Goal: Contribute content: Contribute content

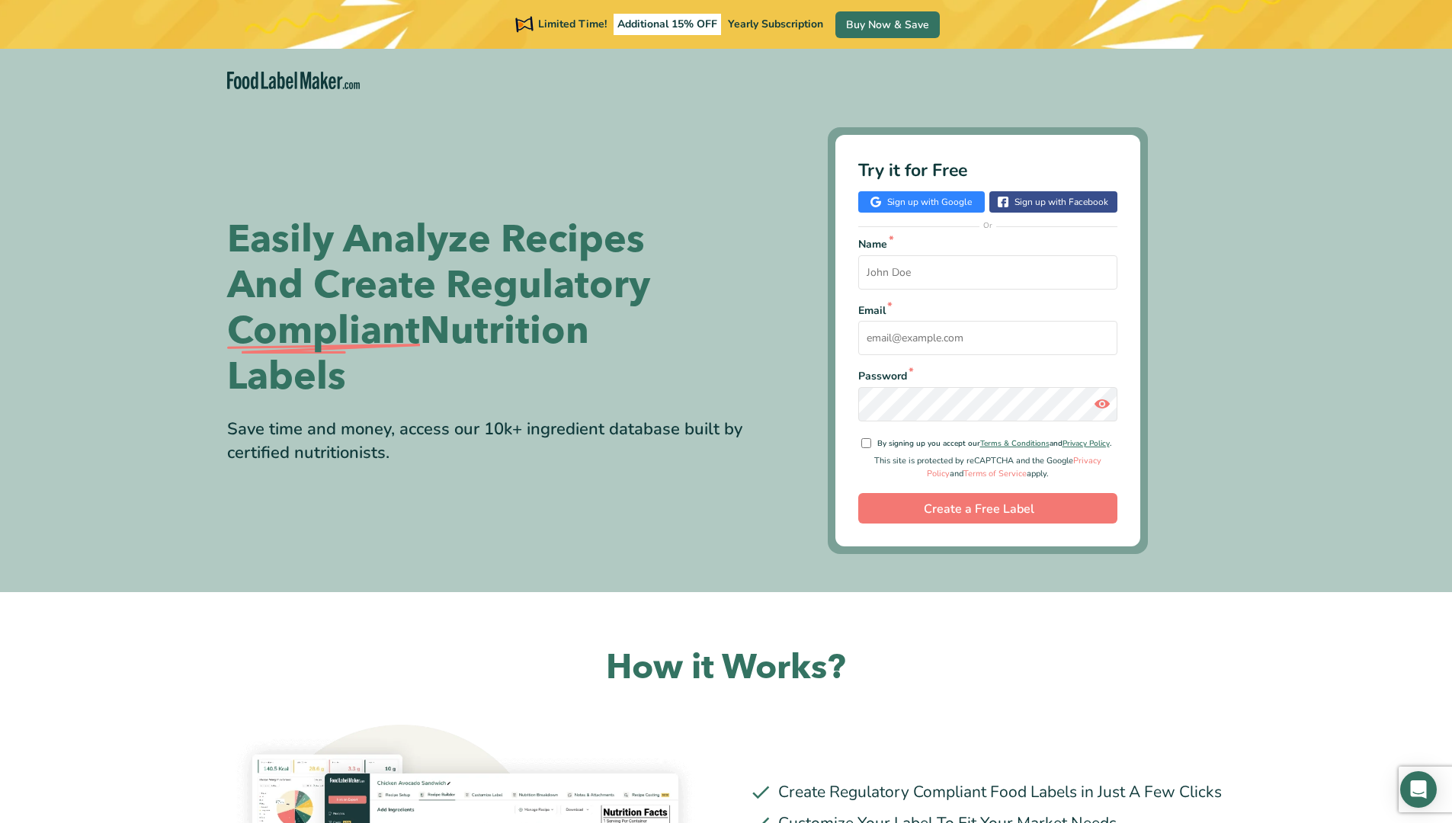
click at [995, 277] on input "Name *" at bounding box center [987, 272] width 259 height 34
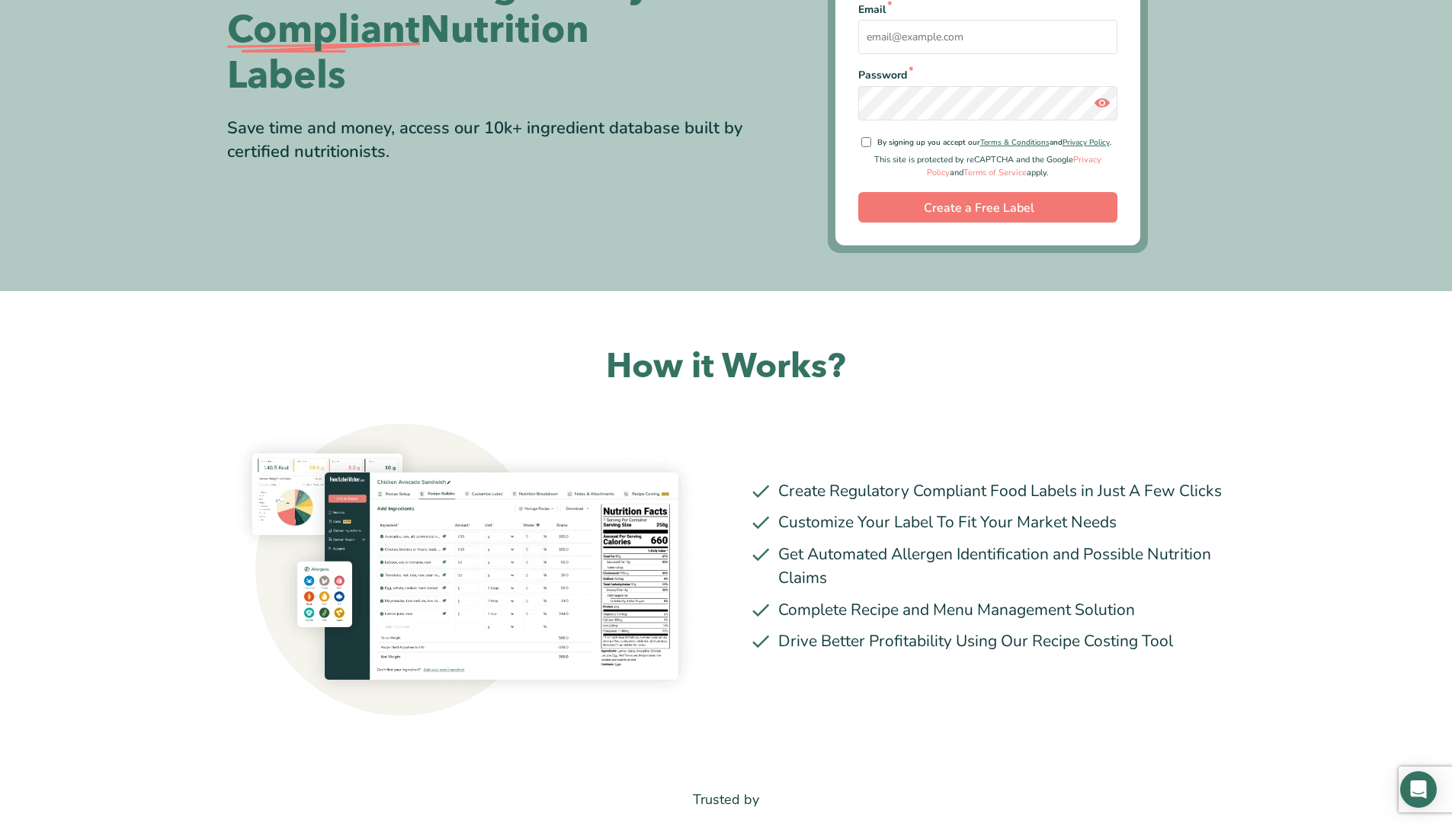
scroll to position [137, 0]
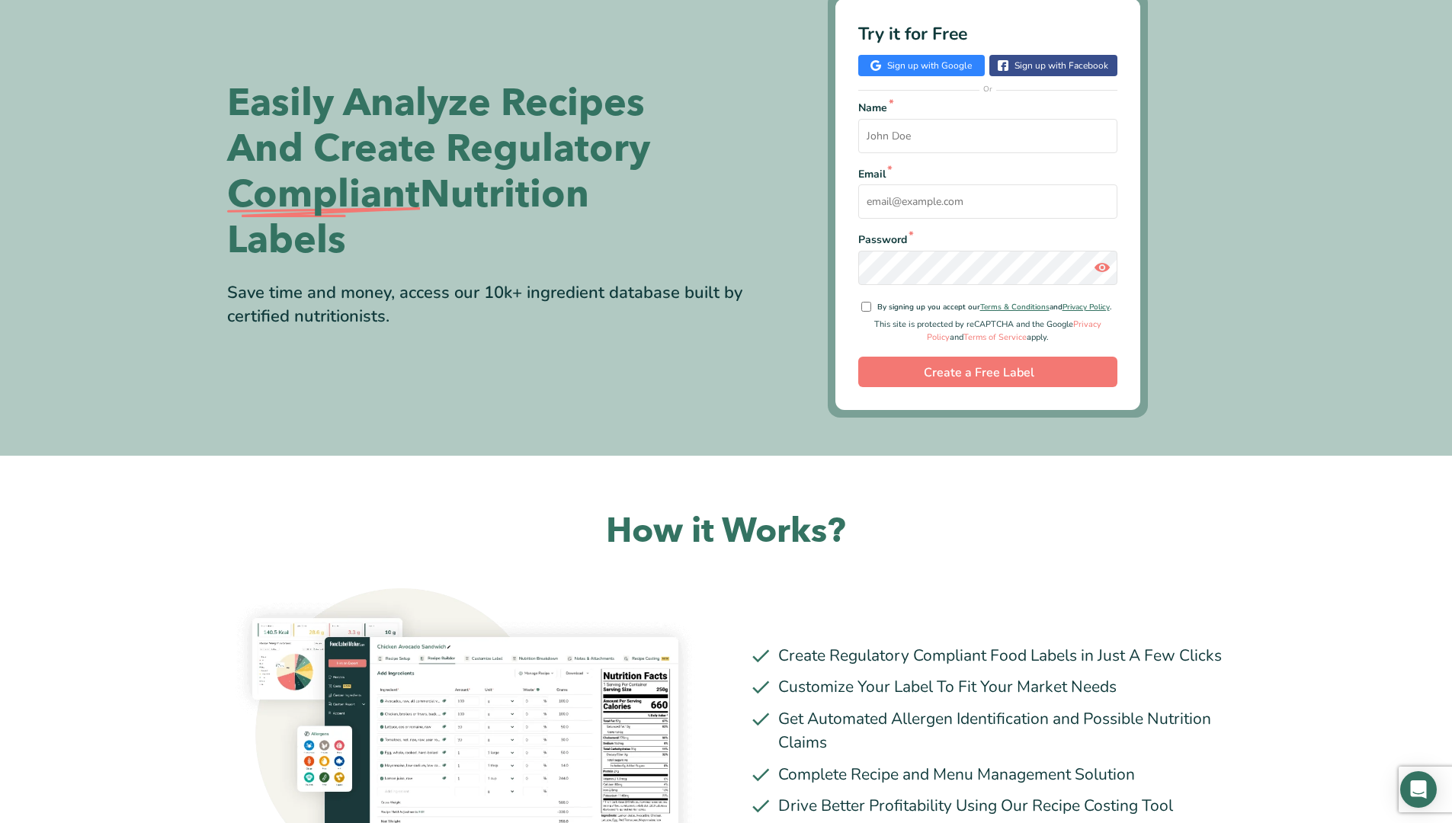
click at [1024, 215] on input "Email *" at bounding box center [987, 201] width 259 height 34
type input "[PERSON_NAME][EMAIL_ADDRESS][DOMAIN_NAME]"
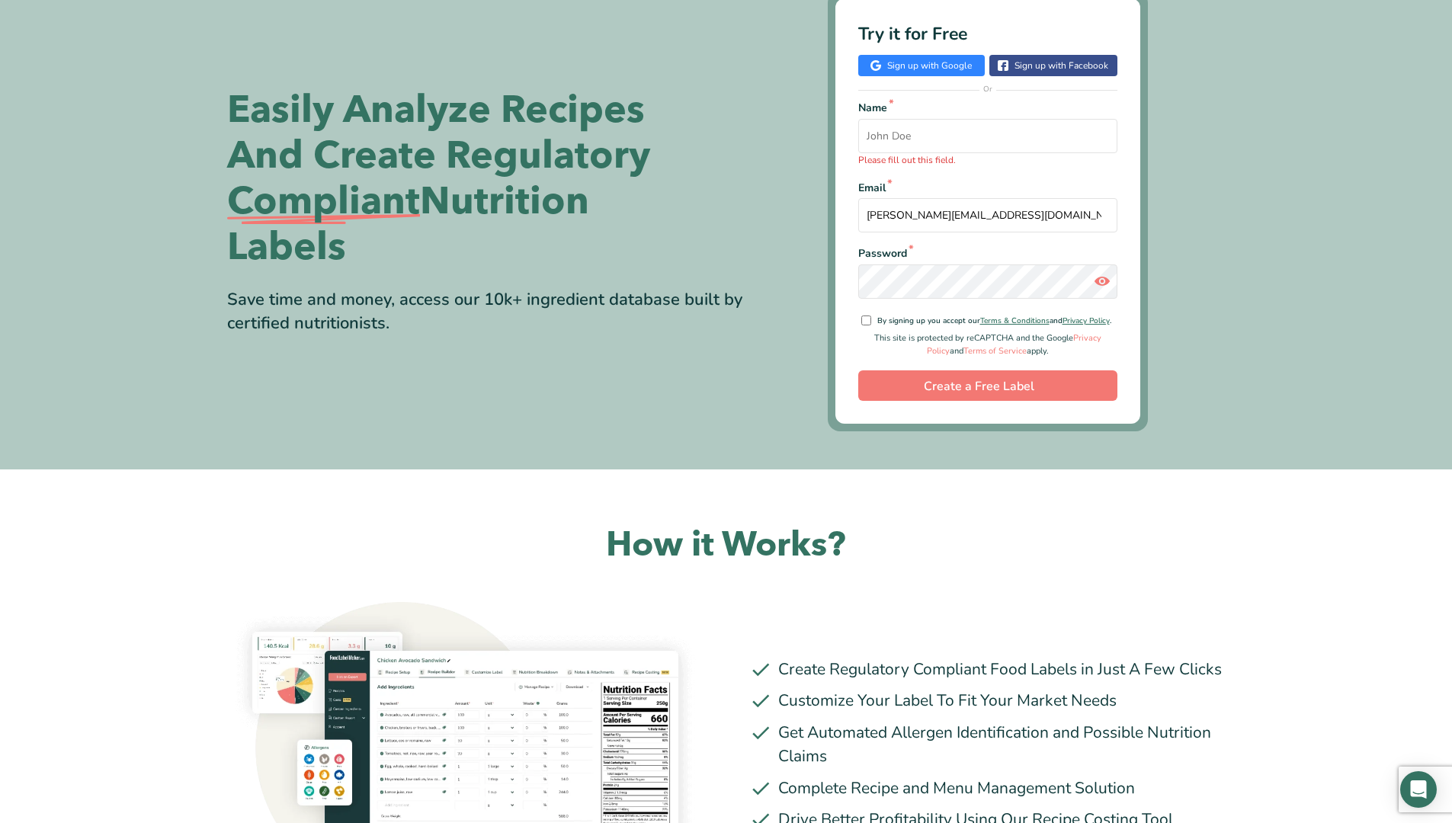
scroll to position [144, 0]
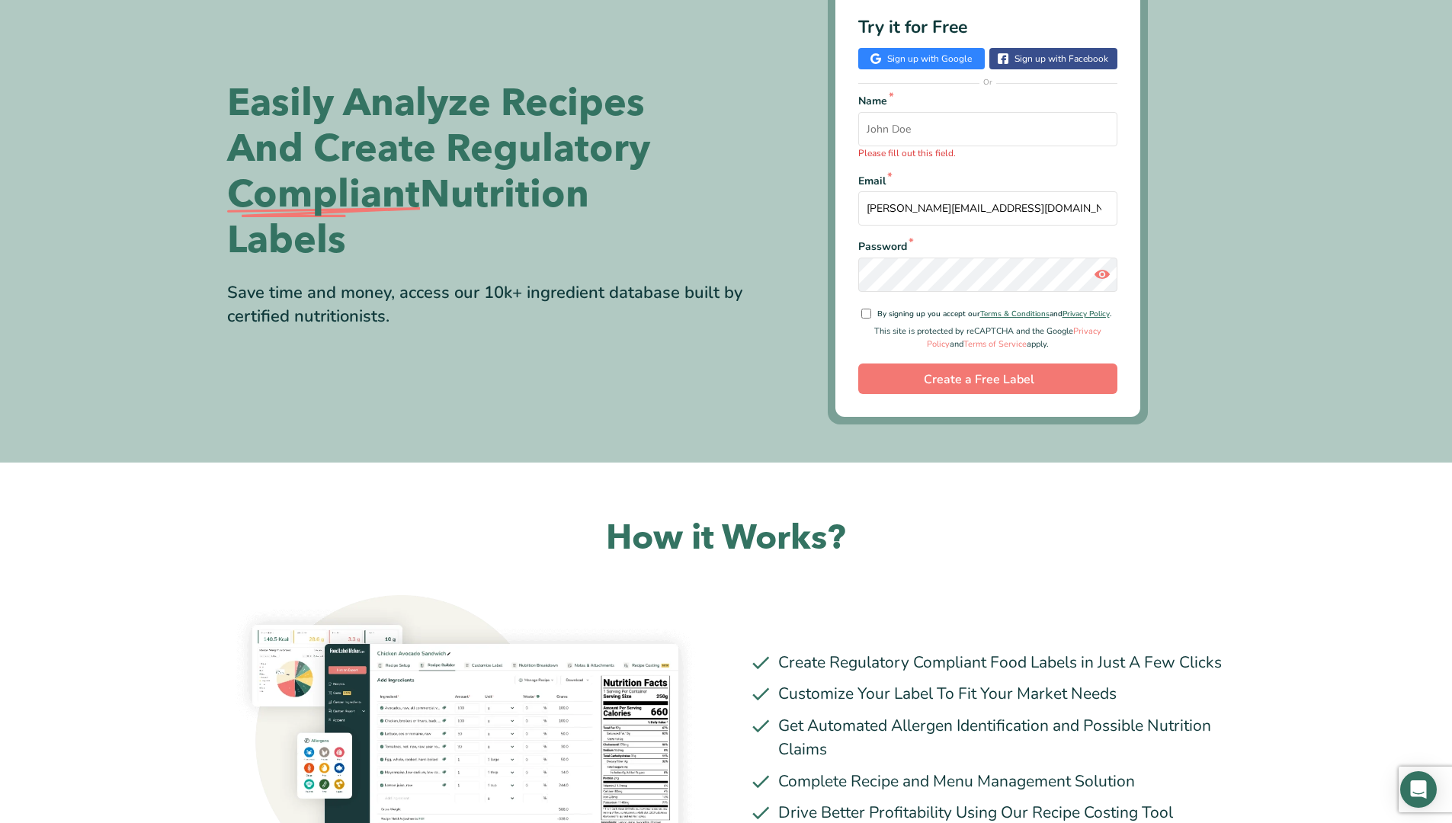
click at [945, 133] on input "Name * Please fill out this field." at bounding box center [987, 129] width 259 height 34
type input "Lisa"
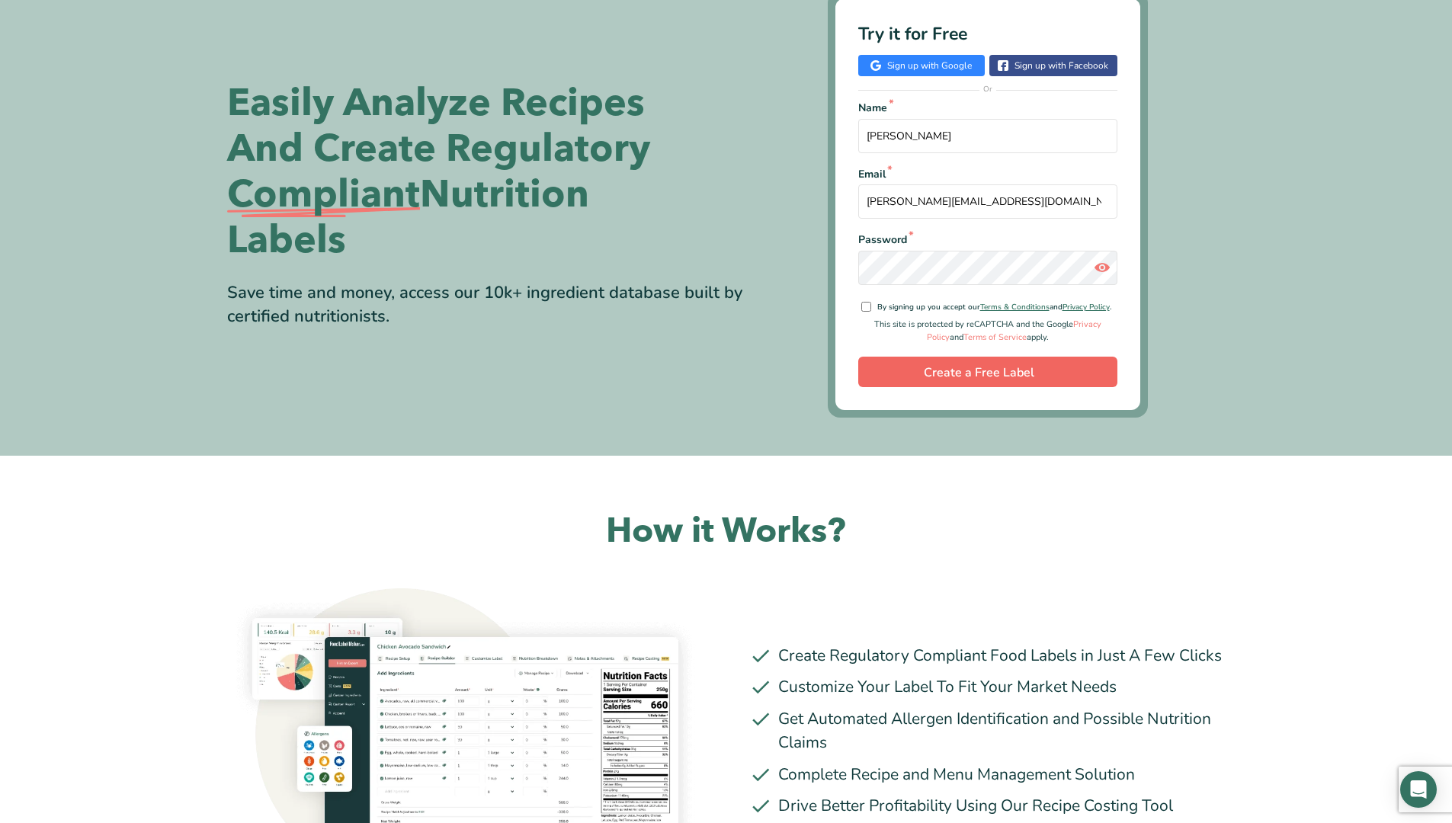
click at [957, 389] on div "Try it for Free Sign up with Google Sign up with Facebook Or Name * Lisa Email …" at bounding box center [987, 204] width 305 height 412
click at [866, 303] on input "By signing up you accept our Terms & Conditions and Privacy Policy ." at bounding box center [866, 307] width 10 height 10
checkbox input "true"
click at [967, 376] on input "Create a Free Label" at bounding box center [987, 372] width 259 height 30
drag, startPoint x: 984, startPoint y: 368, endPoint x: 992, endPoint y: 372, distance: 9.2
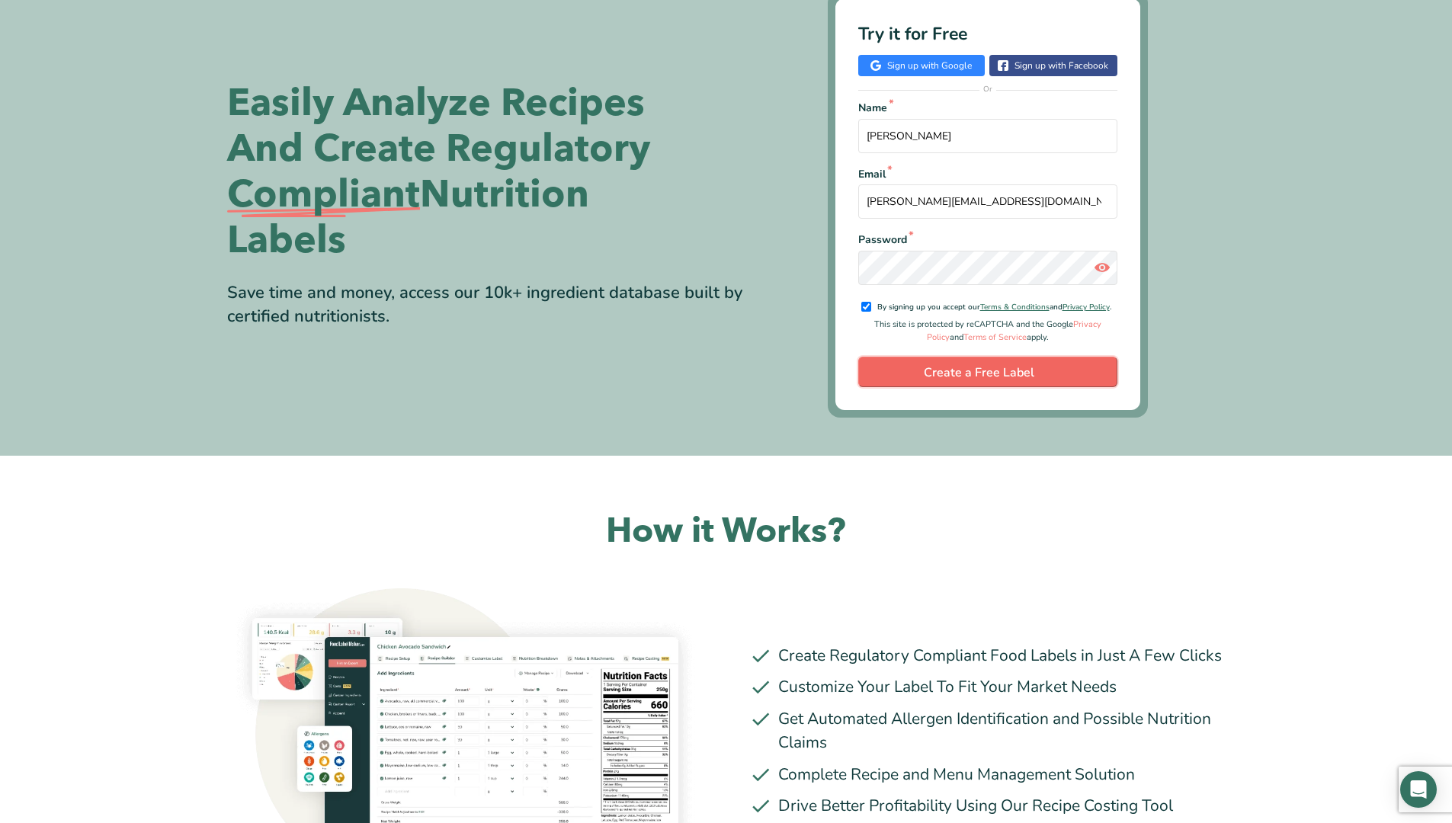
click at [988, 373] on input "Create a Free Label" at bounding box center [987, 372] width 259 height 30
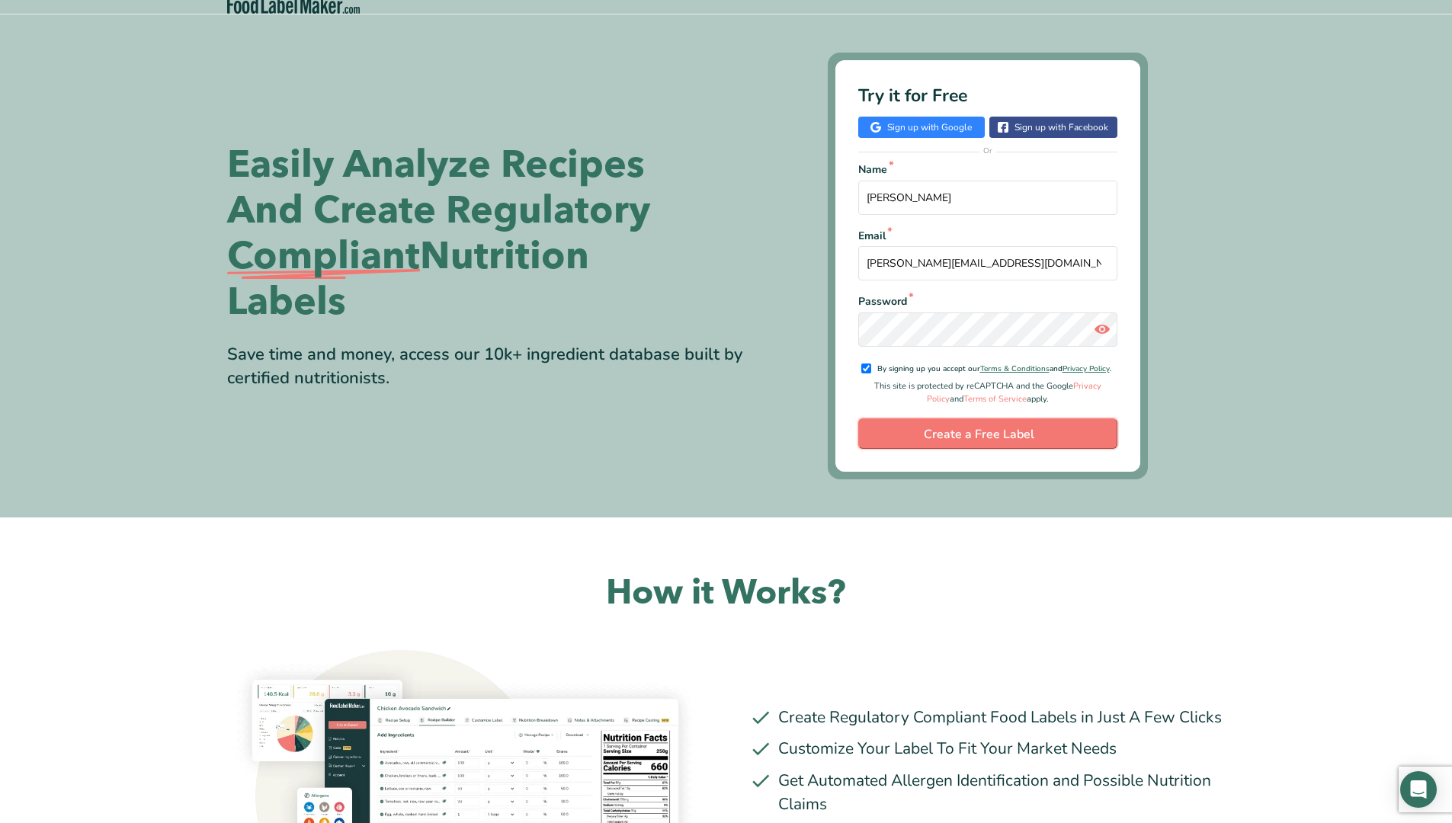
scroll to position [0, 0]
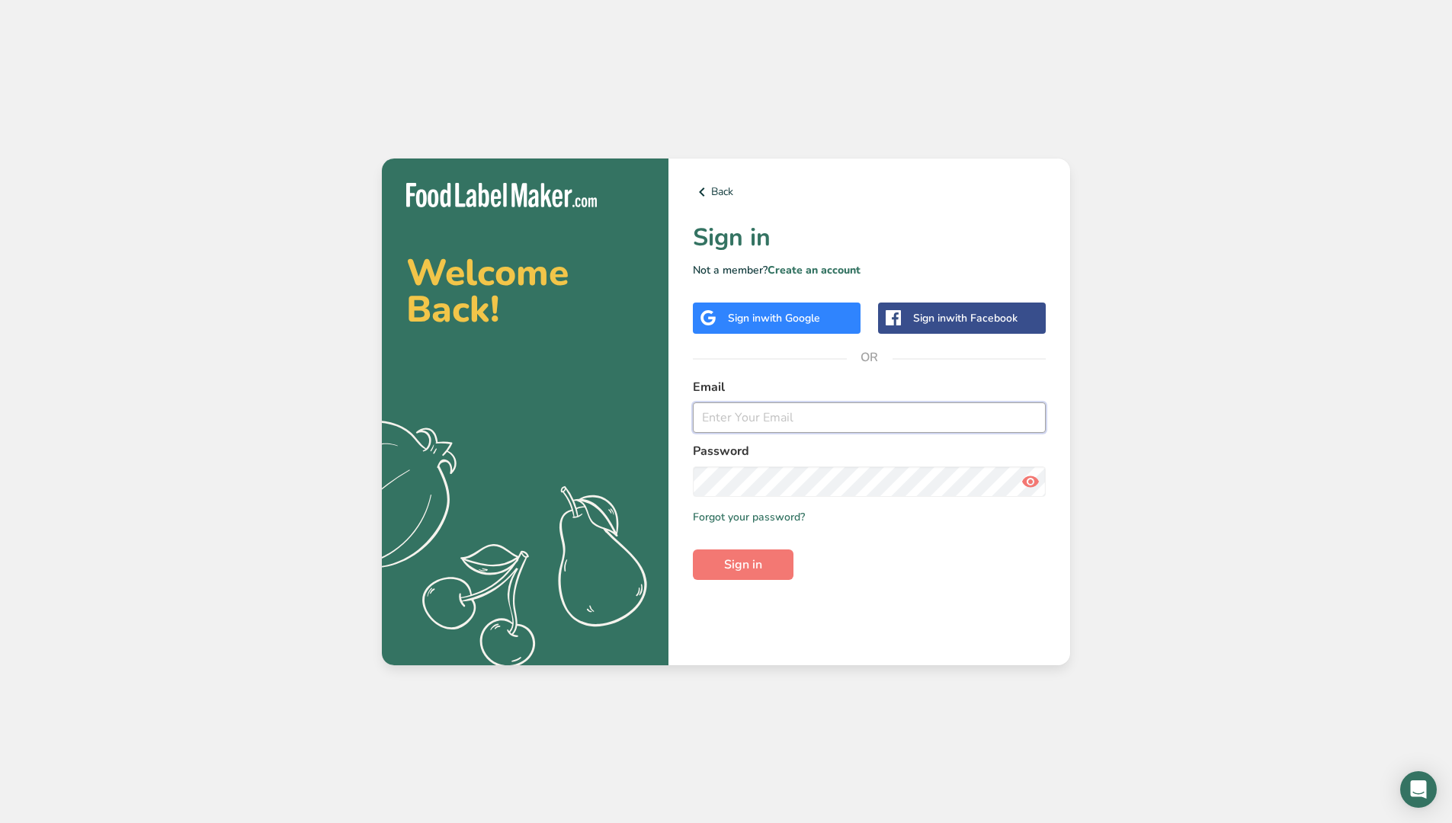
click at [735, 418] on input "email" at bounding box center [869, 417] width 353 height 30
type input "[PERSON_NAME][EMAIL_ADDRESS][DOMAIN_NAME]"
click at [693, 549] on button "Sign in" at bounding box center [743, 564] width 101 height 30
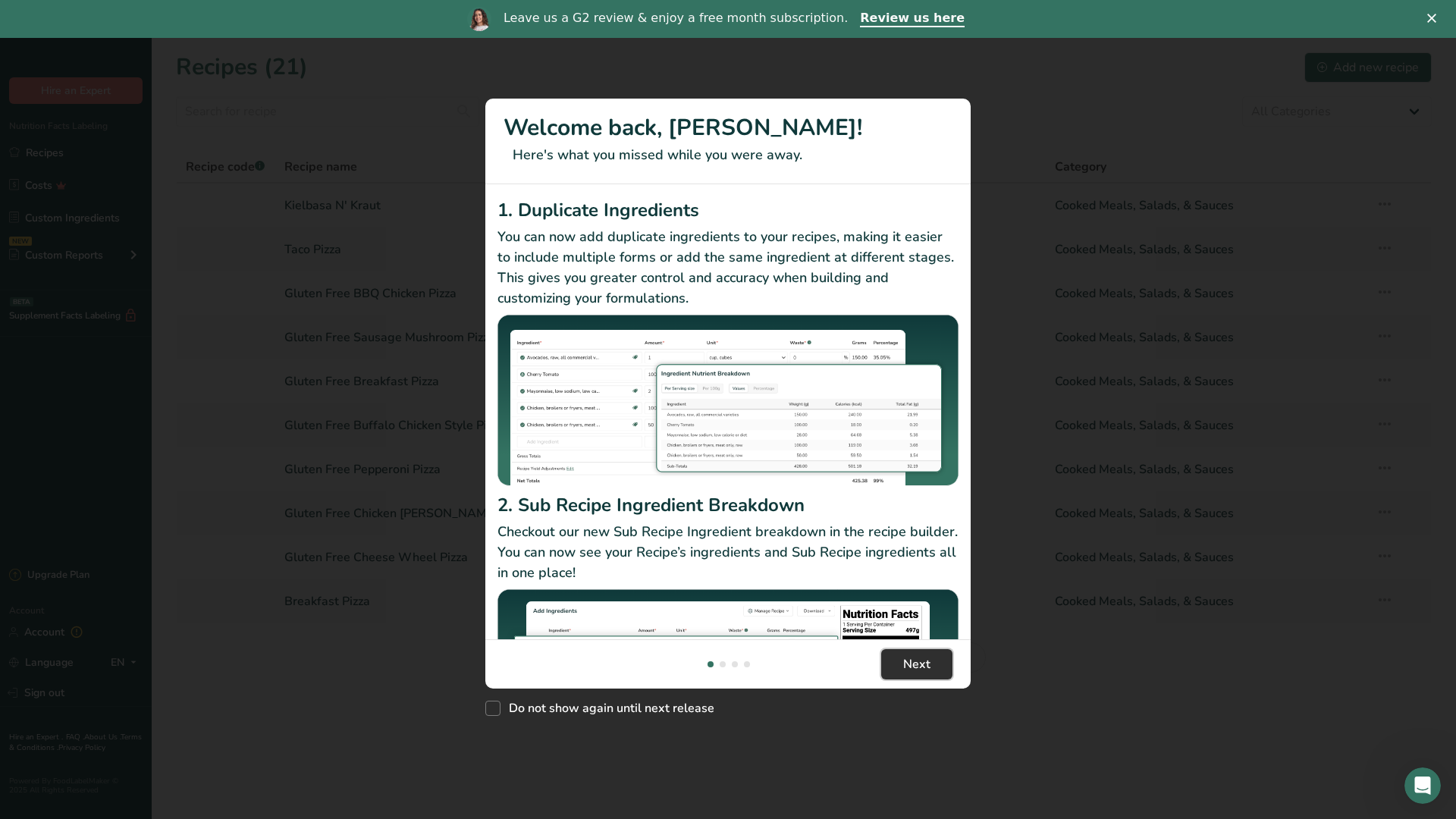
click at [906, 669] on span "Next" at bounding box center [917, 664] width 27 height 18
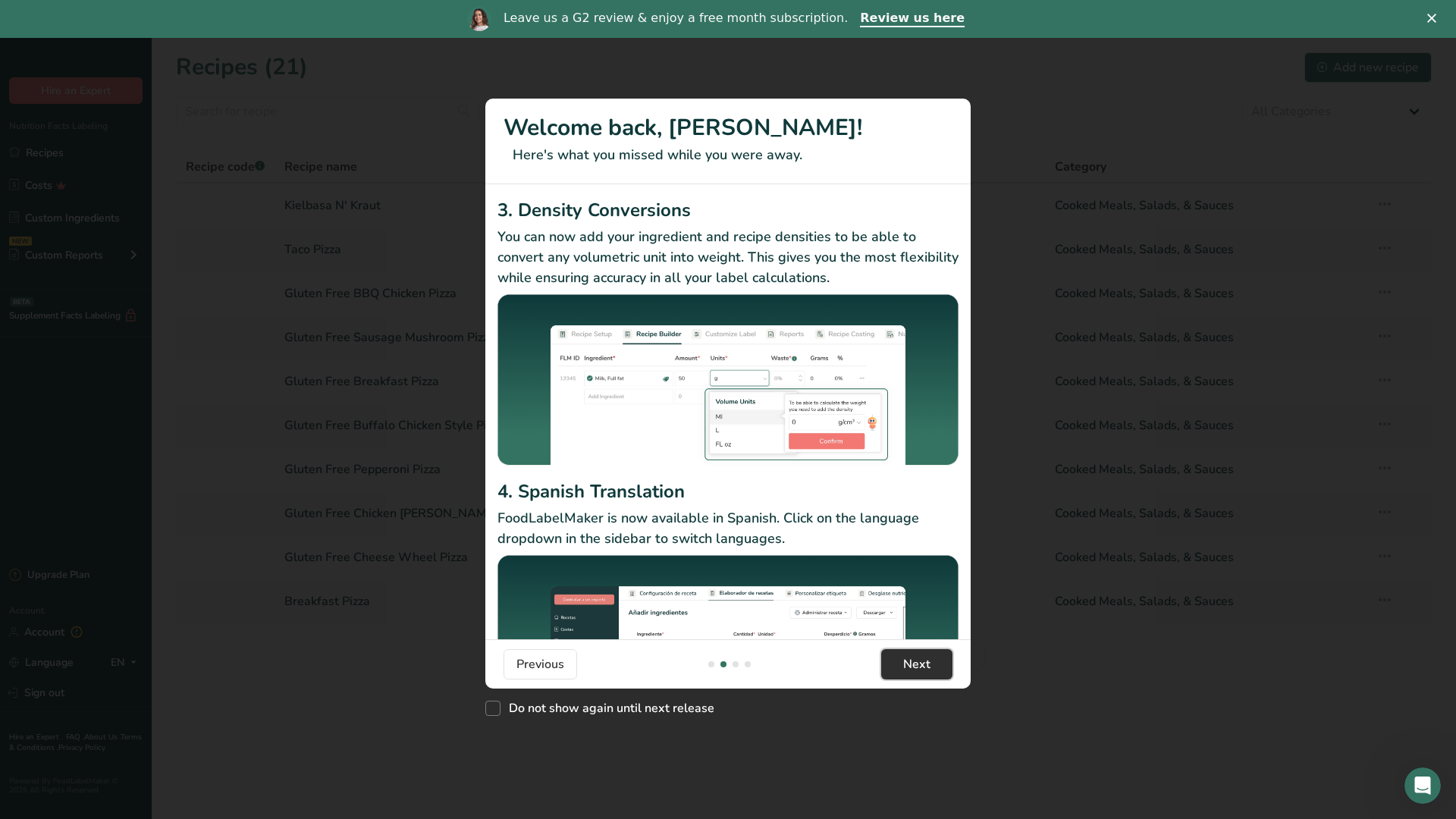
click at [906, 669] on span "Next" at bounding box center [917, 664] width 27 height 18
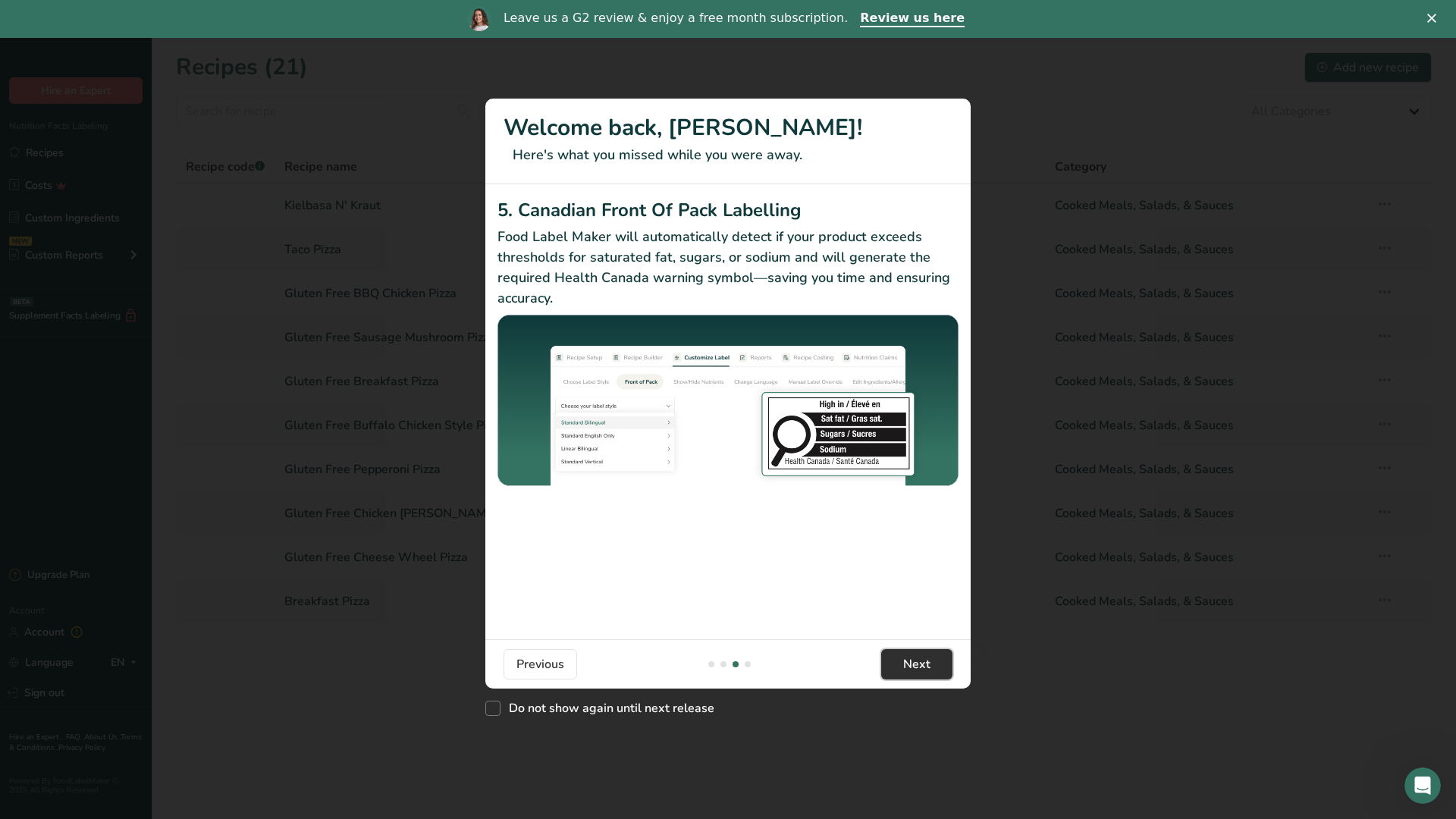
click at [904, 668] on span "Next" at bounding box center [917, 664] width 27 height 18
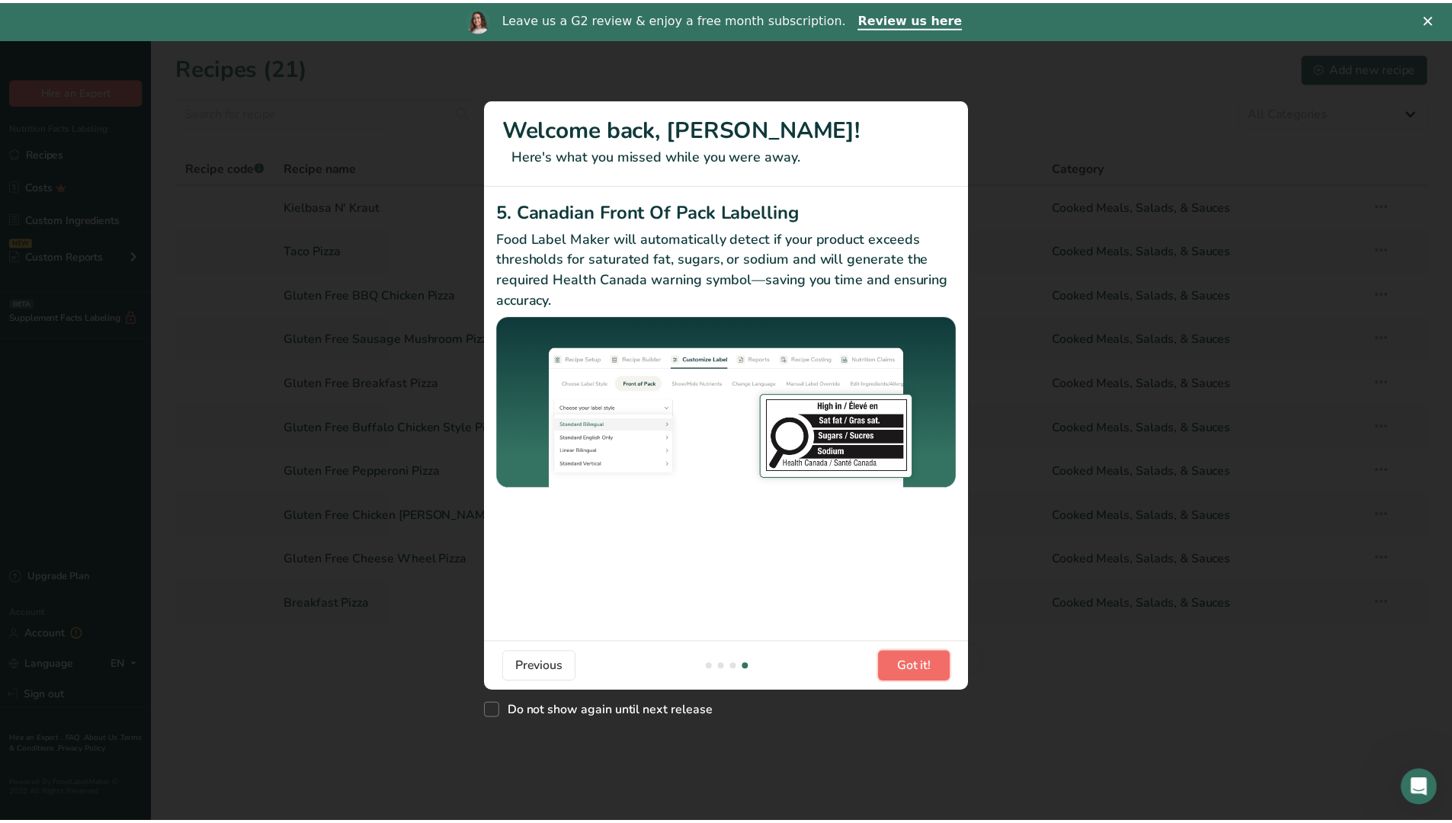
scroll to position [0, 1463]
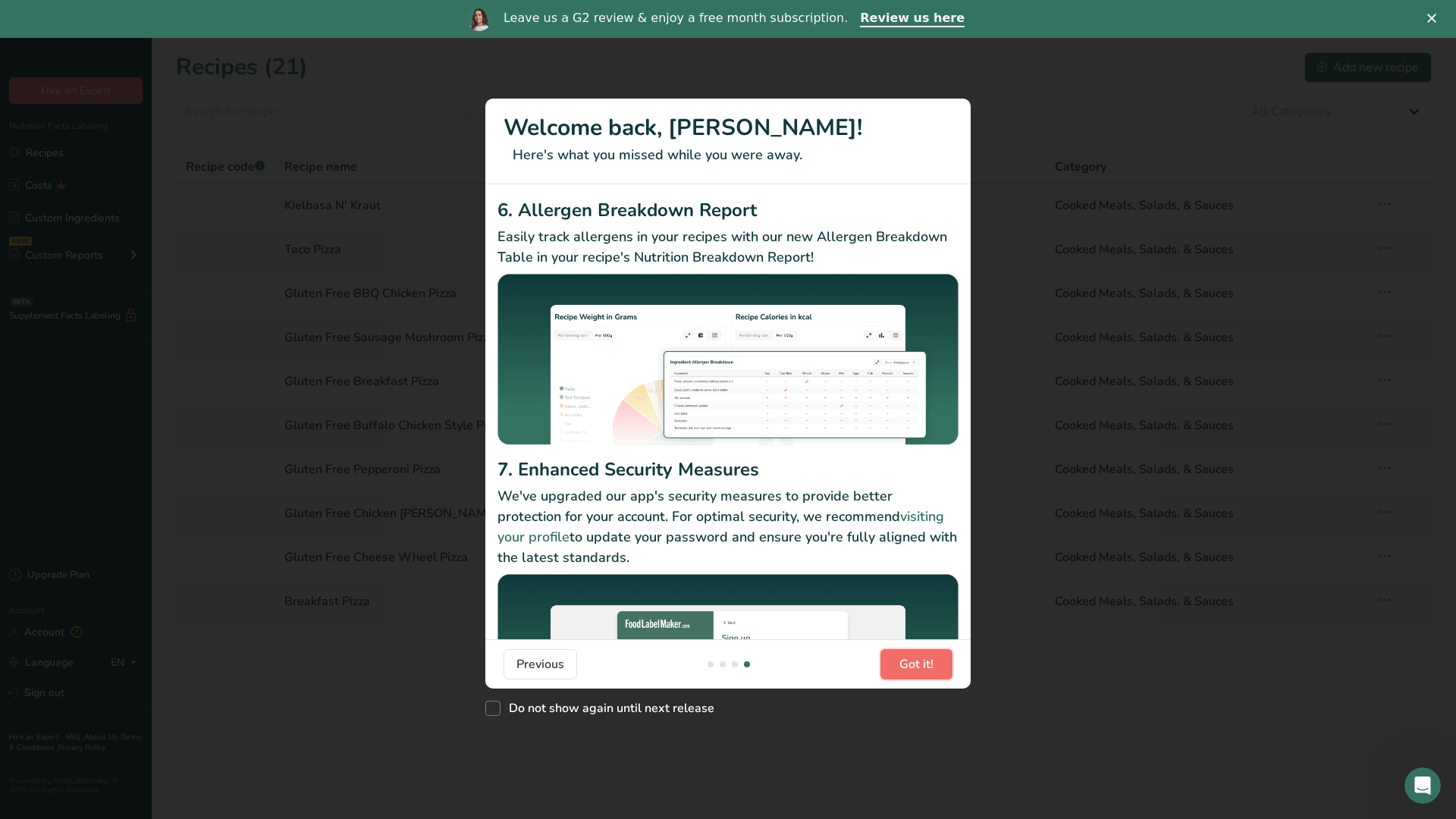
click at [904, 668] on span "Got it!" at bounding box center [917, 664] width 34 height 18
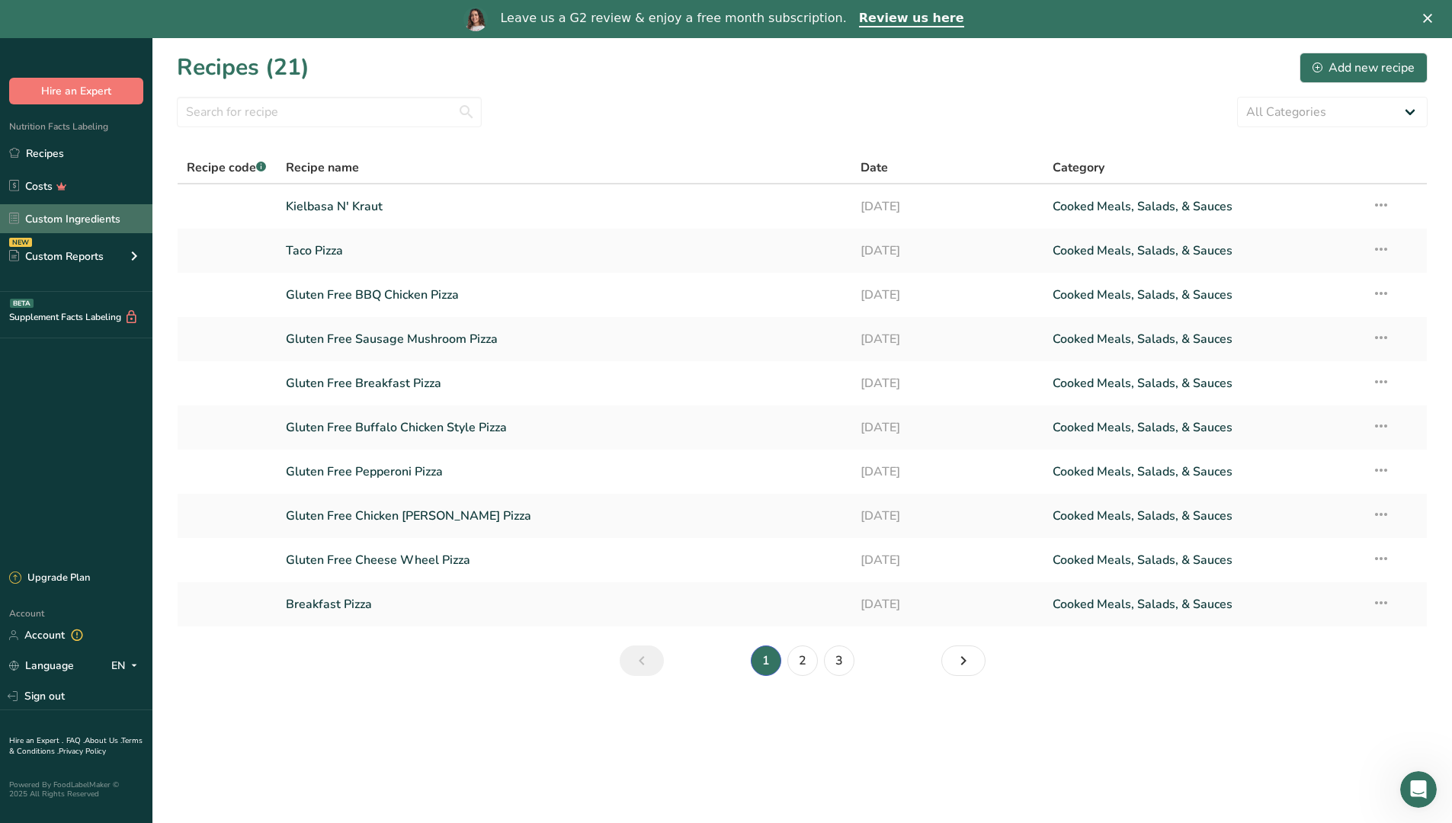
click at [78, 210] on link "Custom Ingredients" at bounding box center [76, 218] width 152 height 29
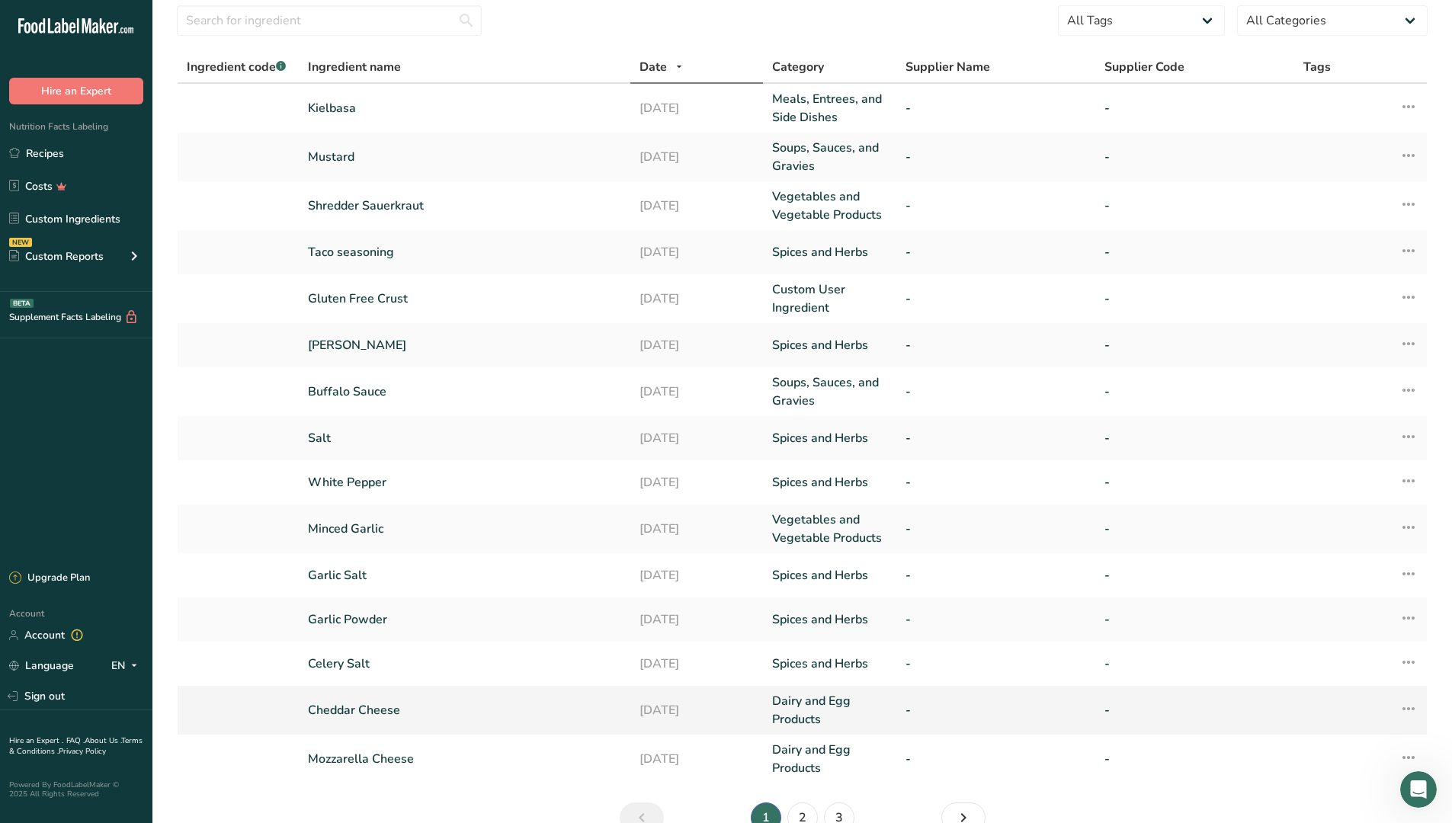
scroll to position [76, 0]
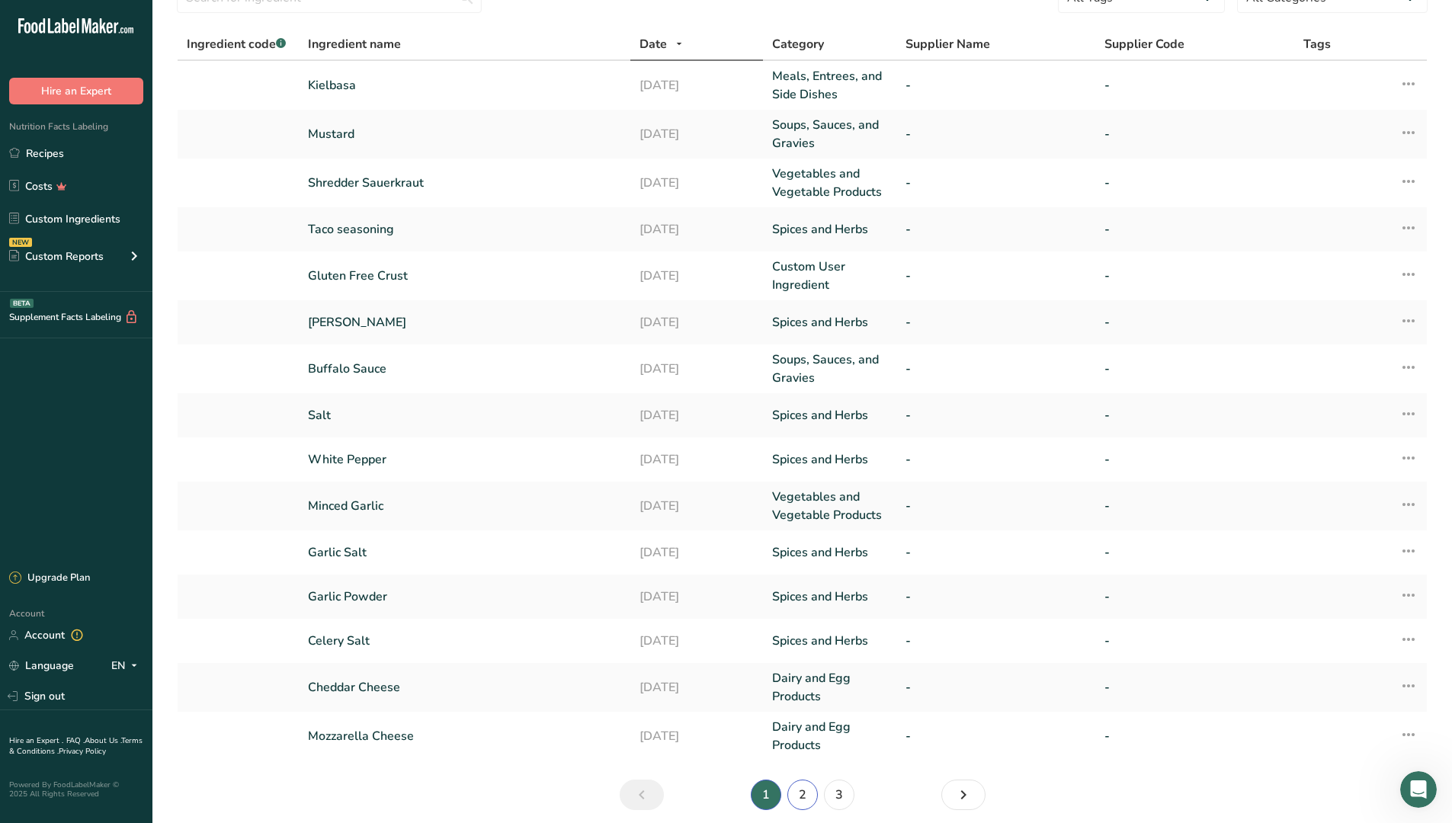
click at [812, 793] on link "2" at bounding box center [802, 795] width 30 height 30
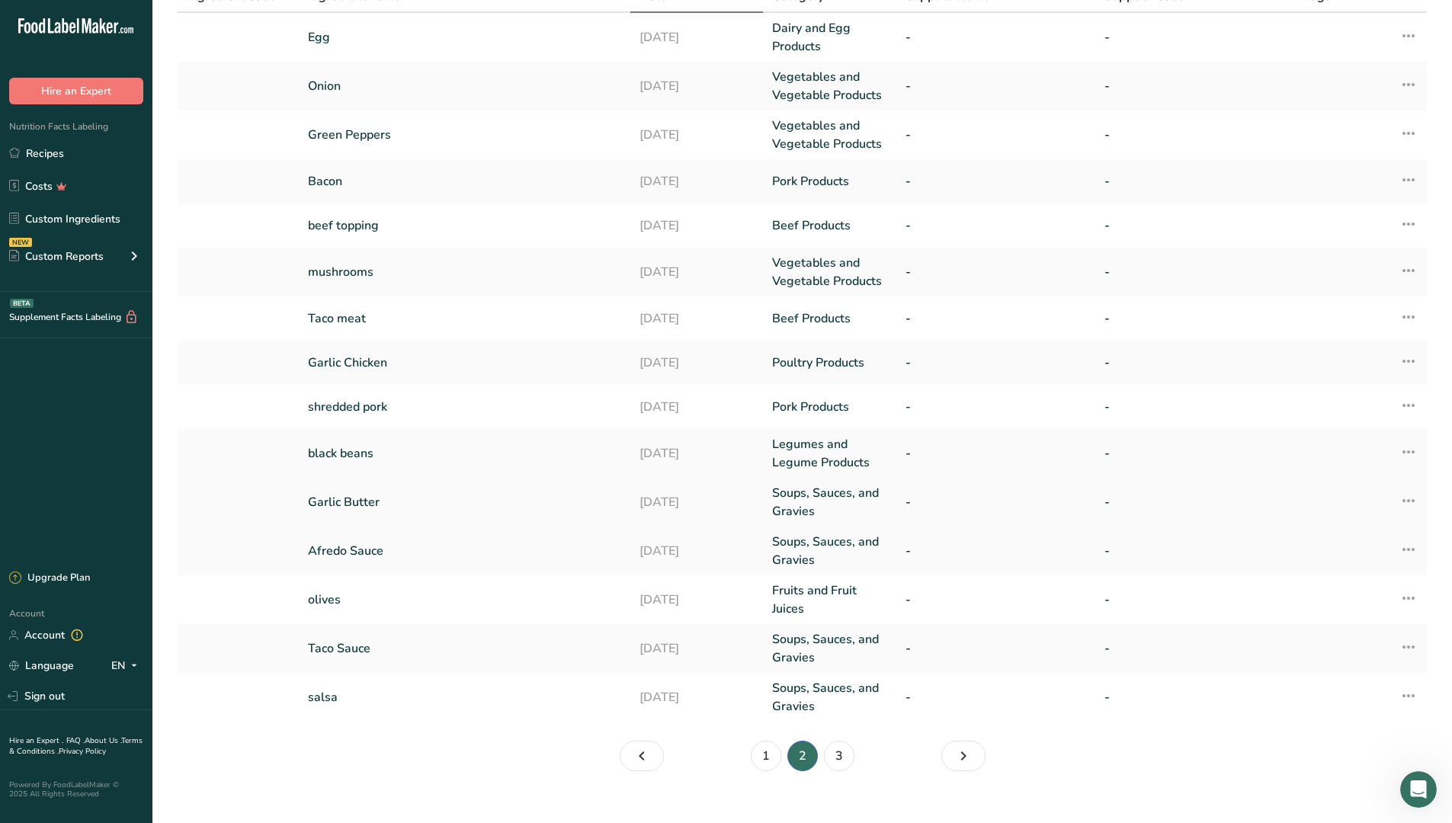
scroll to position [146, 0]
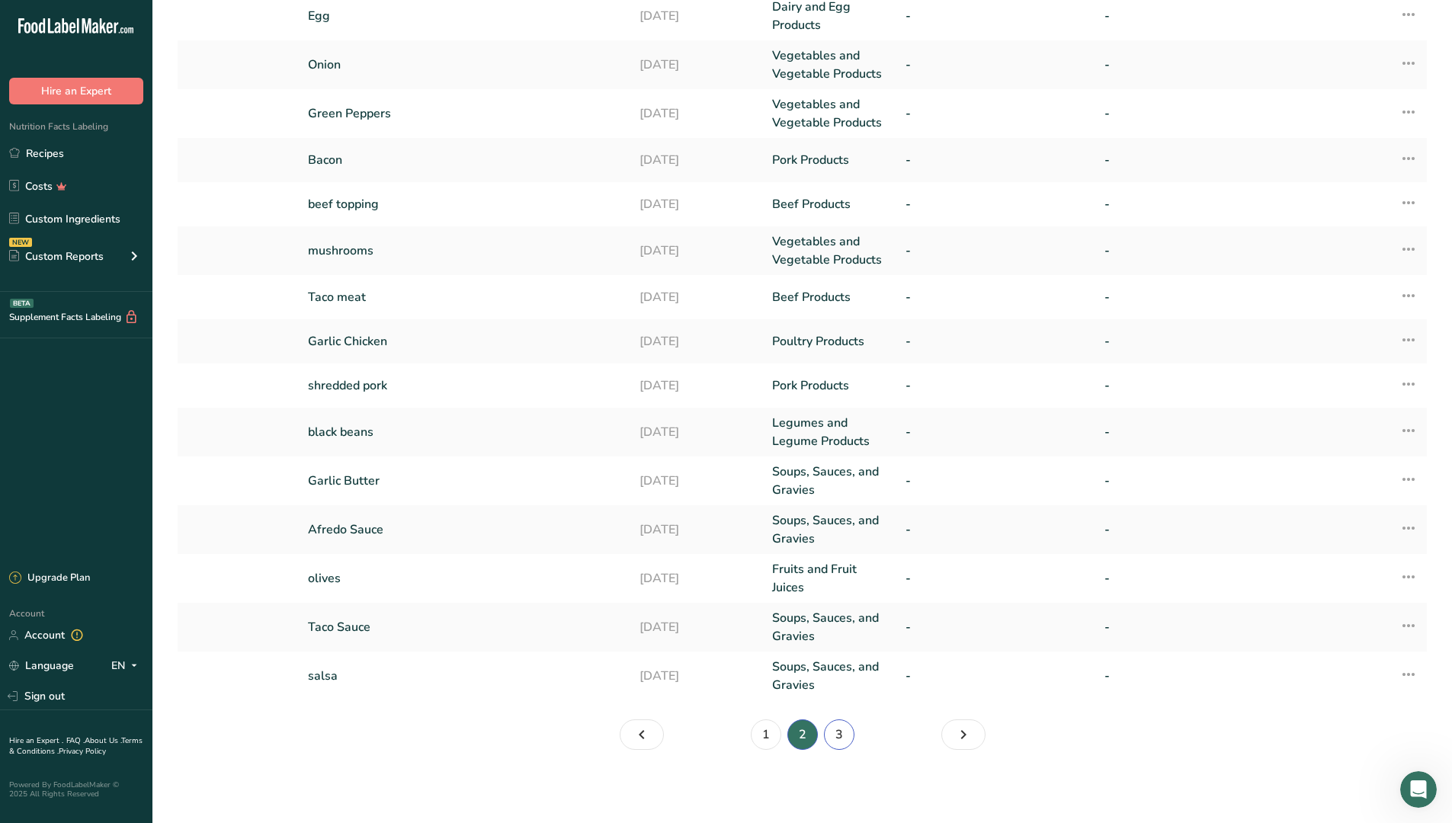
click at [843, 742] on link "3" at bounding box center [839, 734] width 30 height 30
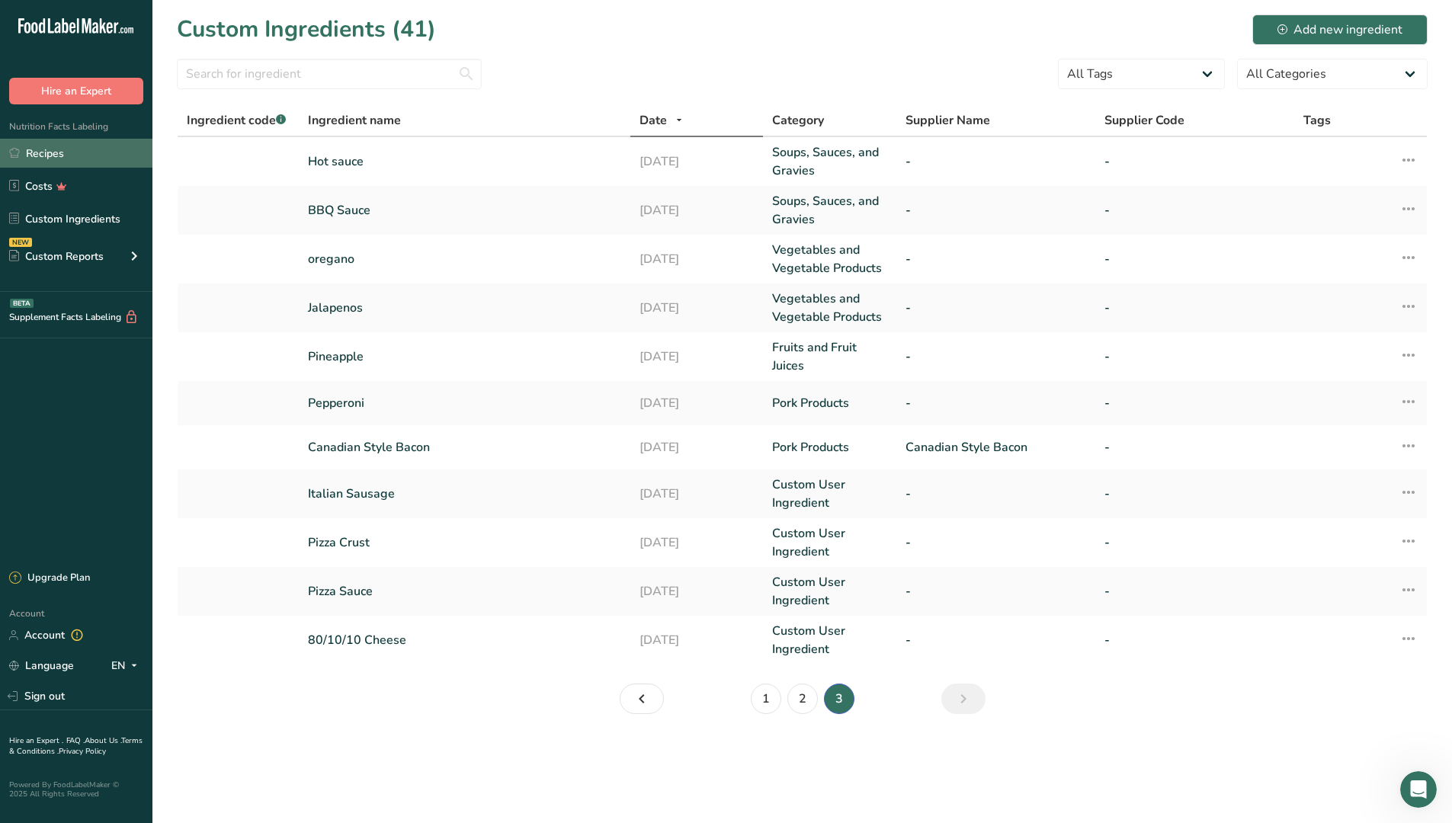
click at [62, 153] on link "Recipes" at bounding box center [76, 153] width 152 height 29
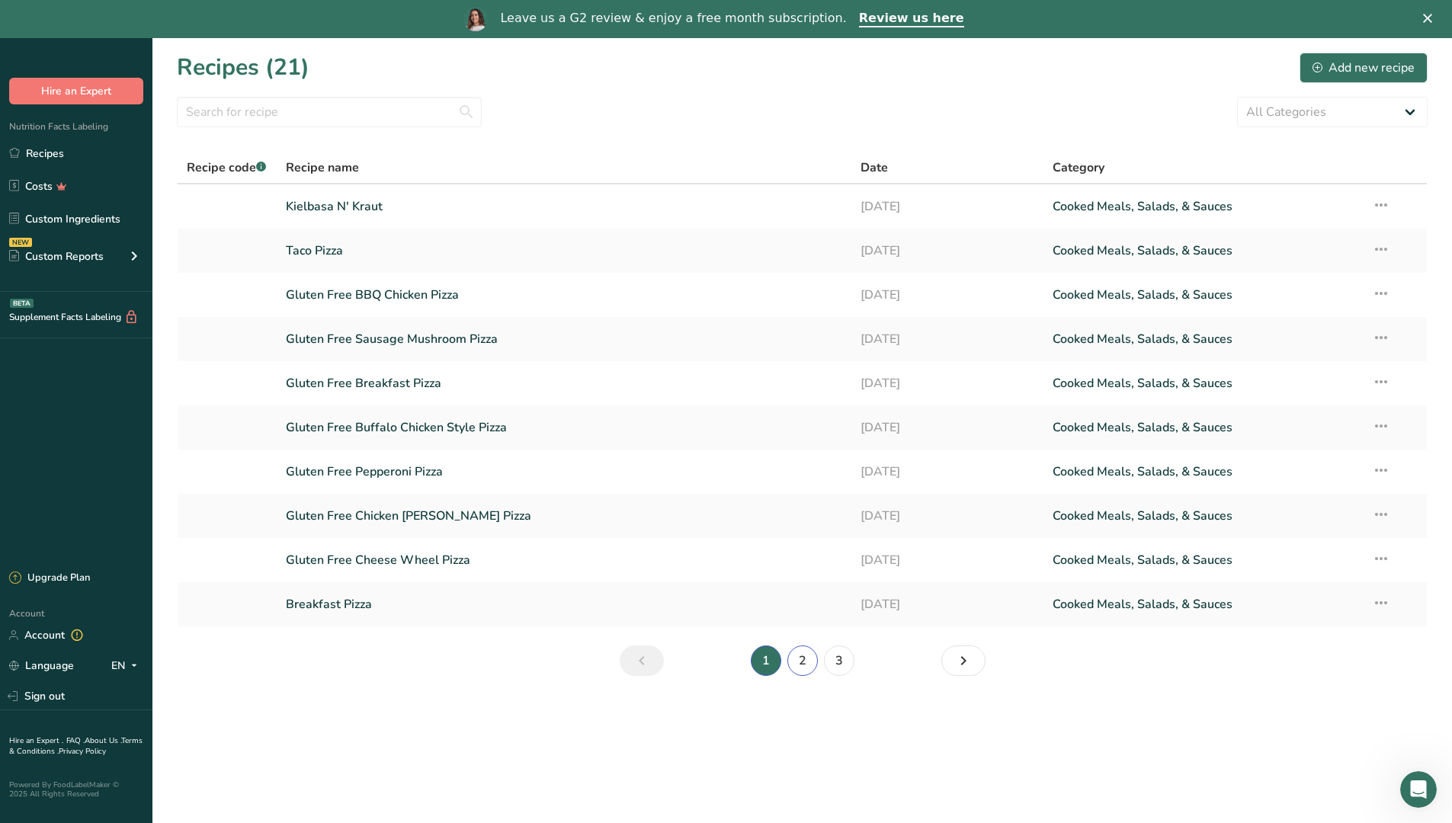
click at [806, 662] on link "2" at bounding box center [802, 661] width 30 height 30
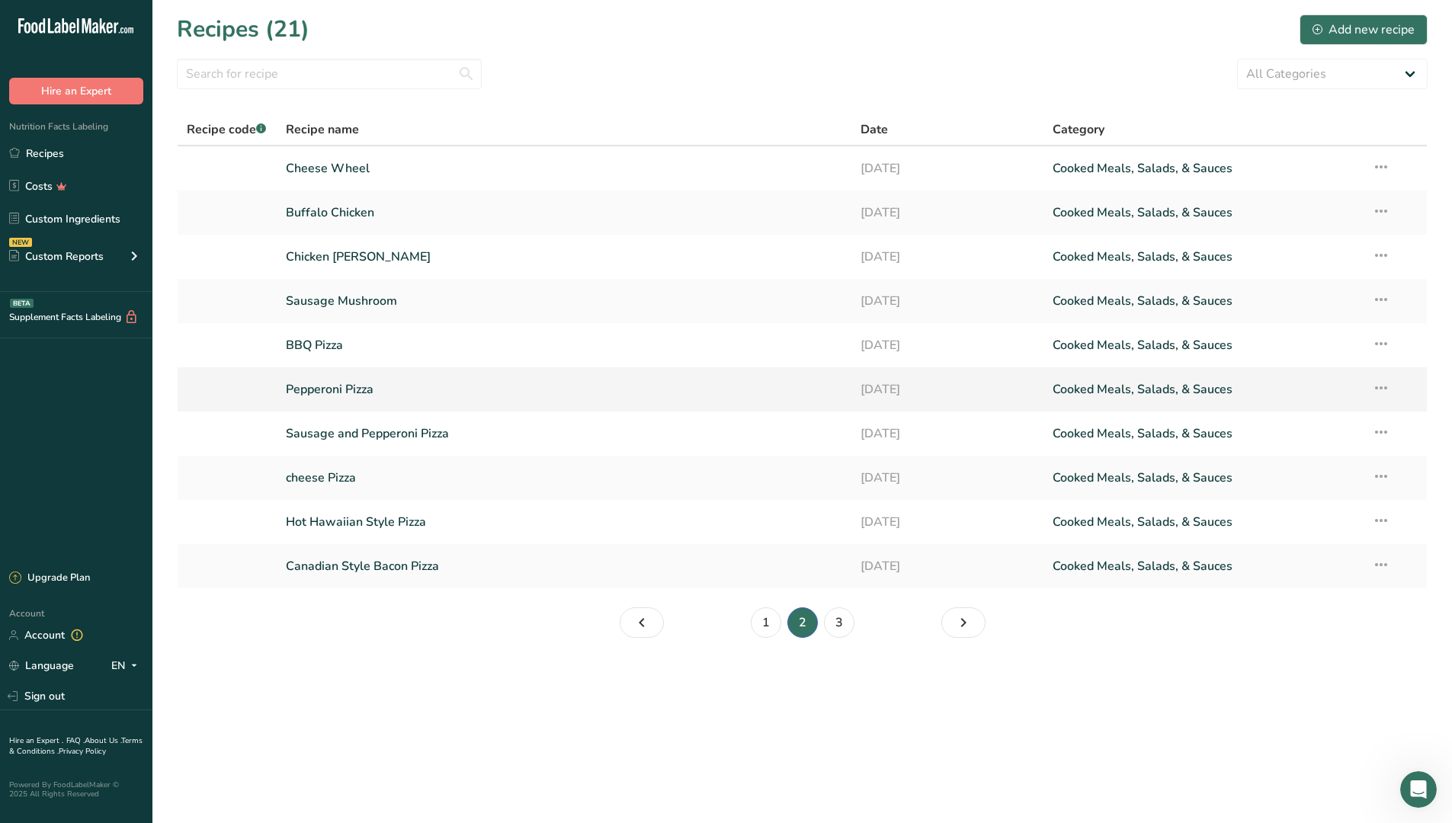
click at [369, 388] on link "Pepperoni Pizza" at bounding box center [564, 389] width 557 height 32
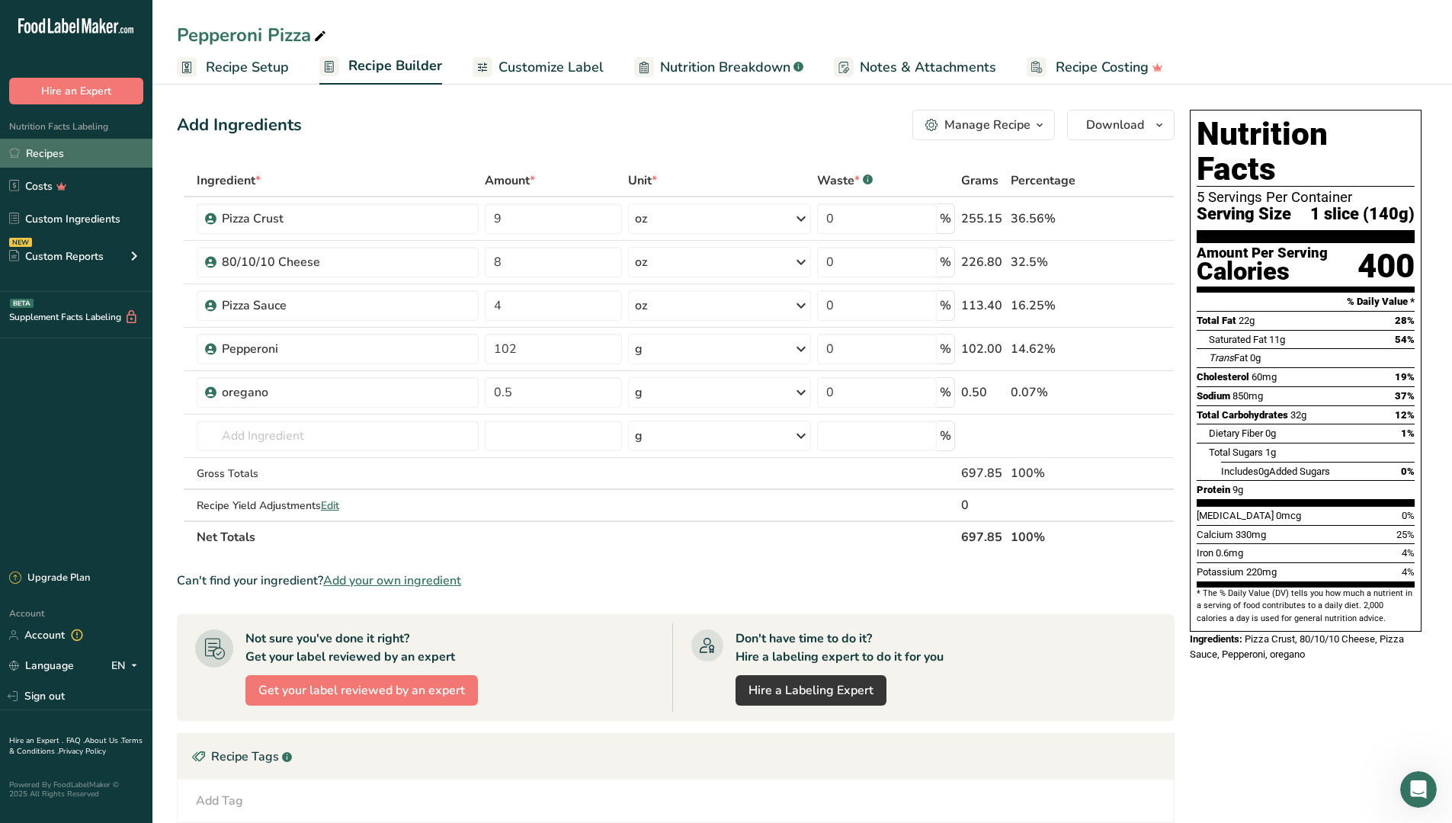
drag, startPoint x: 37, startPoint y: 155, endPoint x: 53, endPoint y: 155, distance: 15.2
click at [37, 155] on link "Recipes" at bounding box center [76, 153] width 152 height 29
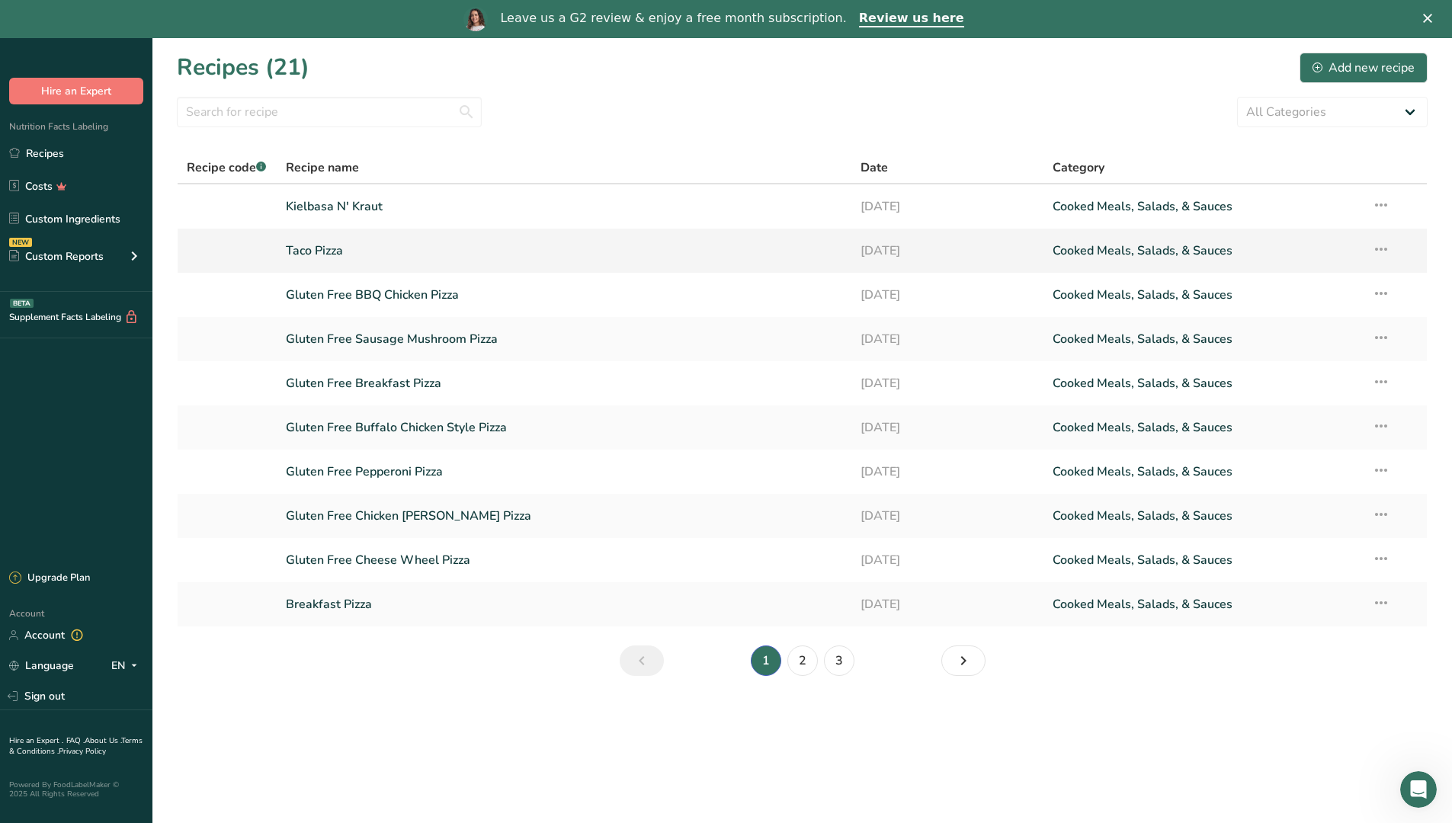
click at [321, 246] on link "Taco Pizza" at bounding box center [564, 251] width 557 height 32
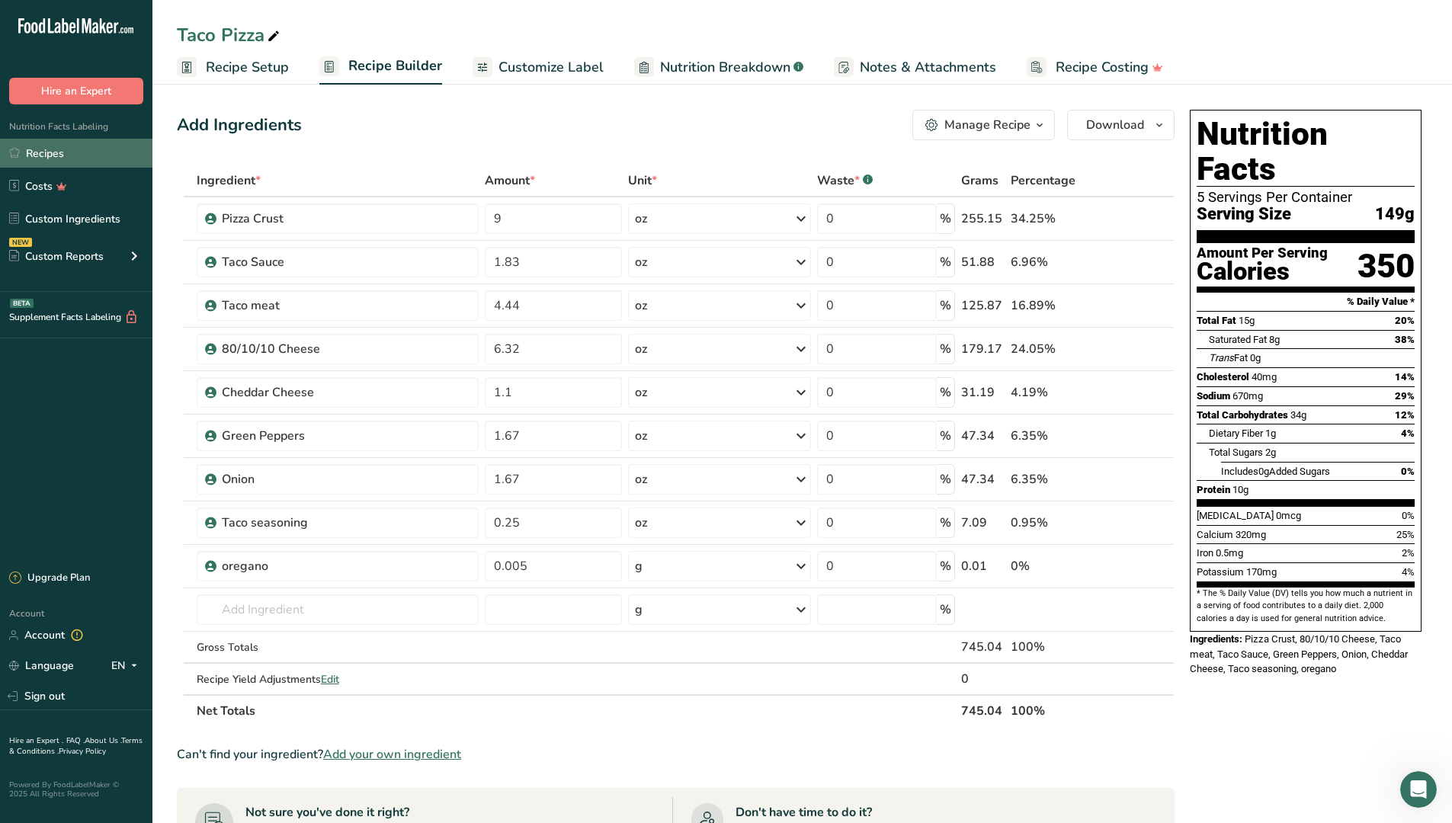
click at [77, 151] on link "Recipes" at bounding box center [76, 153] width 152 height 29
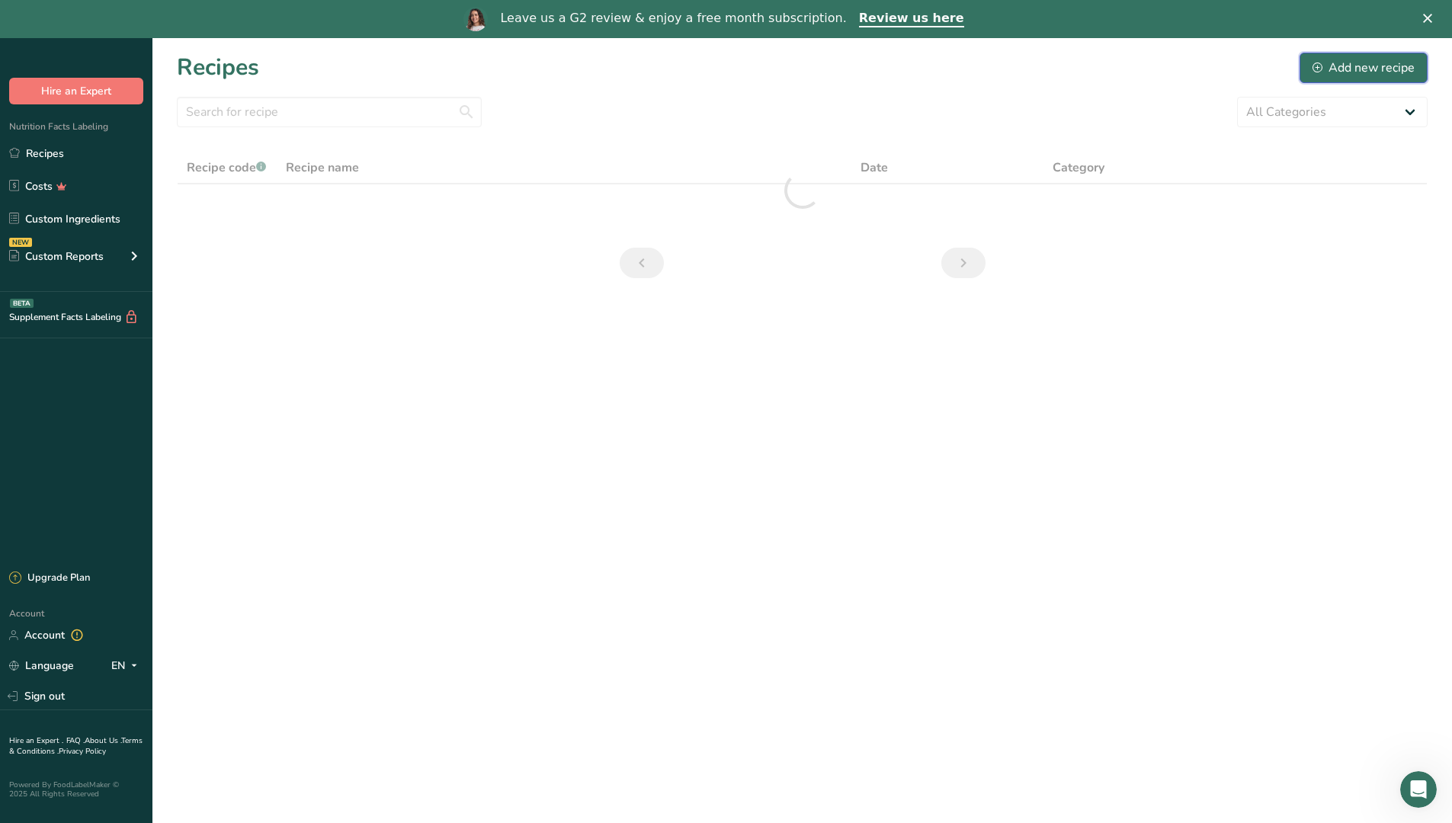
click at [1347, 61] on div "Add new recipe" at bounding box center [1363, 68] width 102 height 18
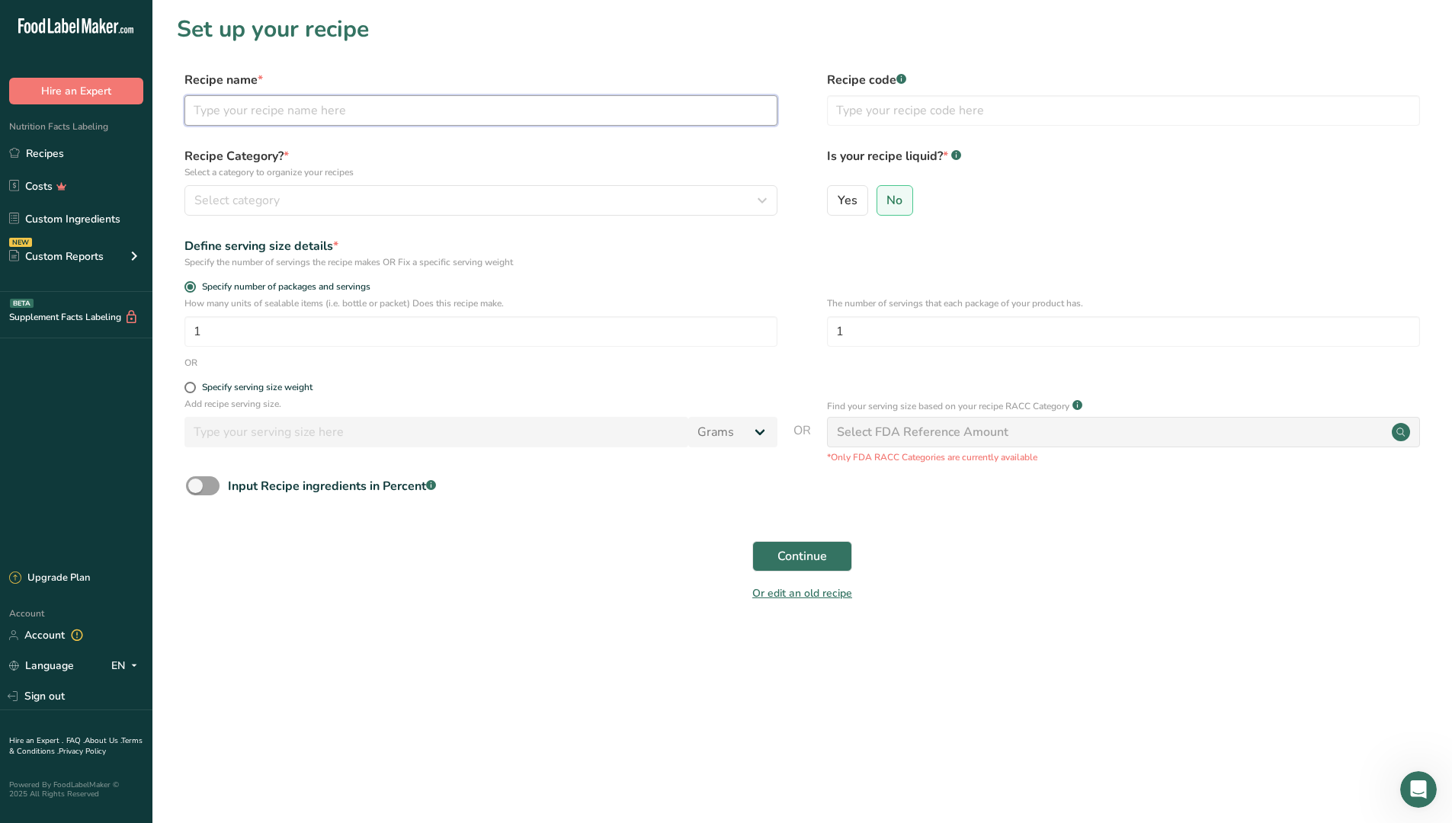
click at [341, 109] on input "text" at bounding box center [480, 110] width 593 height 30
type input "X"
type input "C"
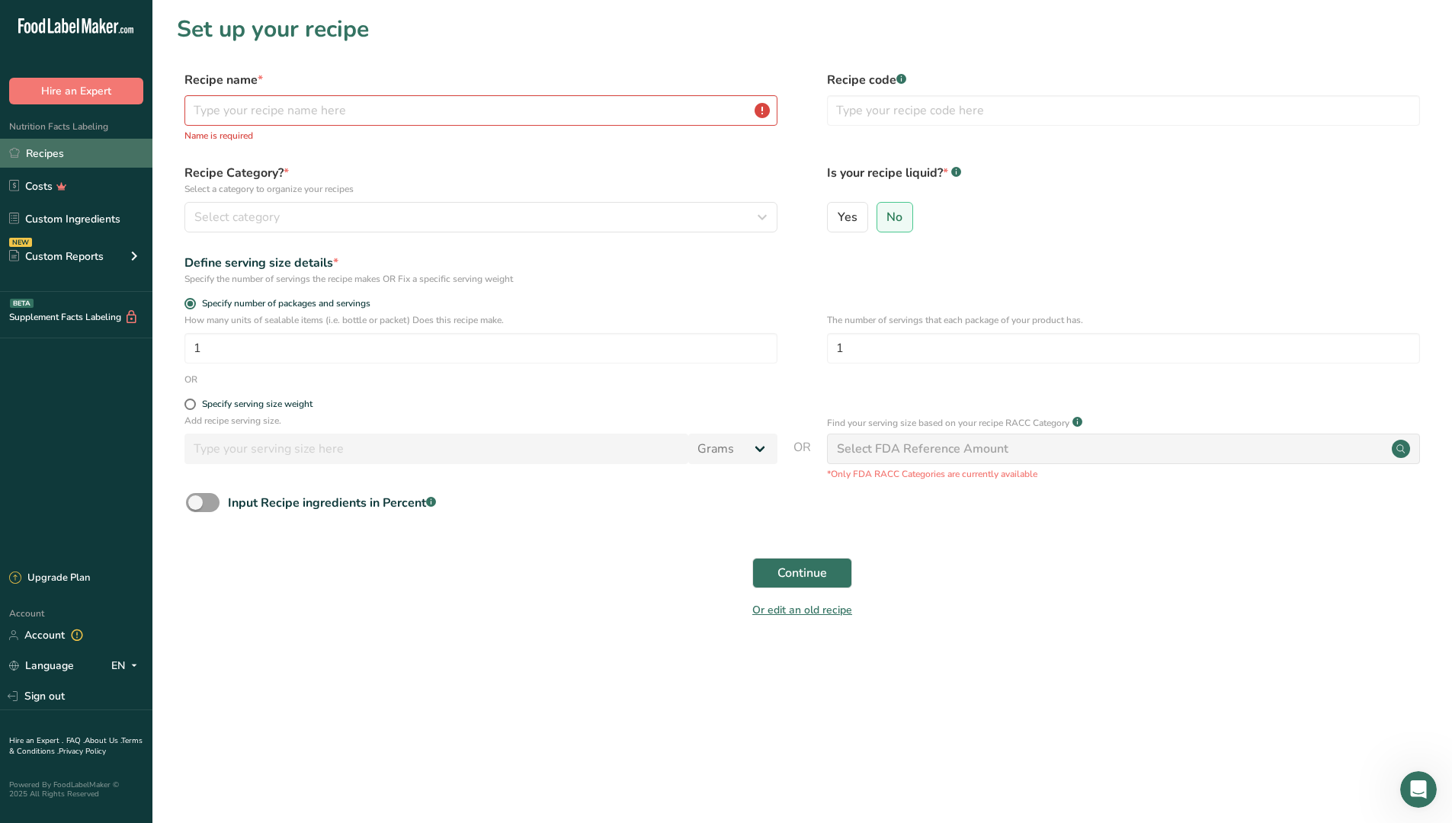
click at [74, 157] on link "Recipes" at bounding box center [76, 153] width 152 height 29
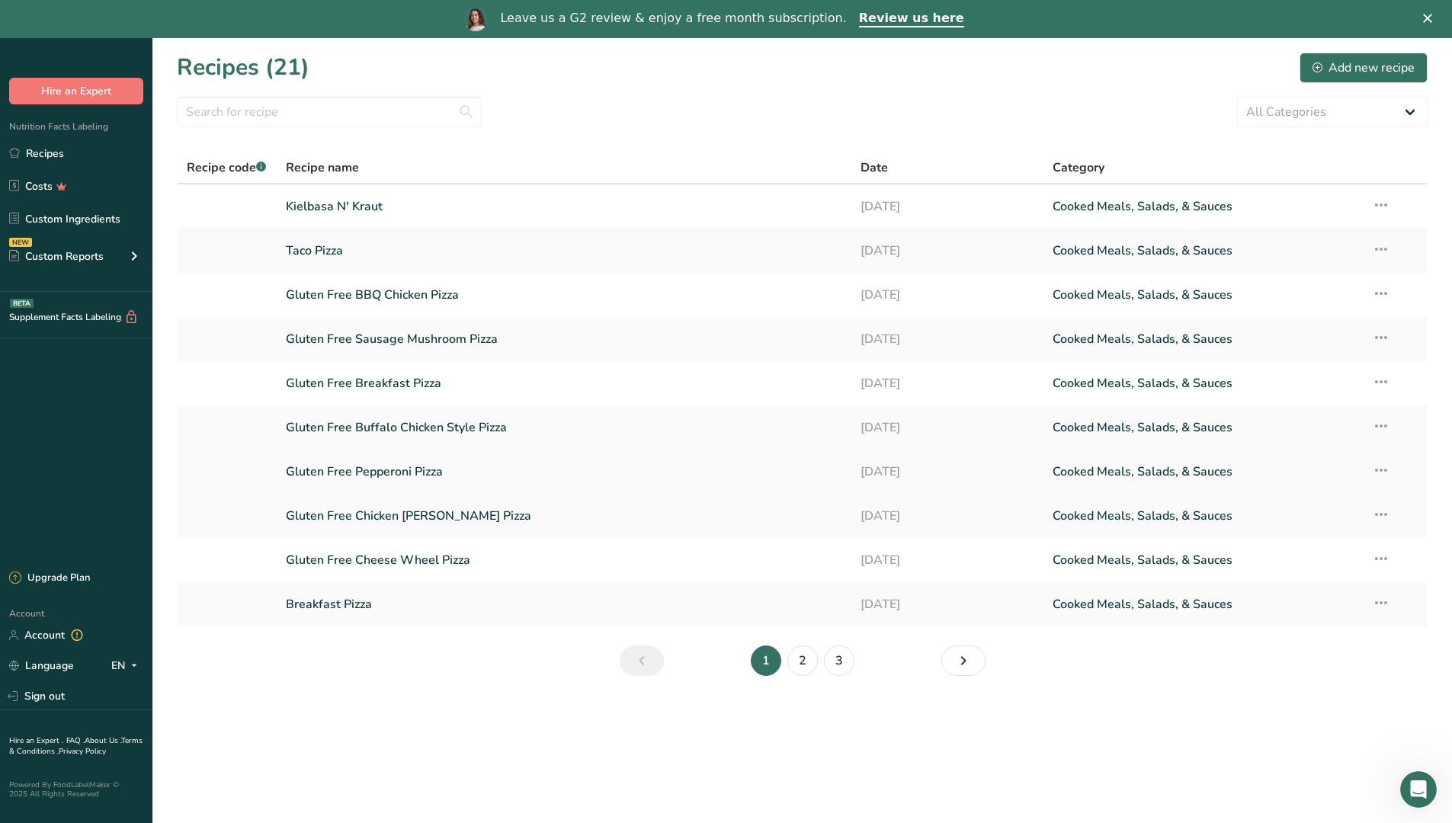
click at [380, 478] on link "Gluten Free Pepperoni Pizza" at bounding box center [564, 472] width 557 height 32
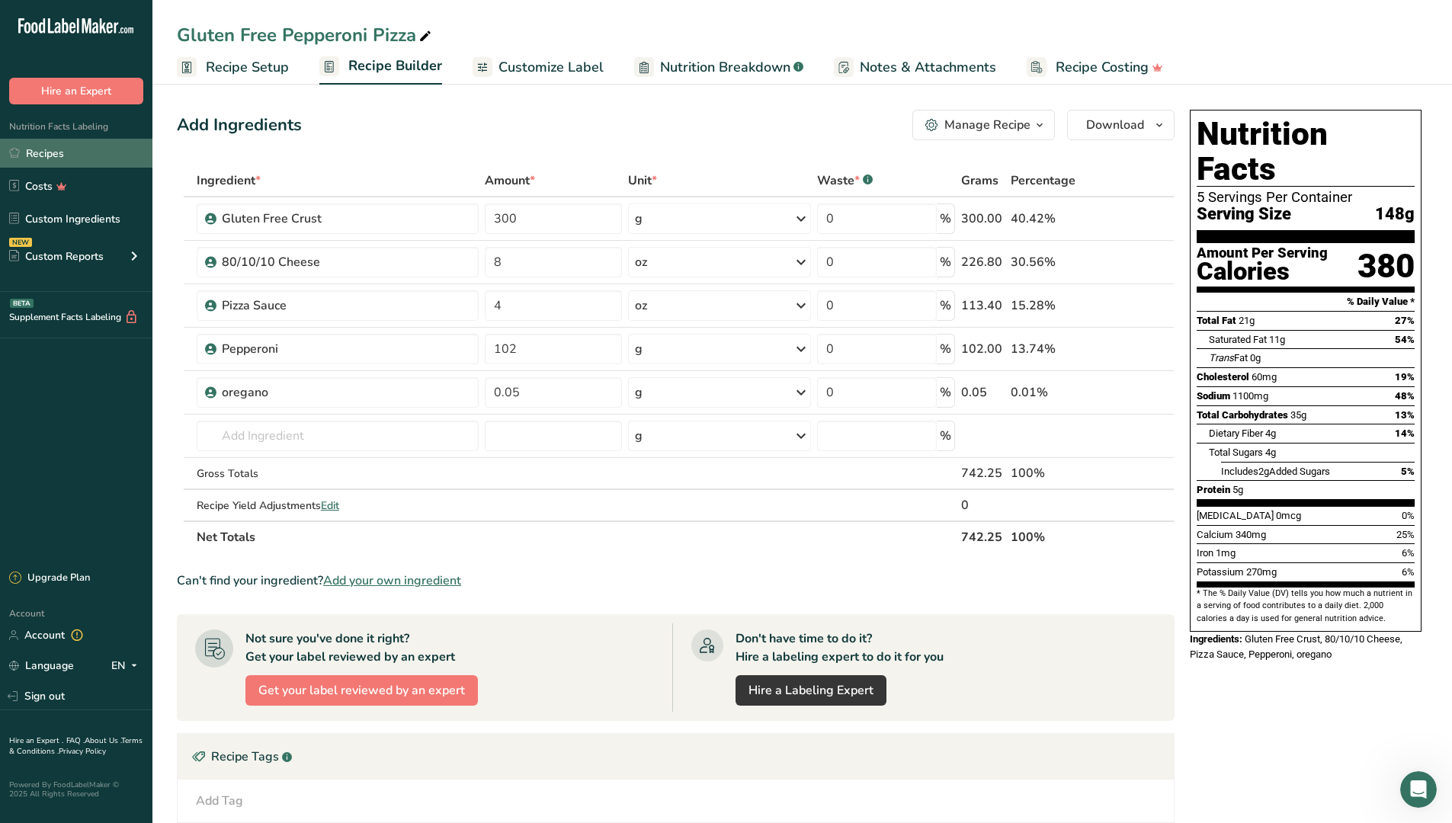
click at [82, 143] on link "Recipes" at bounding box center [76, 153] width 152 height 29
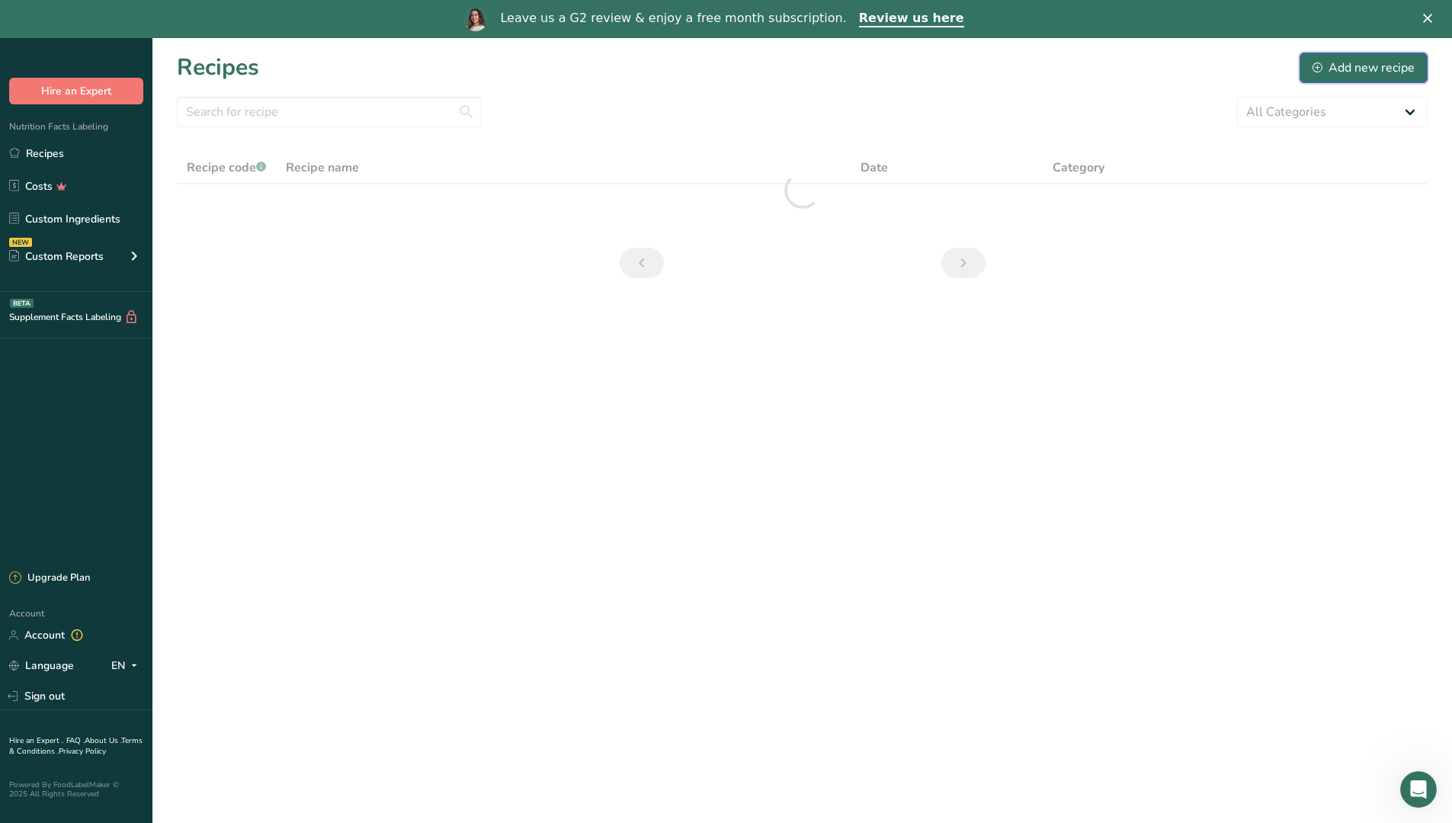
click at [1344, 72] on div "Add new recipe" at bounding box center [1363, 68] width 102 height 18
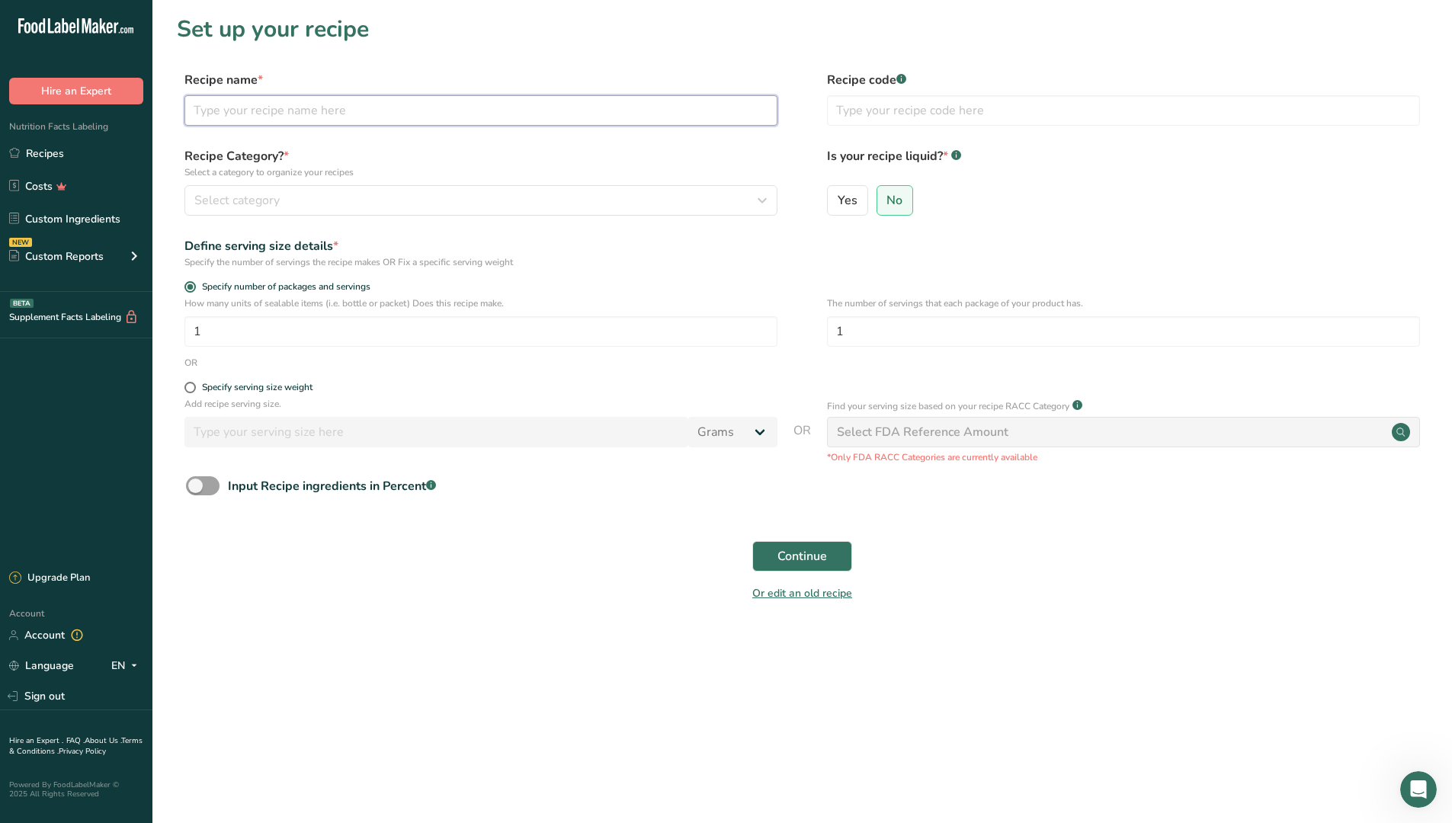
click at [280, 113] on input "text" at bounding box center [480, 110] width 593 height 30
type input "Cauliflower Crust Cheese Pizza"
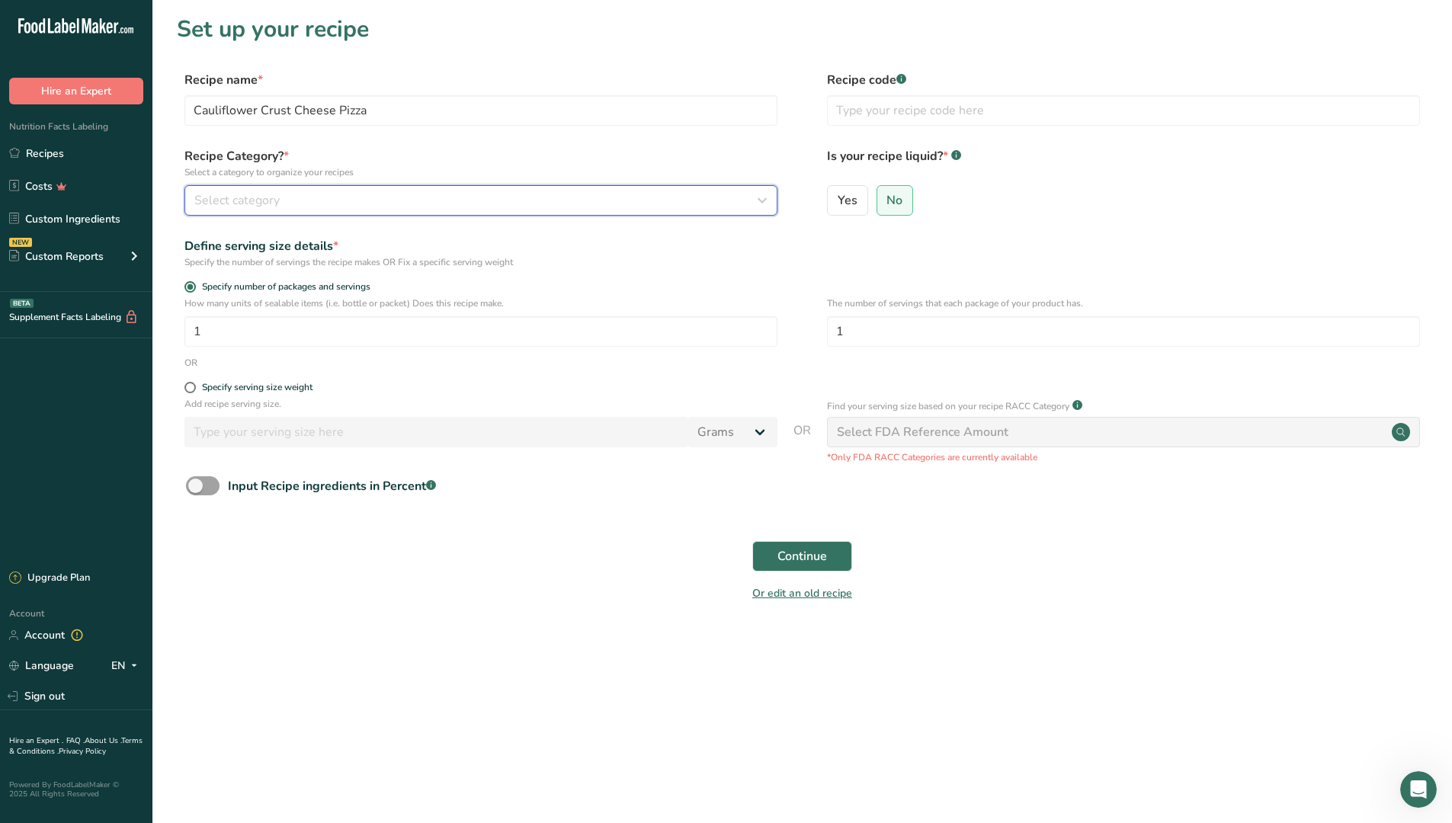
click at [759, 202] on icon "button" at bounding box center [762, 200] width 18 height 27
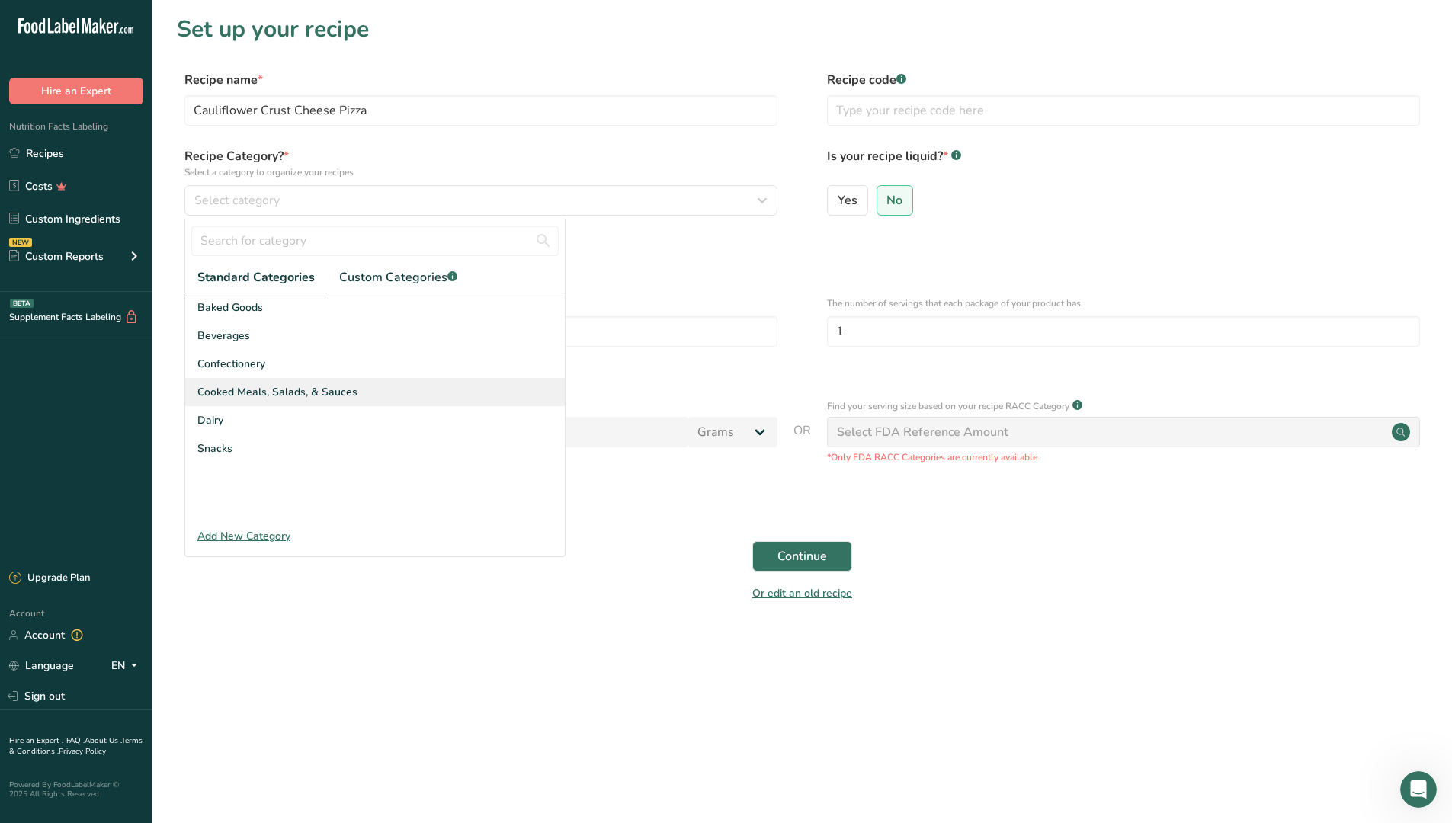
click at [336, 396] on span "Cooked Meals, Salads, & Sauces" at bounding box center [277, 392] width 160 height 16
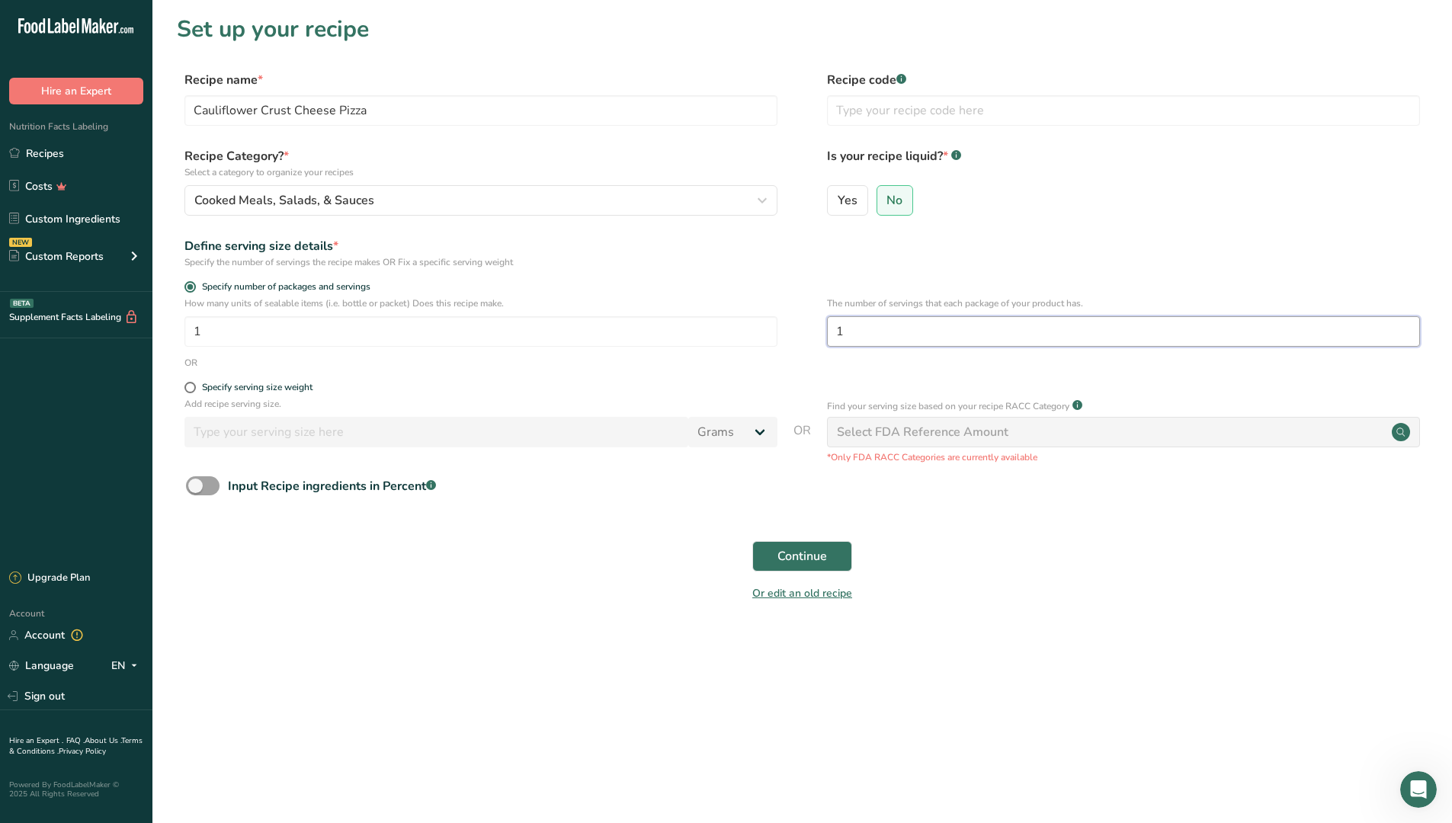
drag, startPoint x: 846, startPoint y: 328, endPoint x: 838, endPoint y: 329, distance: 7.7
click at [838, 329] on input "1" at bounding box center [1123, 331] width 593 height 30
type input "4"
click at [825, 550] on span "Continue" at bounding box center [802, 556] width 50 height 18
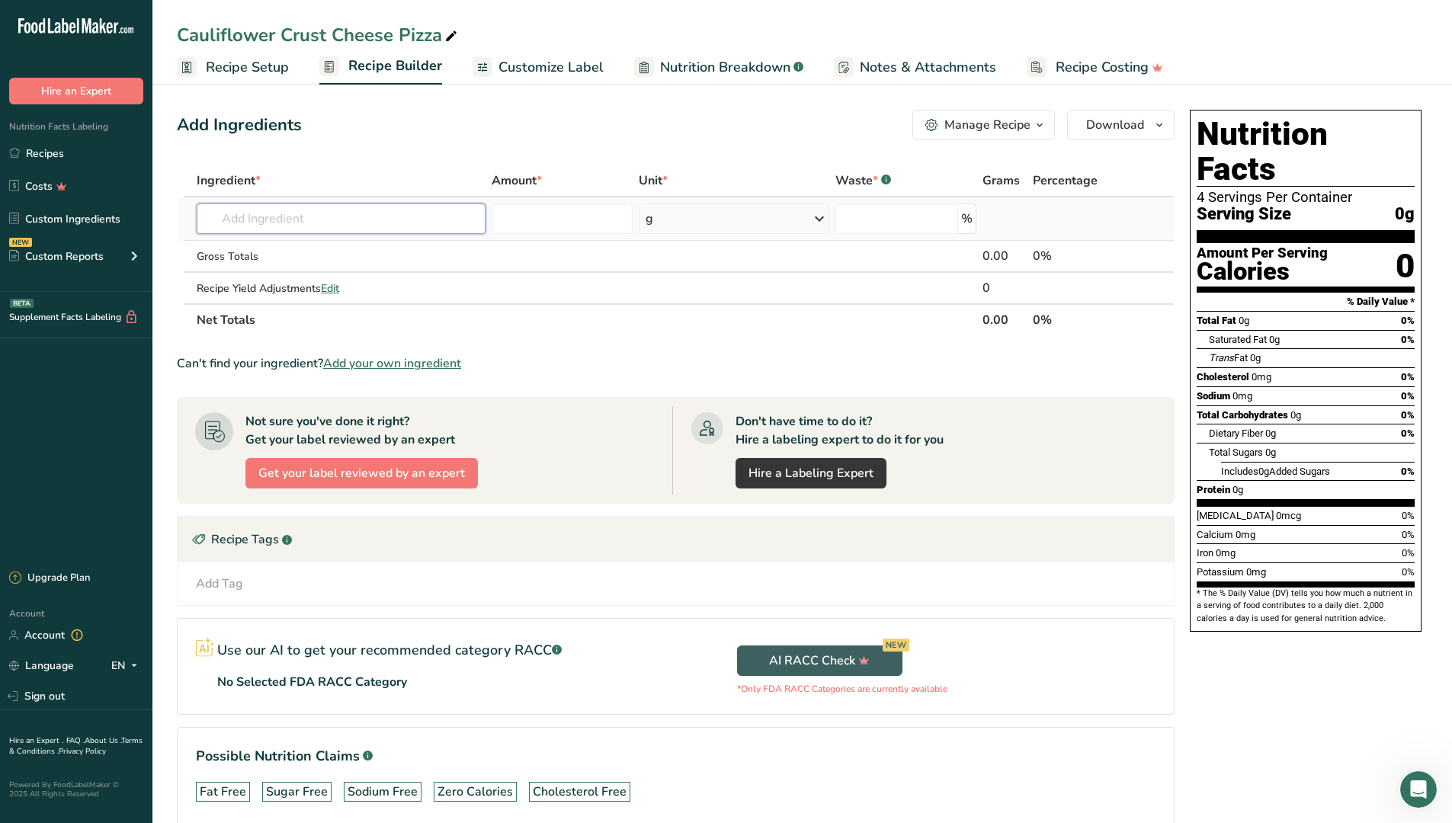
click at [429, 227] on input "text" at bounding box center [341, 218] width 289 height 30
type input "gluten free crust"
click at [282, 255] on p "Gluten Free Crust" at bounding box center [258, 250] width 99 height 16
type input "Gluten Free Crust"
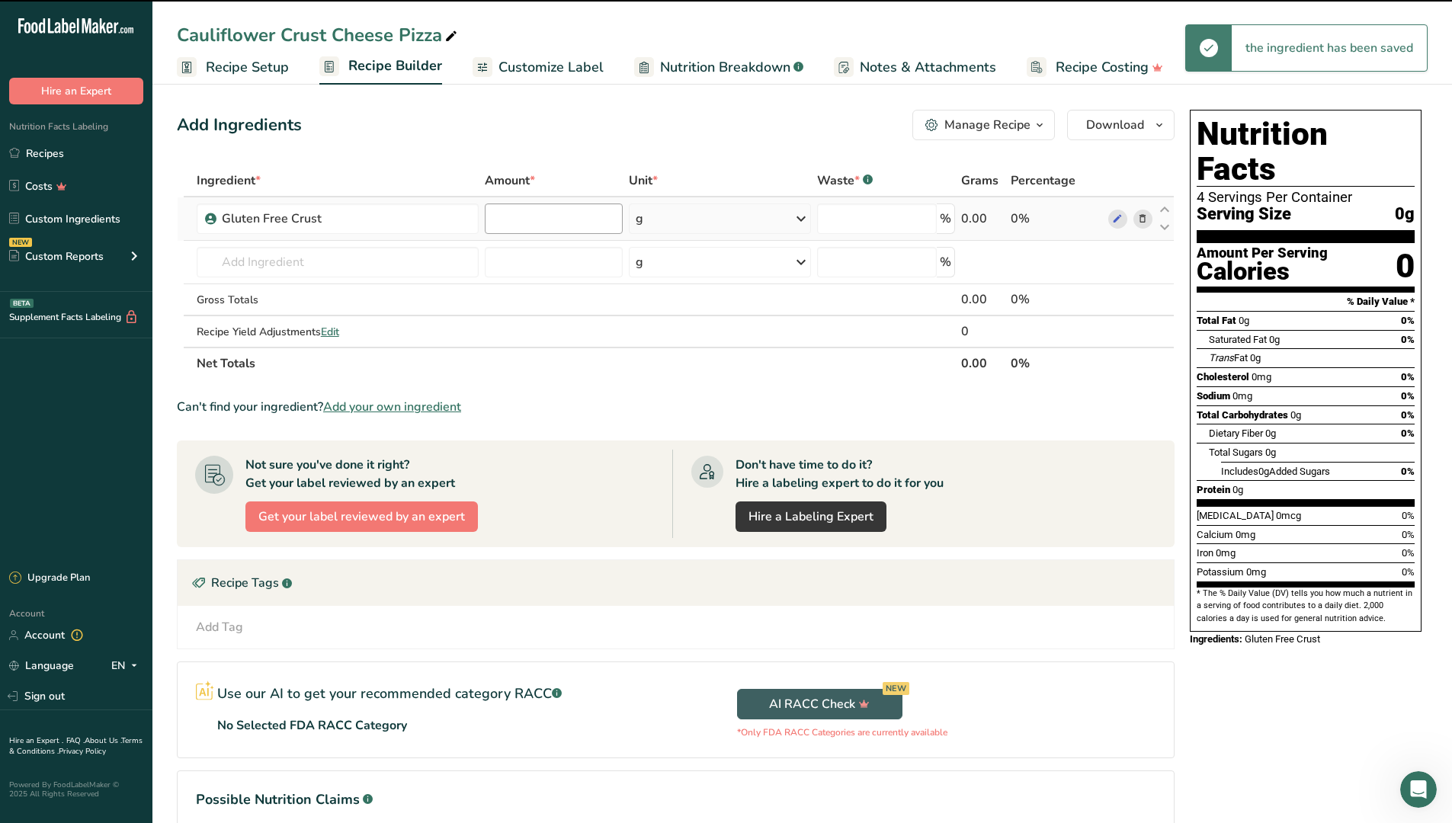
type input "0"
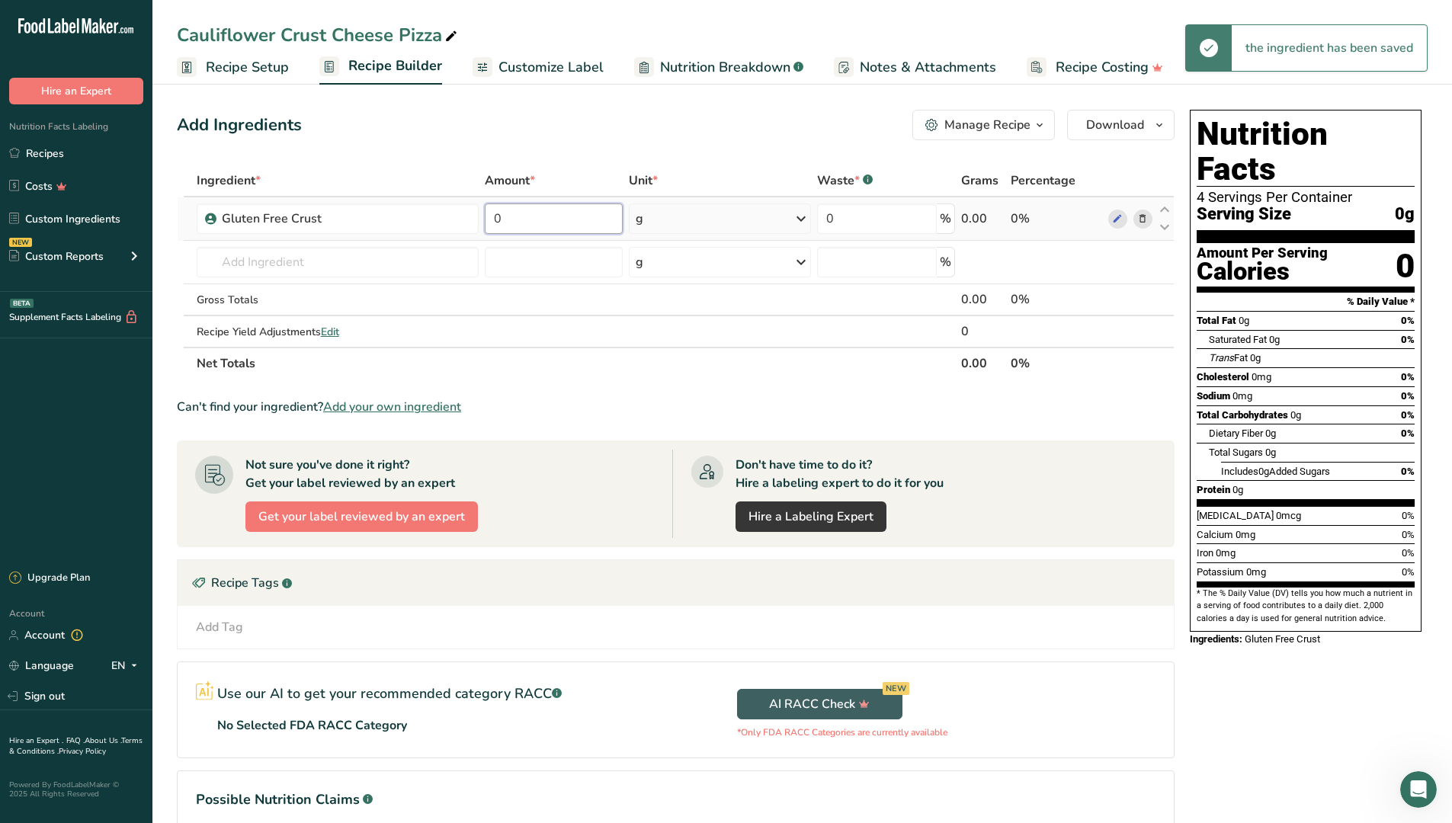
click at [594, 222] on input "0" at bounding box center [553, 218] width 137 height 30
type input "300"
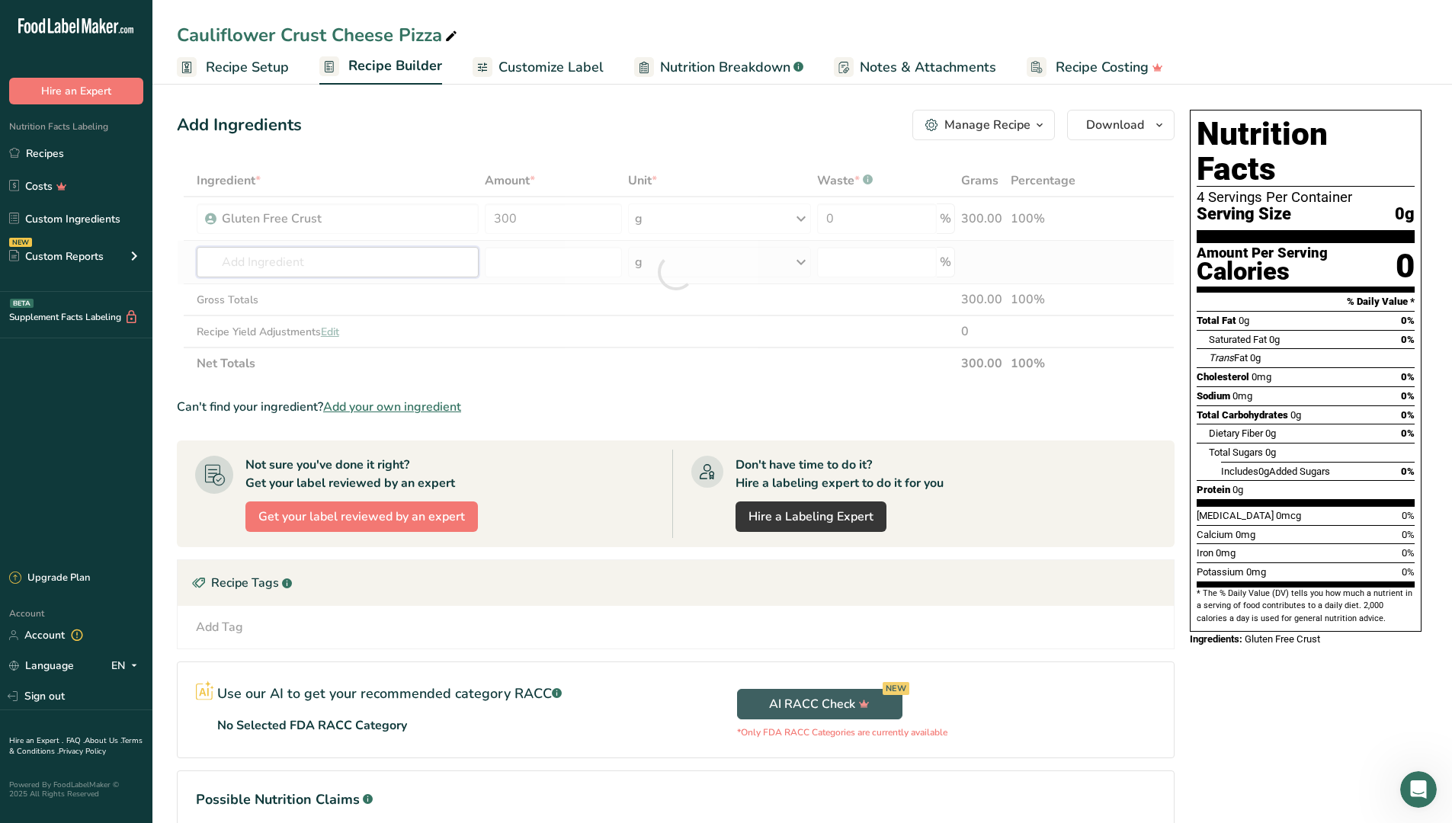
click at [389, 272] on div "Ingredient * Amount * Unit * Waste * .a-a{fill:#347362;}.b-a{fill:#fff;} Grams …" at bounding box center [676, 272] width 998 height 215
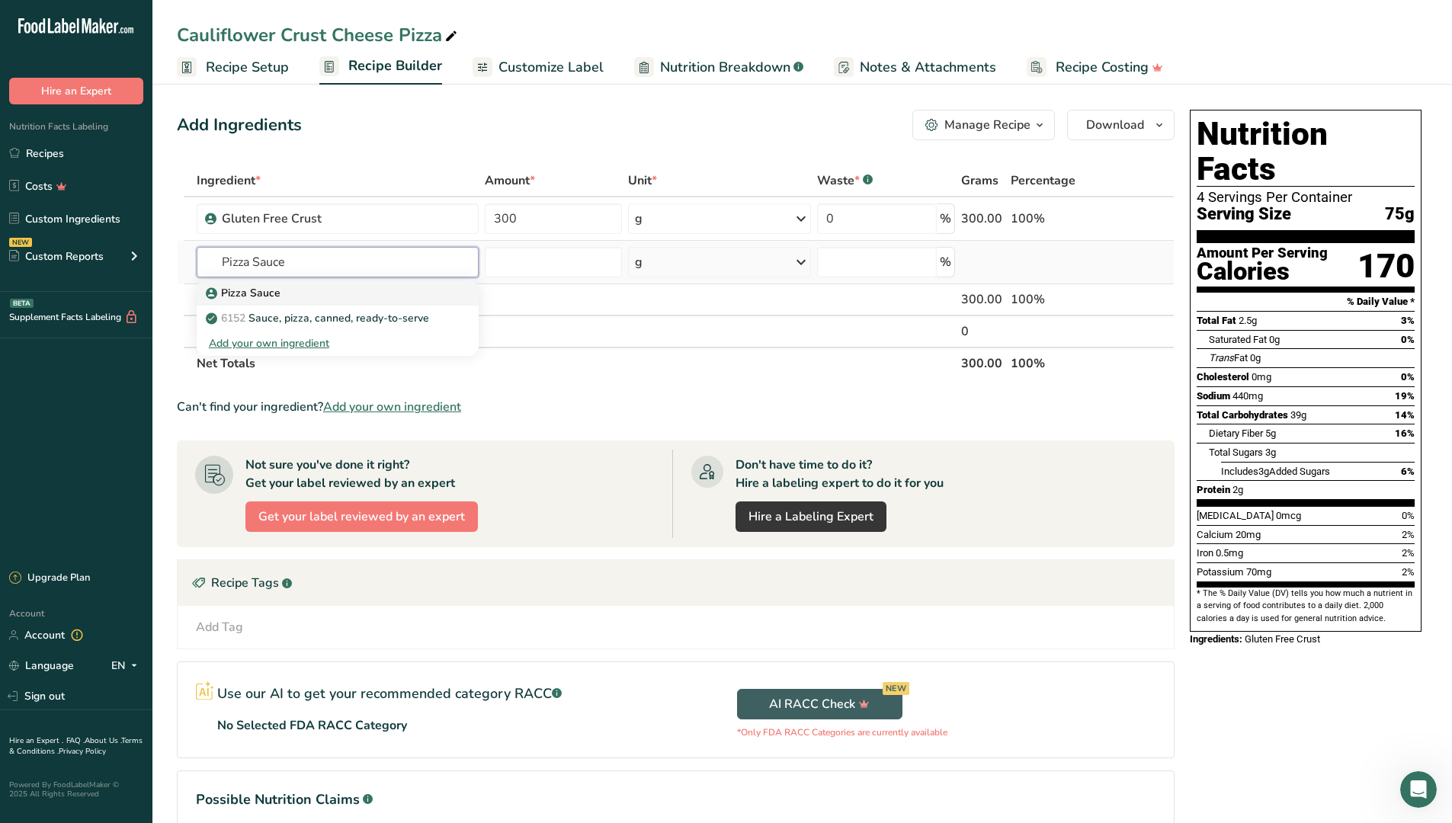
type input "Pizza Sauce"
click at [300, 293] on div "Pizza Sauce" at bounding box center [326, 293] width 234 height 16
type input "Pizza Sauce"
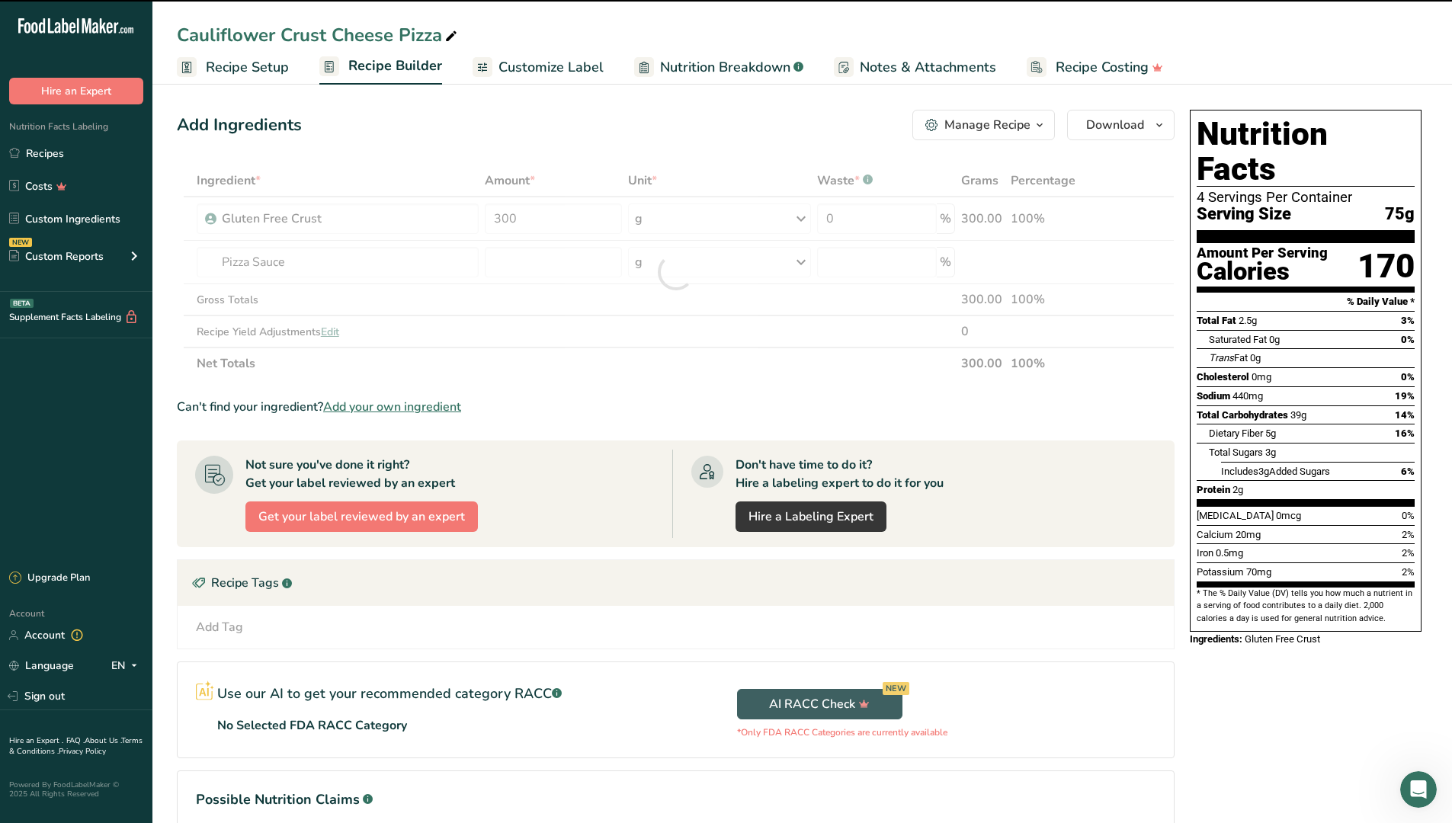
type input "0"
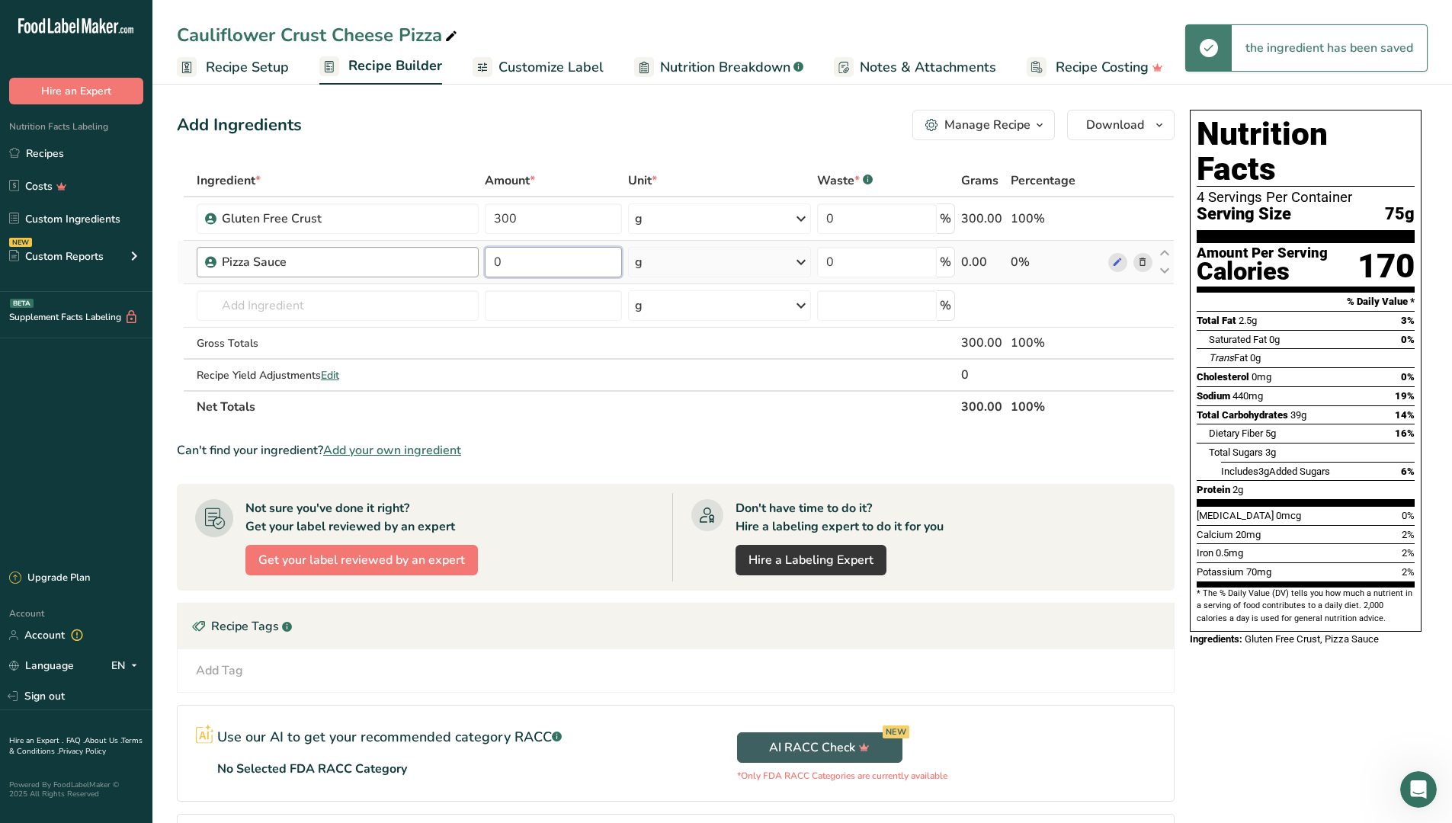
drag, startPoint x: 589, startPoint y: 264, endPoint x: 447, endPoint y: 274, distance: 142.1
click at [447, 274] on tr "Pizza Sauce 0 g Weight Units g kg mg See more Volume Units l Volume units requi…" at bounding box center [676, 262] width 996 height 43
type input "4"
click at [803, 258] on div "Ingredient * Amount * Unit * Waste * .a-a{fill:#347362;}.b-a{fill:#fff;} Grams …" at bounding box center [676, 294] width 998 height 258
click at [802, 260] on icon at bounding box center [801, 261] width 18 height 27
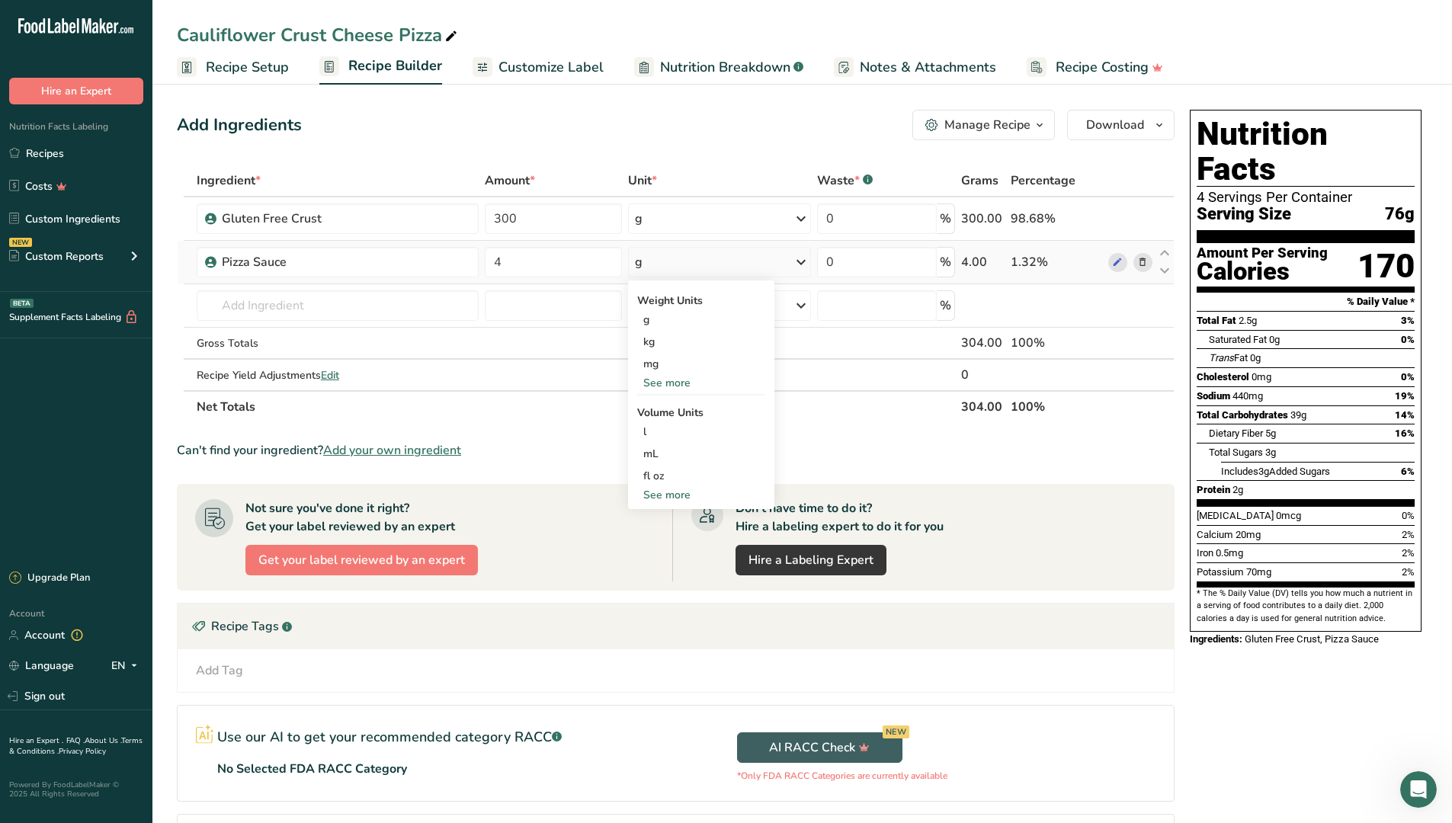
click at [706, 376] on div "See more" at bounding box center [701, 383] width 128 height 16
click at [694, 426] on div "oz" at bounding box center [701, 430] width 128 height 22
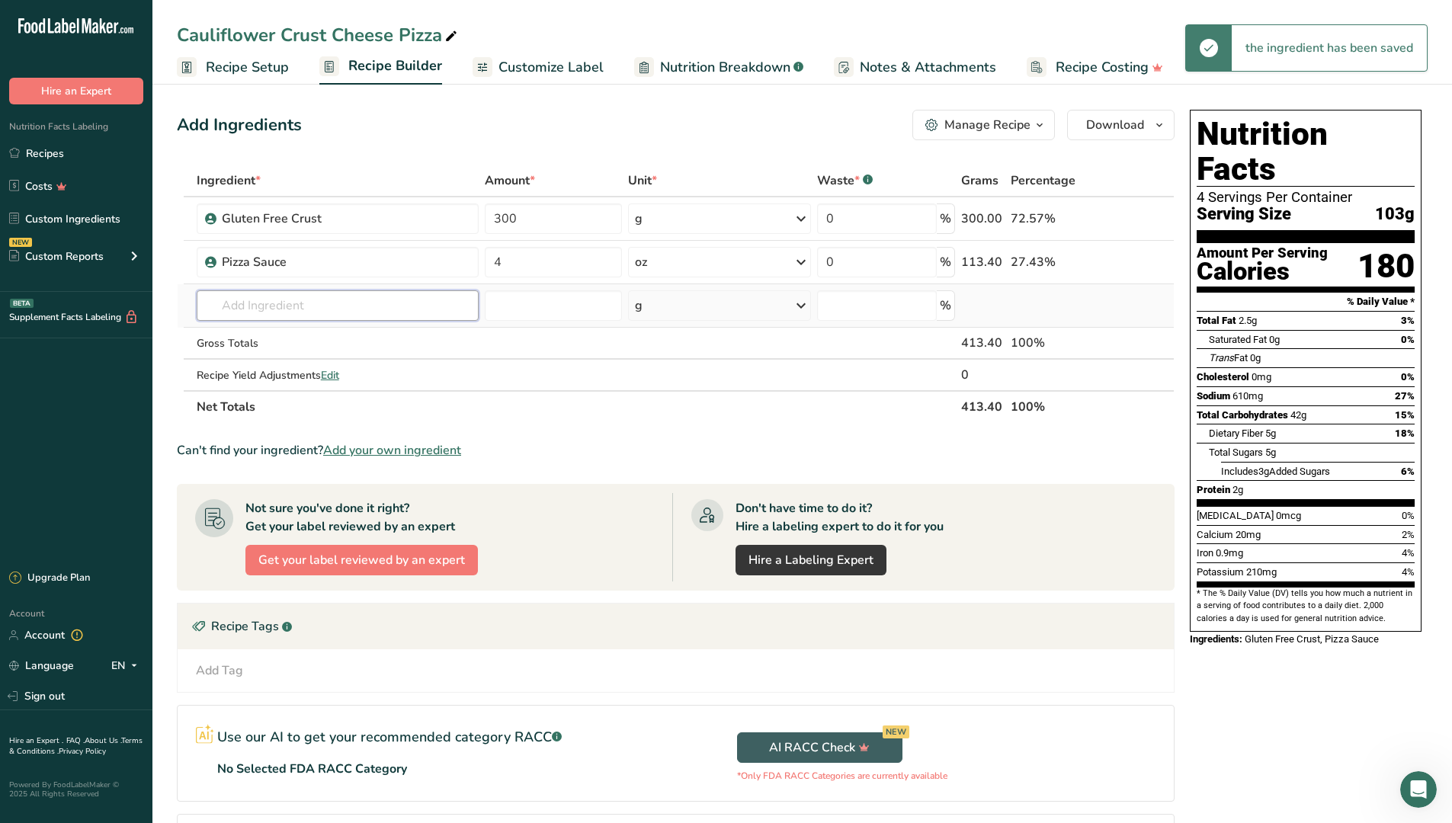
click at [338, 312] on input "text" at bounding box center [338, 305] width 282 height 30
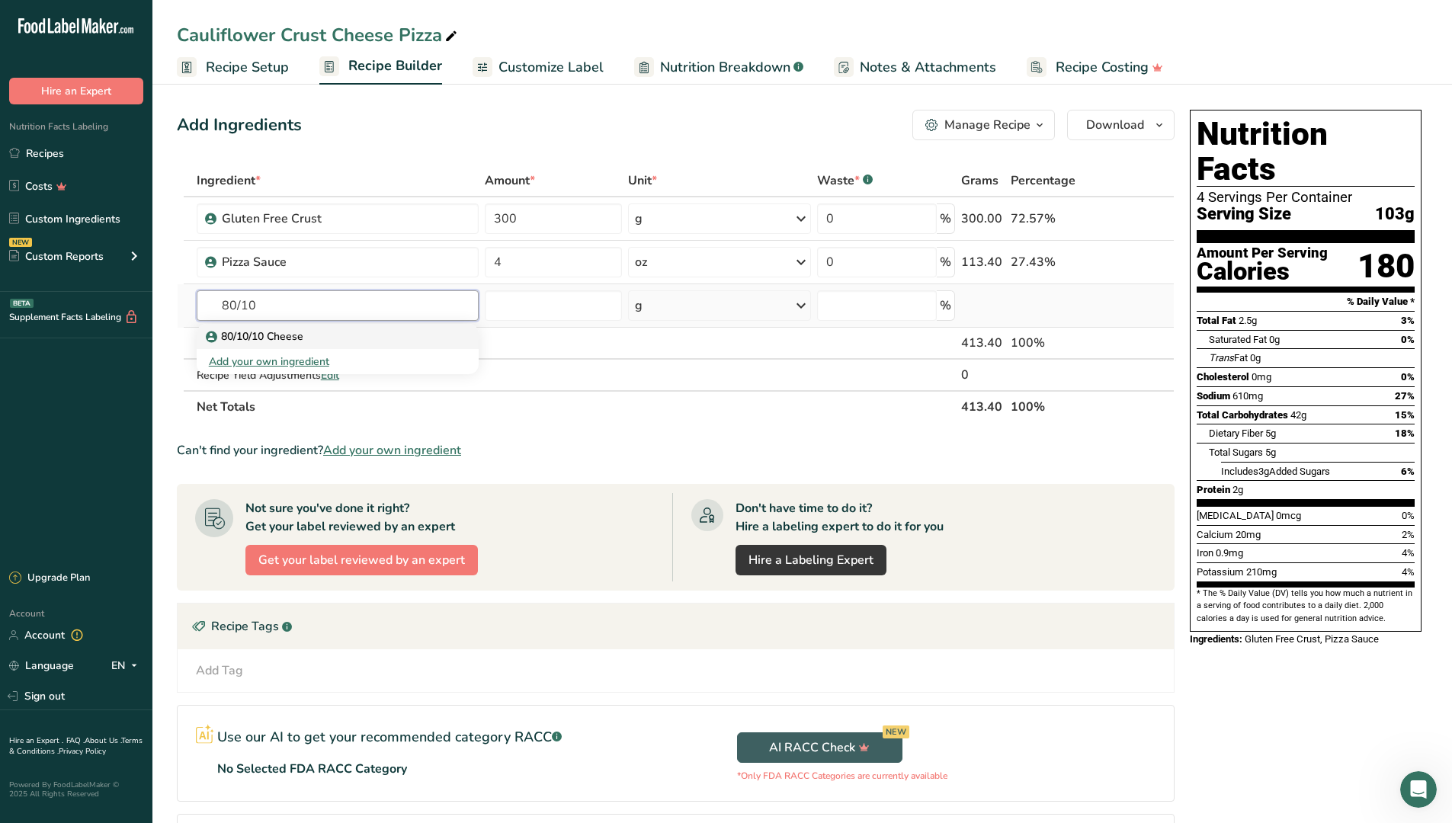
type input "80/10"
click at [300, 339] on p "80/10/10 Cheese" at bounding box center [256, 336] width 95 height 16
type input "80/10/10 Cheese"
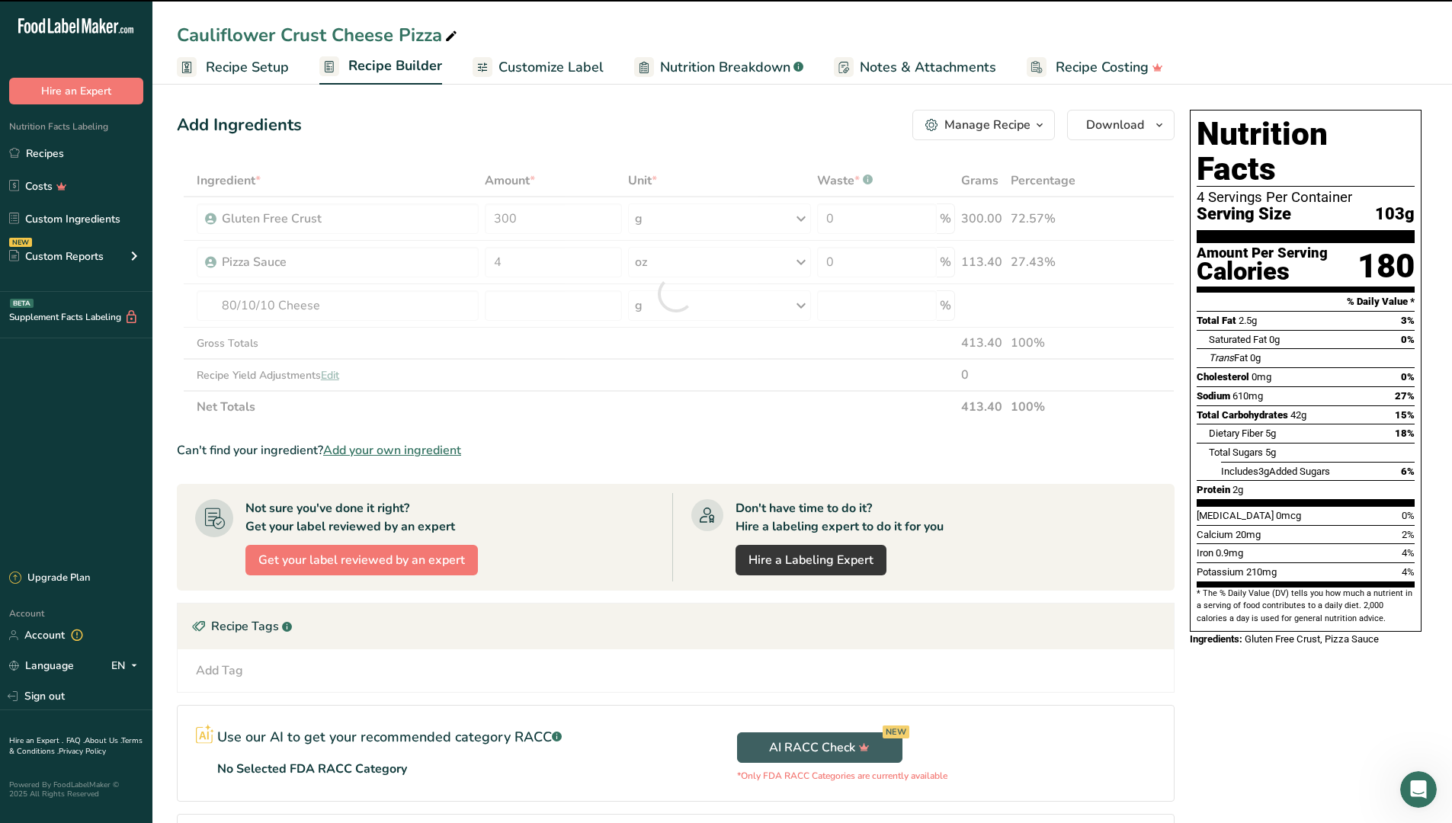
type input "0"
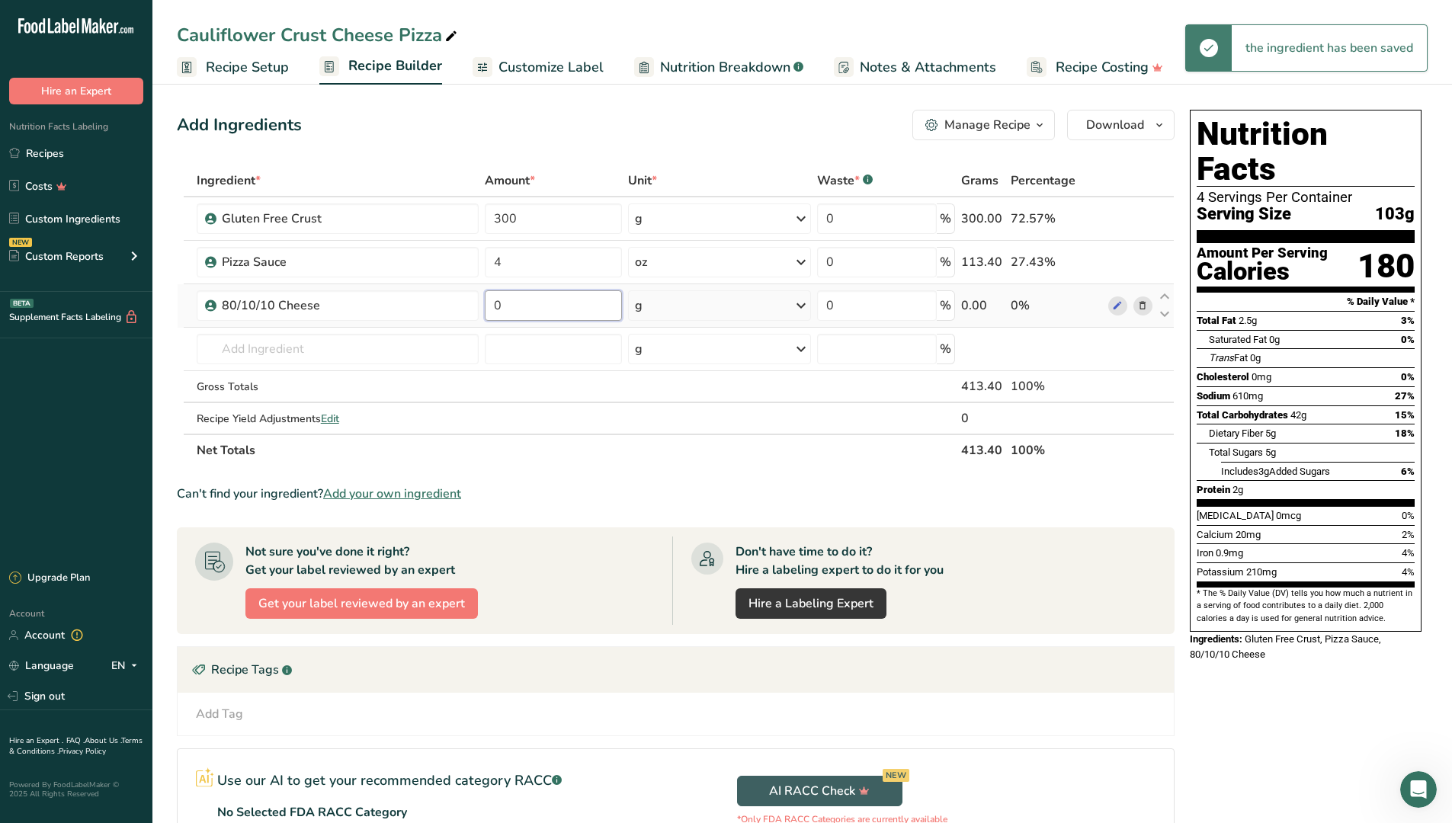
drag, startPoint x: 532, startPoint y: 305, endPoint x: 490, endPoint y: 309, distance: 42.2
click at [490, 309] on input "0" at bounding box center [553, 305] width 137 height 30
click at [801, 309] on div "Ingredient * Amount * Unit * Waste * .a-a{fill:#347362;}.b-a{fill:#fff;} Grams …" at bounding box center [676, 316] width 998 height 302
click at [797, 306] on icon at bounding box center [801, 305] width 18 height 27
click at [688, 427] on div "See more" at bounding box center [701, 426] width 128 height 16
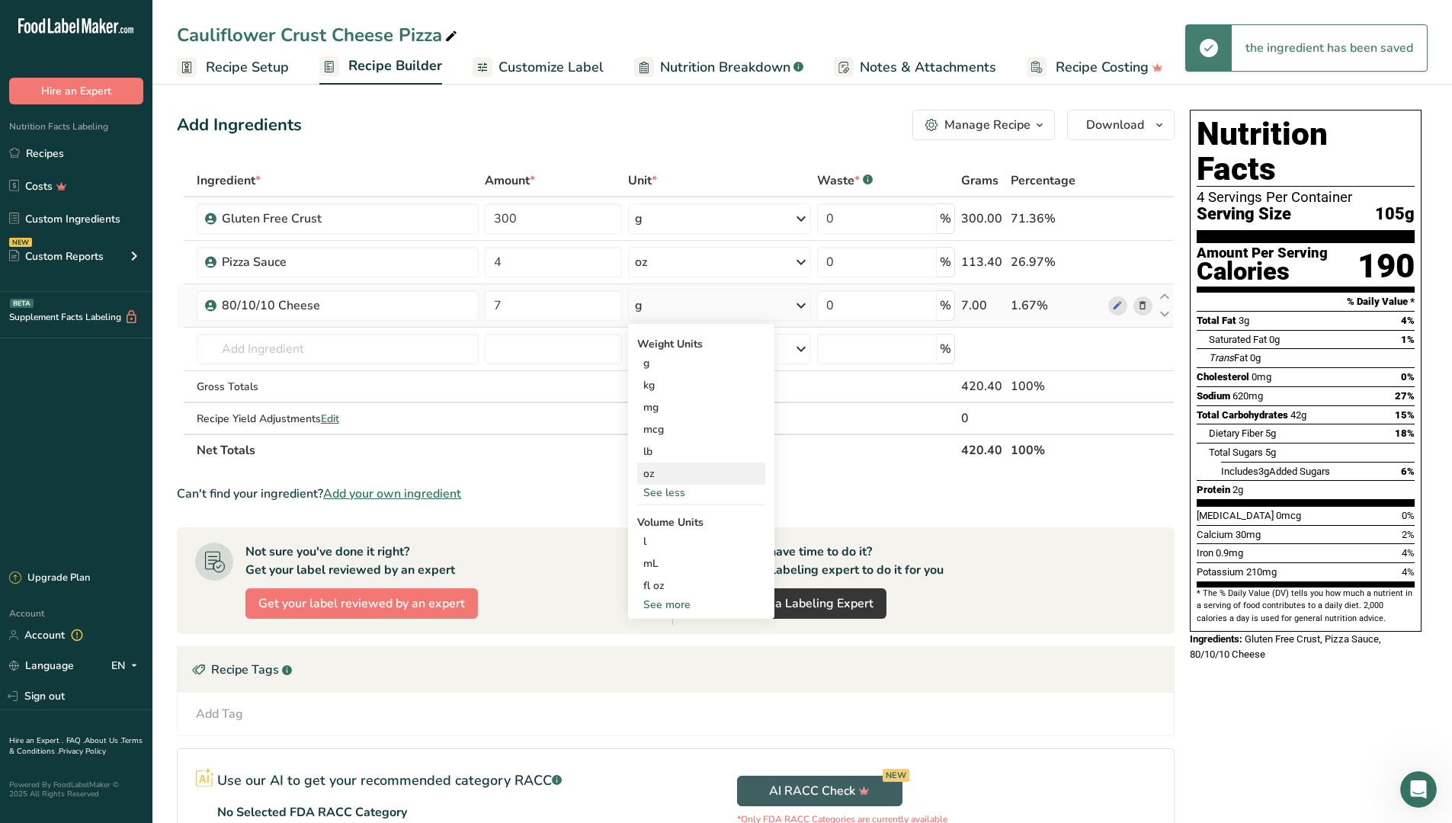
click at [673, 476] on div "oz" at bounding box center [701, 474] width 128 height 22
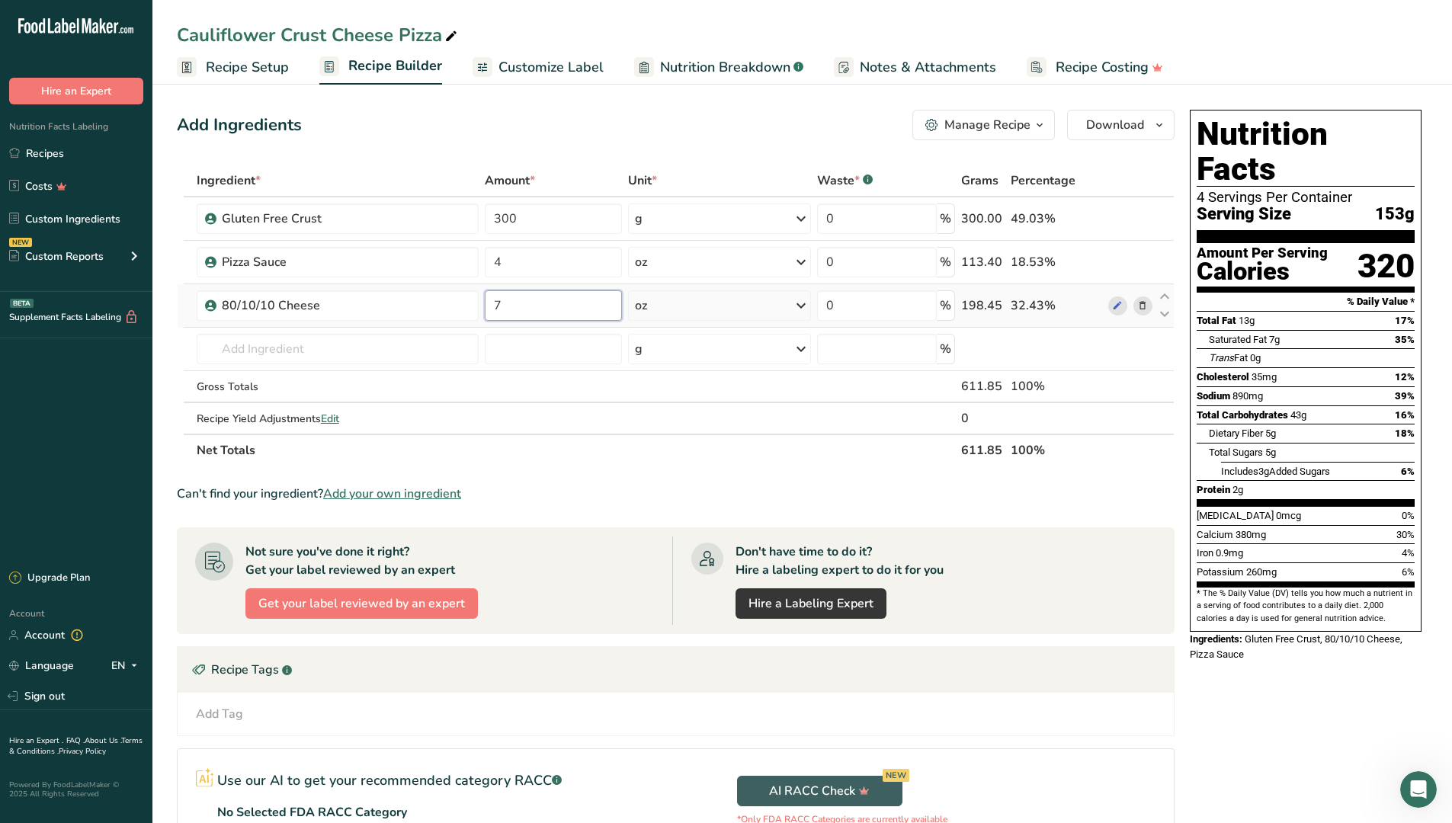
drag, startPoint x: 519, startPoint y: 308, endPoint x: 486, endPoint y: 306, distance: 32.9
click at [486, 306] on input "7" at bounding box center [553, 305] width 137 height 30
type input "8"
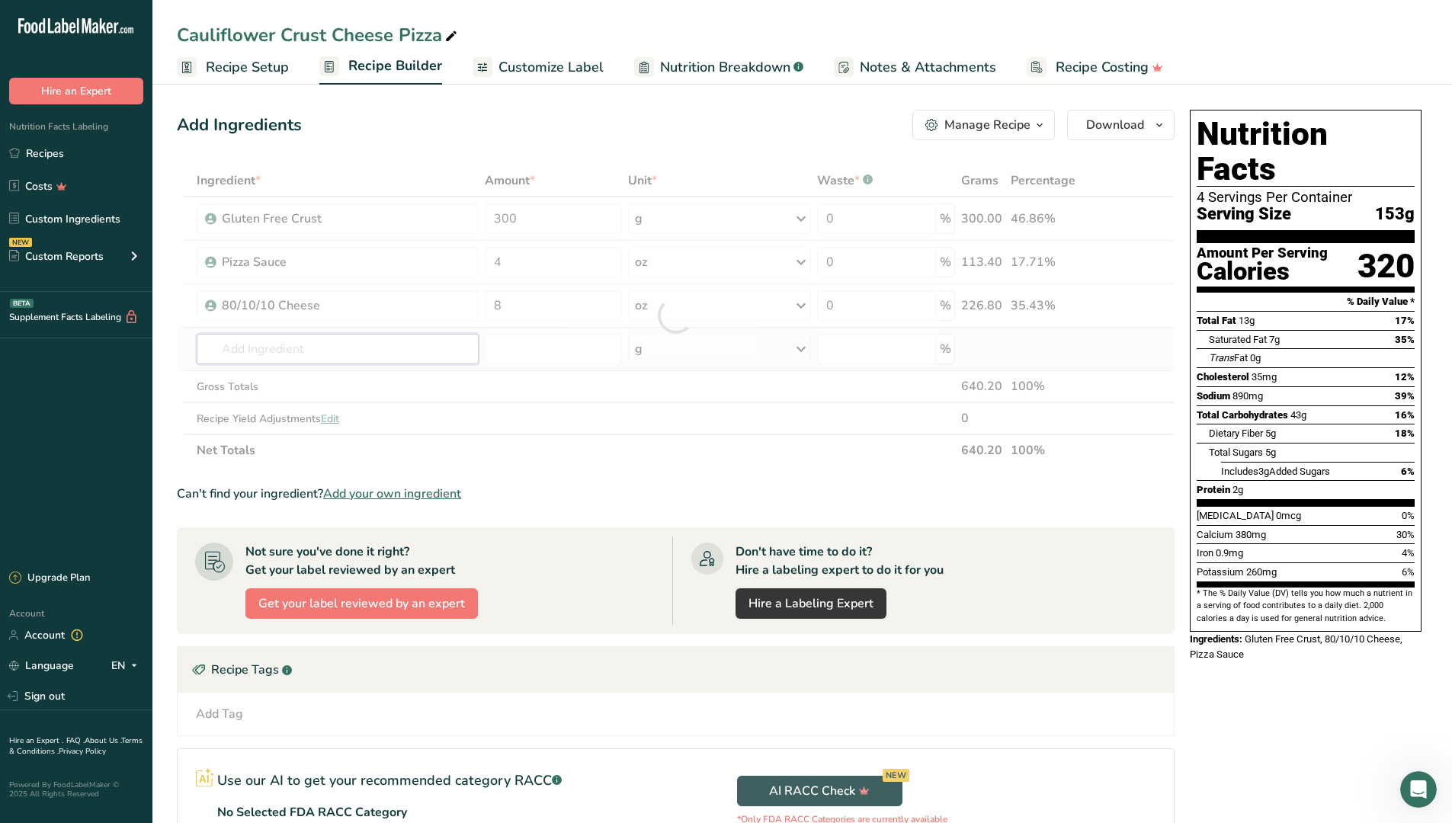
click at [365, 335] on div "Ingredient * Amount * Unit * Waste * .a-a{fill:#347362;}.b-a{fill:#fff;} Grams …" at bounding box center [676, 316] width 998 height 302
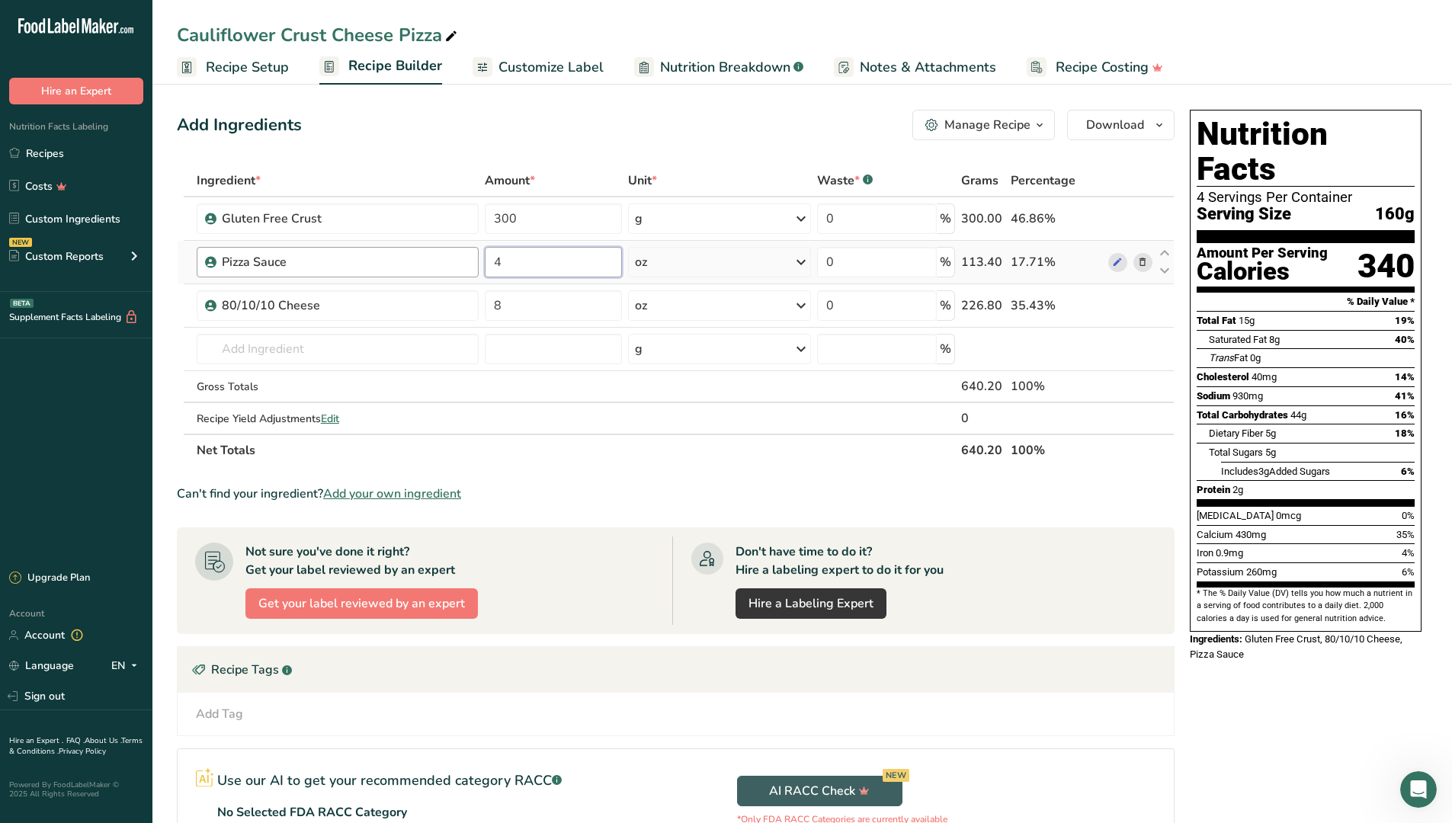
drag, startPoint x: 508, startPoint y: 261, endPoint x: 471, endPoint y: 265, distance: 37.5
click at [471, 265] on tr "Pizza Sauce 4 oz Weight Units g kg mg mcg lb oz See less Volume Units l Volume …" at bounding box center [676, 262] width 996 height 43
type input "5"
click at [404, 338] on div "Ingredient * Amount * Unit * Waste * .a-a{fill:#347362;}.b-a{fill:#fff;} Grams …" at bounding box center [676, 316] width 998 height 302
drag, startPoint x: 559, startPoint y: 212, endPoint x: 494, endPoint y: 219, distance: 65.2
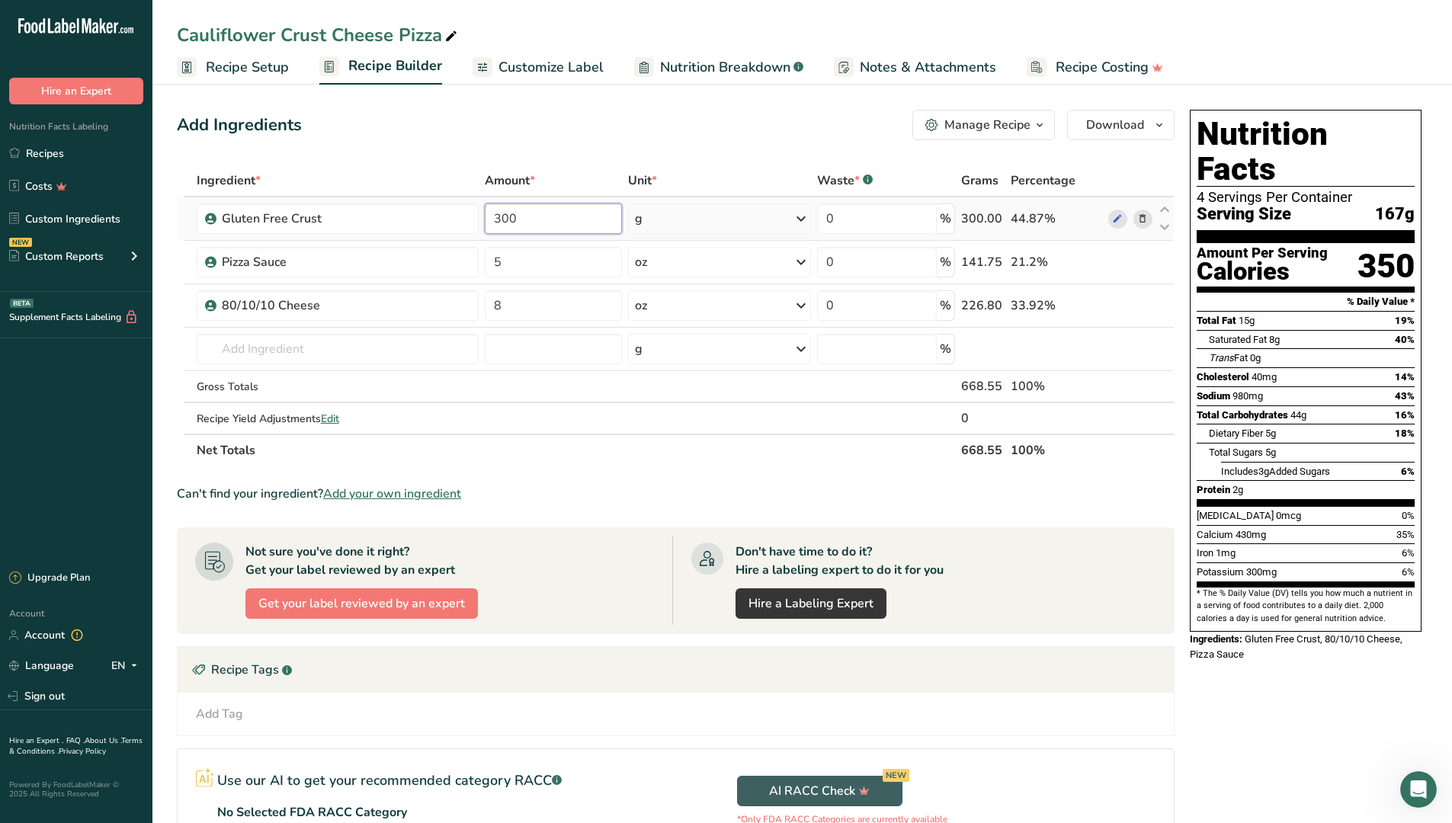
click at [494, 219] on input "300" at bounding box center [553, 218] width 137 height 30
type input "10.5"
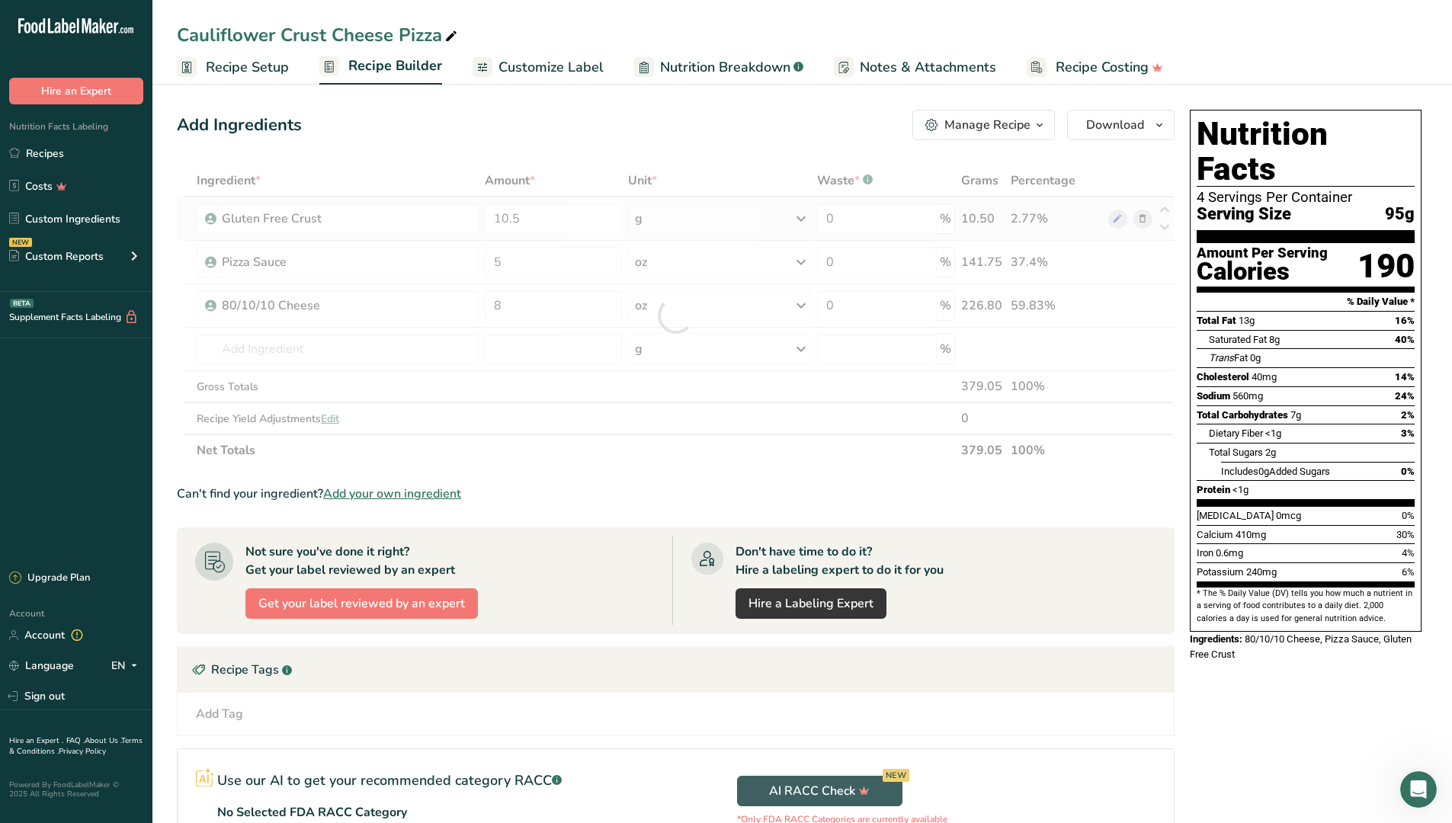
click at [794, 218] on div "Ingredient * Amount * Unit * Waste * .a-a{fill:#347362;}.b-a{fill:#fff;} Grams …" at bounding box center [676, 316] width 998 height 302
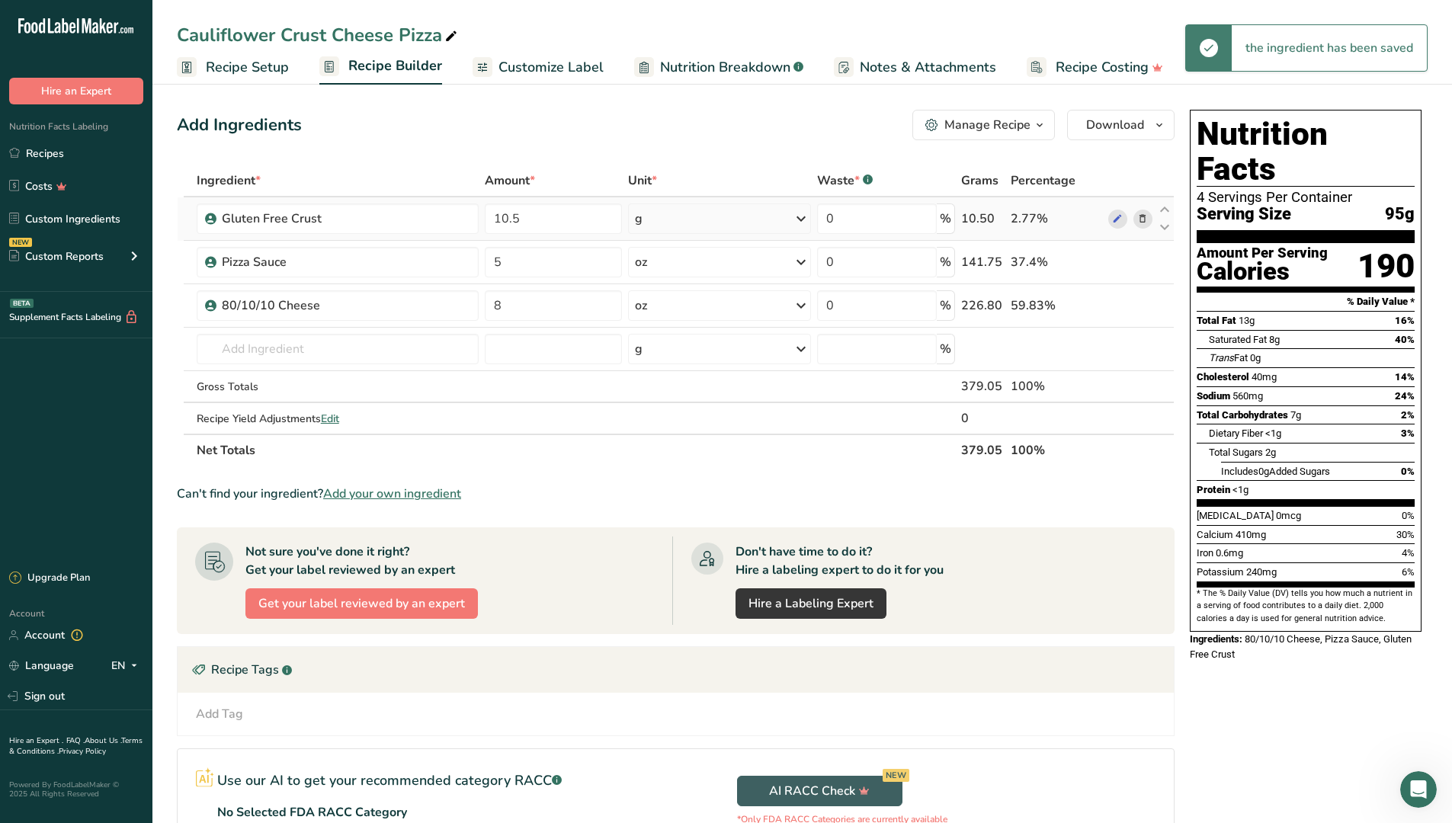
click at [800, 213] on icon at bounding box center [801, 218] width 18 height 27
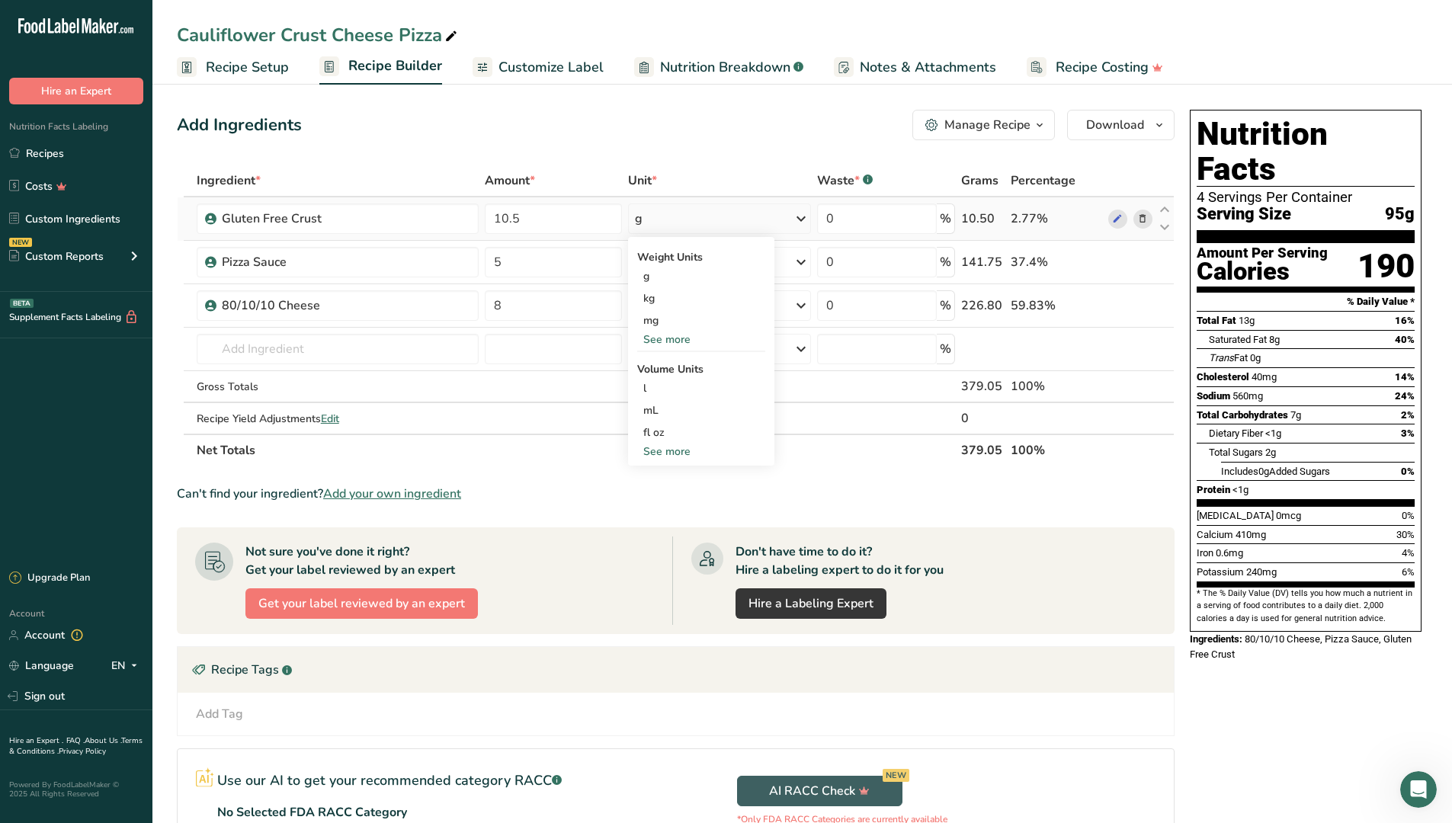
click at [716, 340] on div "See more" at bounding box center [701, 340] width 128 height 16
click at [688, 387] on div "oz" at bounding box center [701, 387] width 128 height 22
click at [368, 342] on input "text" at bounding box center [338, 349] width 282 height 30
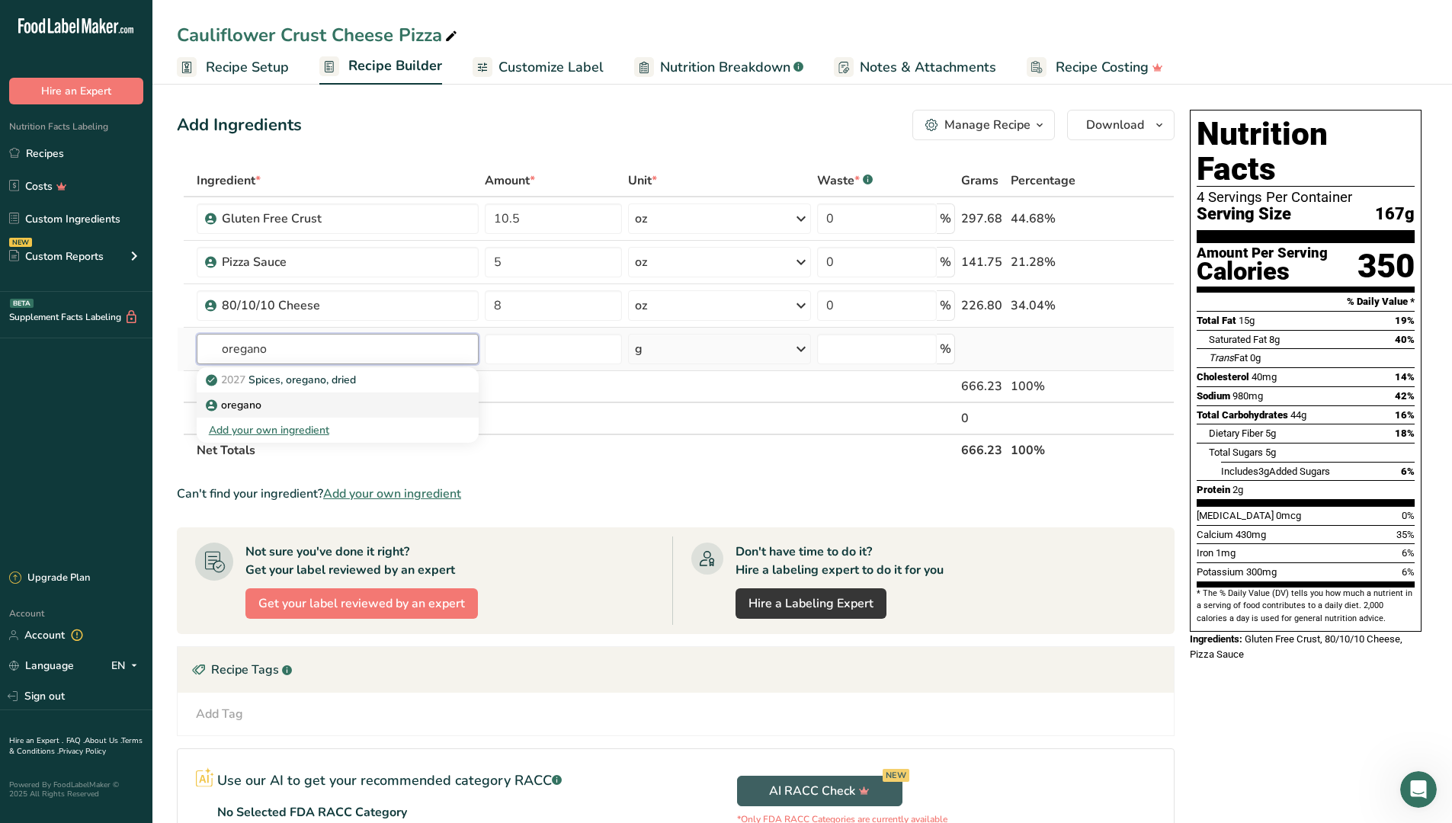
type input "oregano"
click at [235, 403] on p "oregano" at bounding box center [235, 405] width 53 height 16
type input "oregano"
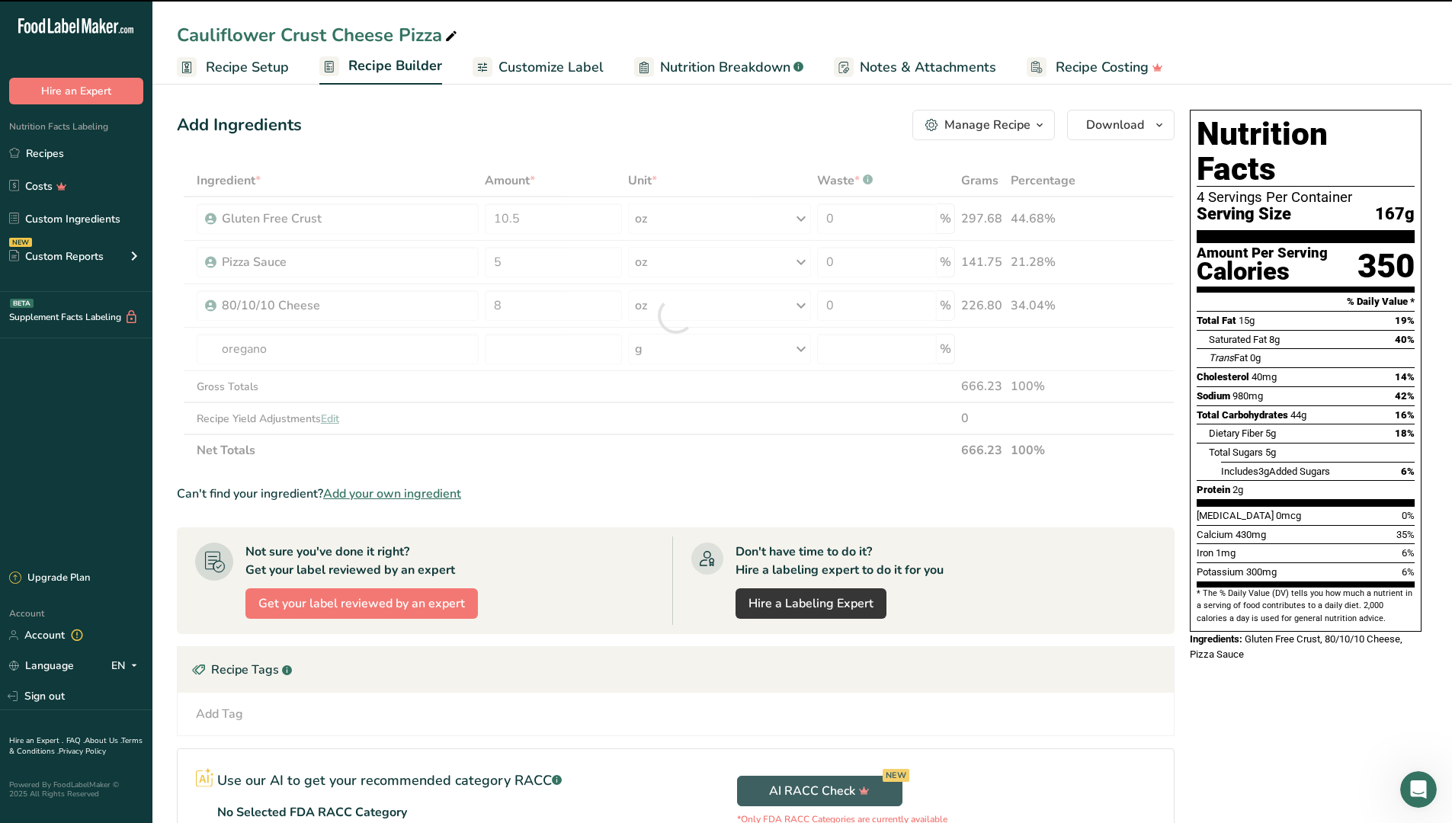
type input "0"
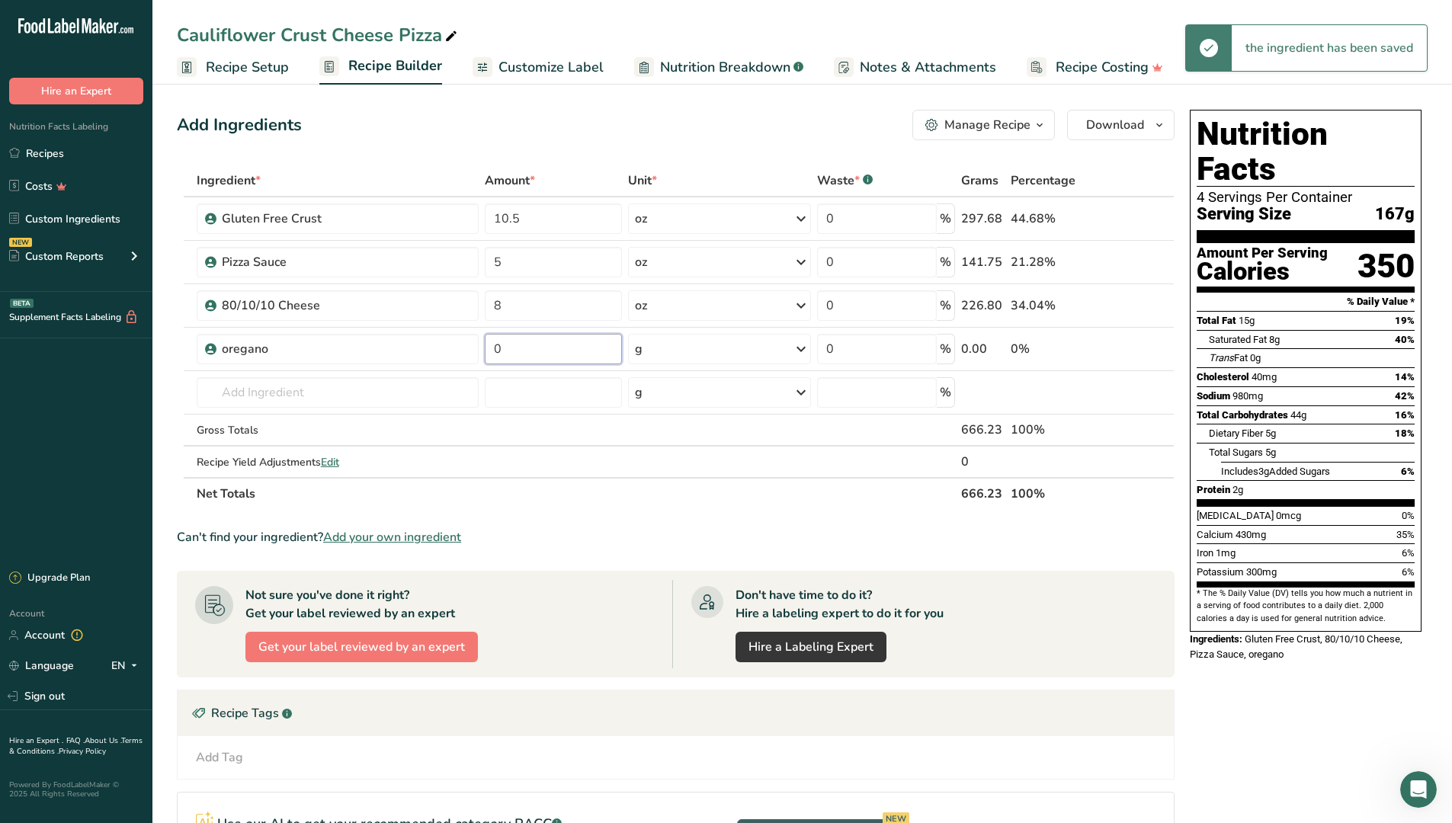
click at [518, 353] on input "0" at bounding box center [553, 349] width 137 height 30
type input "0.5"
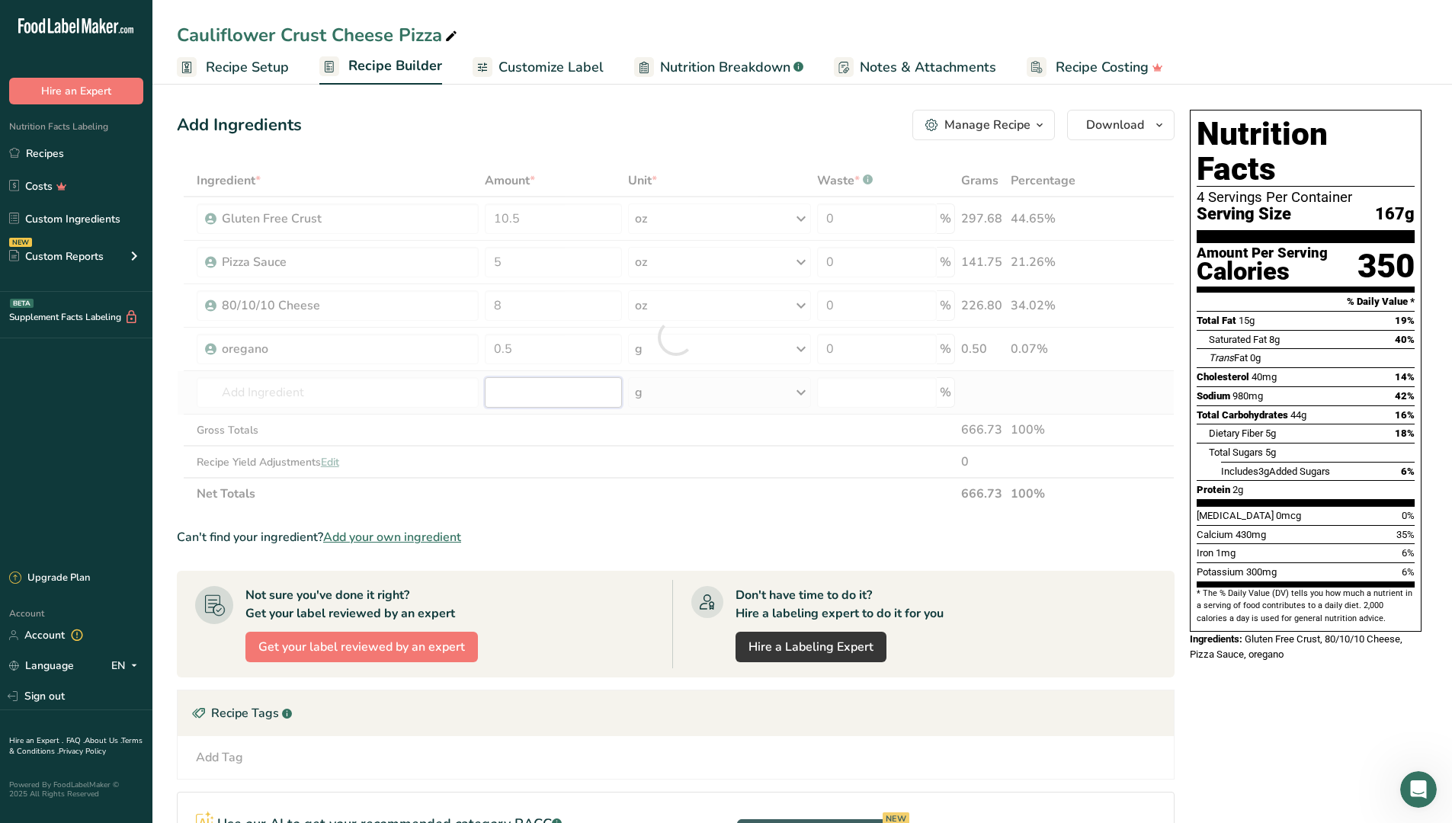
click at [533, 398] on div "Ingredient * Amount * Unit * Waste * .a-a{fill:#347362;}.b-a{fill:#fff;} Grams …" at bounding box center [676, 337] width 998 height 345
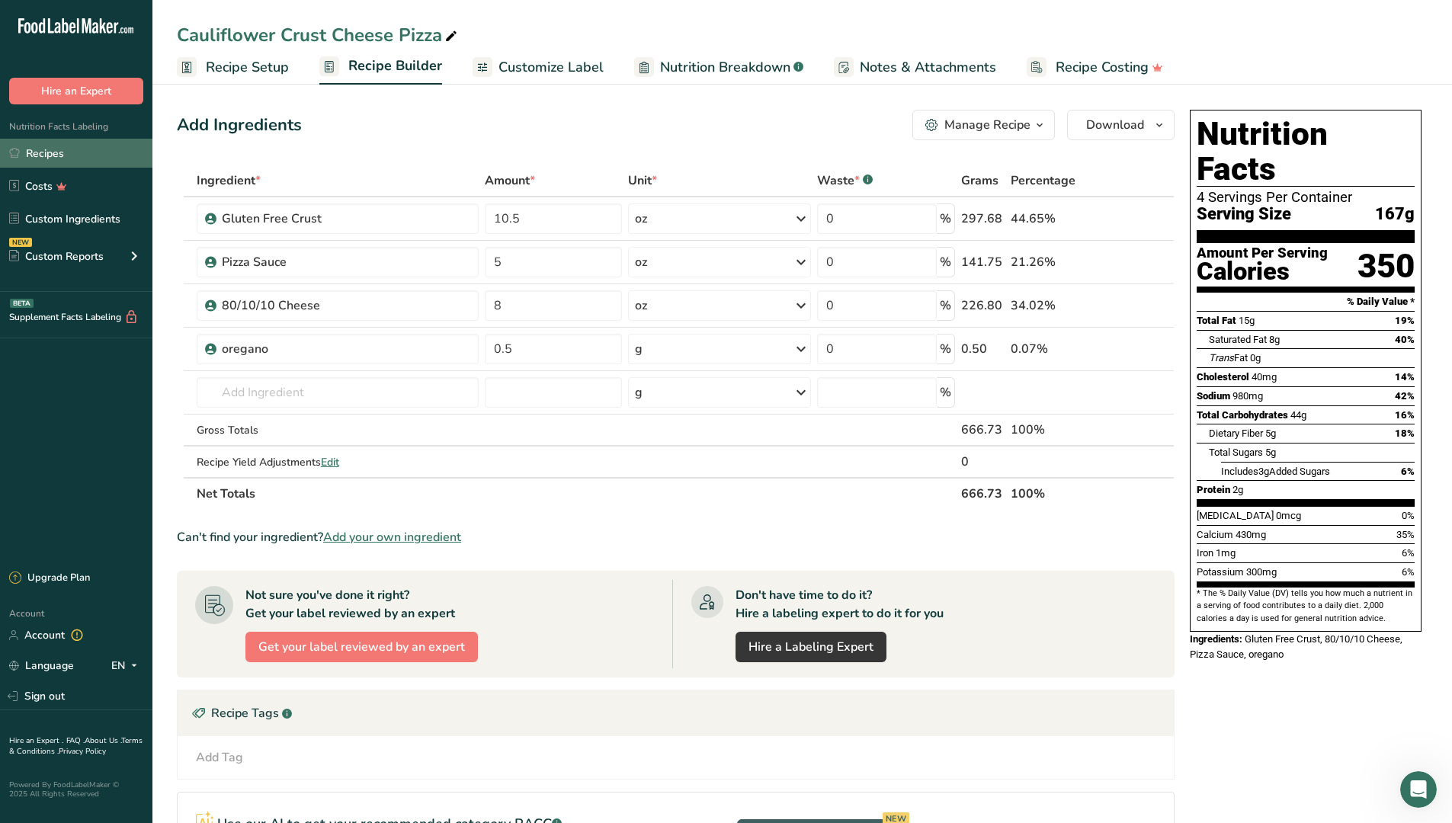
click at [80, 148] on link "Recipes" at bounding box center [76, 153] width 152 height 29
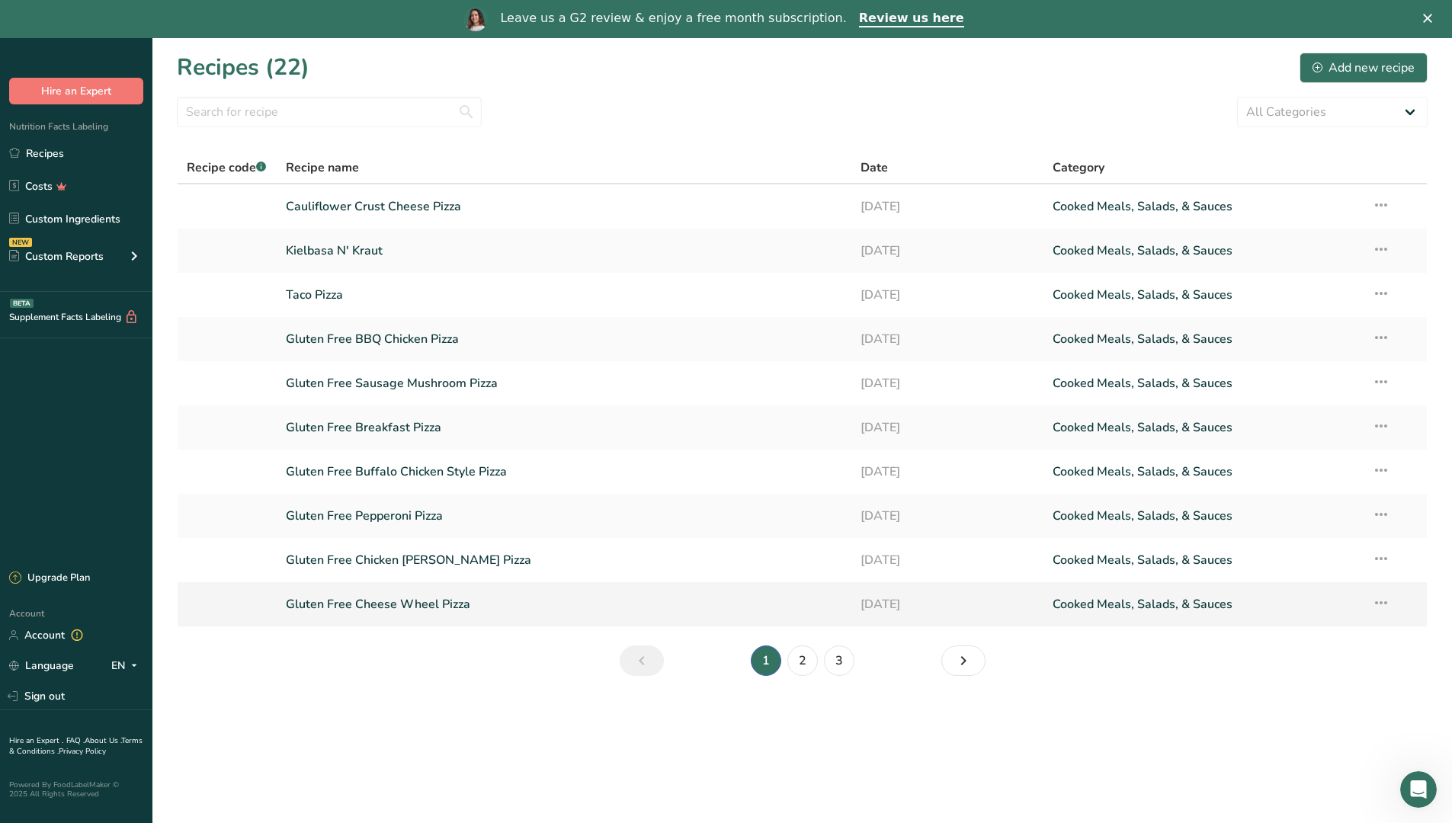
click at [396, 615] on link "Gluten Free Cheese Wheel Pizza" at bounding box center [564, 604] width 557 height 32
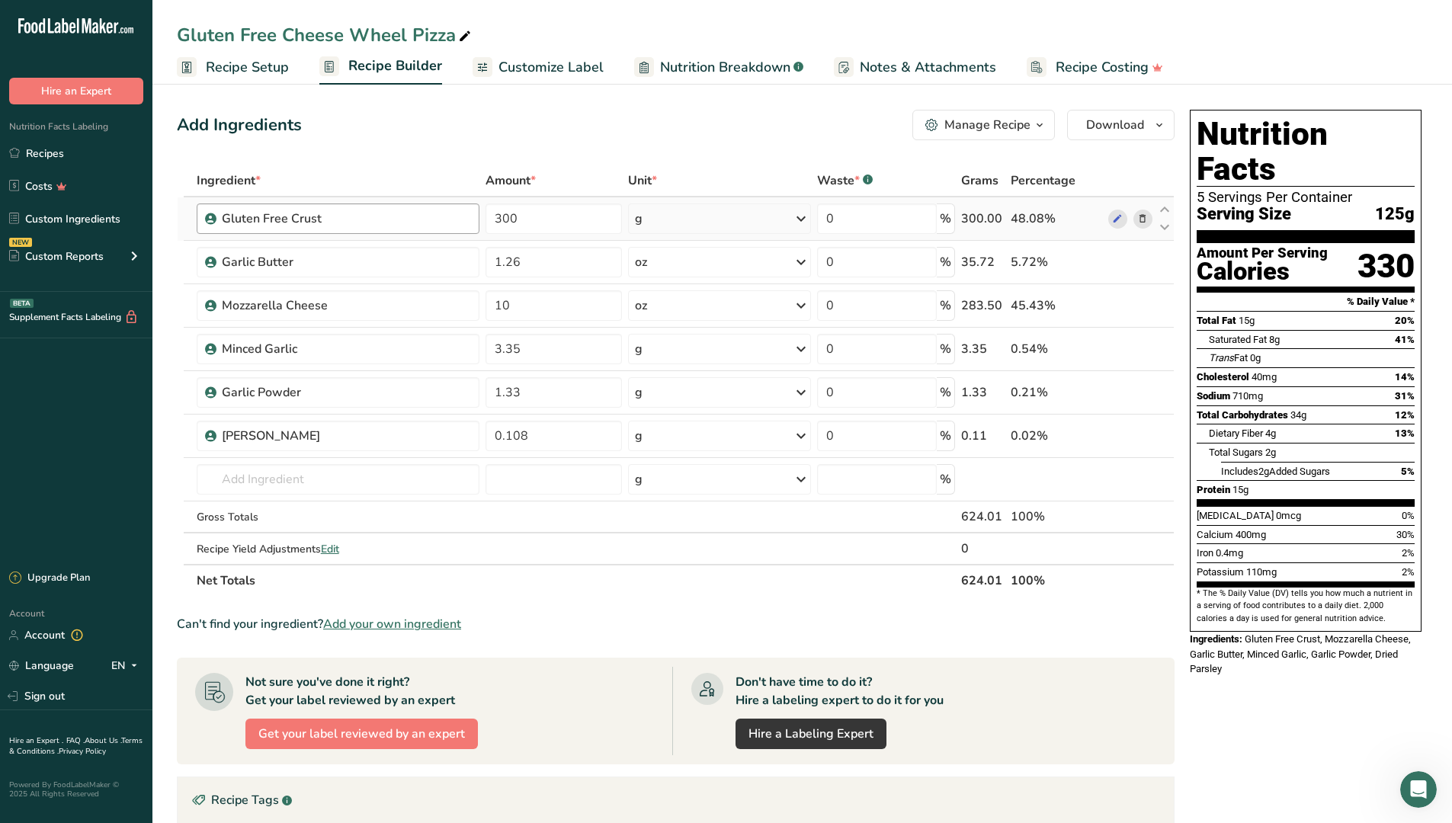
click at [84, 168] on link "Recipes" at bounding box center [76, 153] width 152 height 29
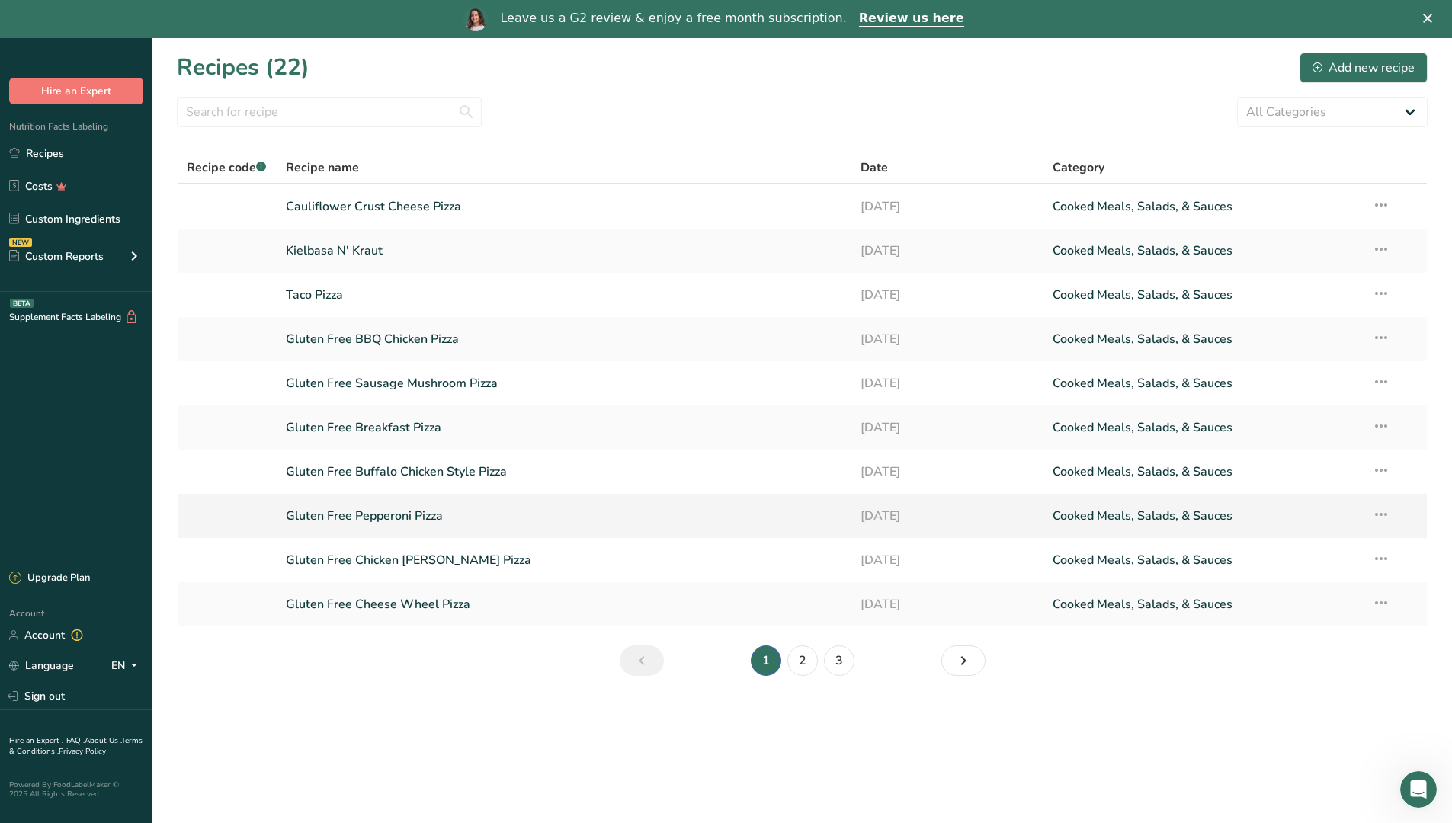
click at [354, 520] on link "Gluten Free Pepperoni Pizza" at bounding box center [564, 516] width 557 height 32
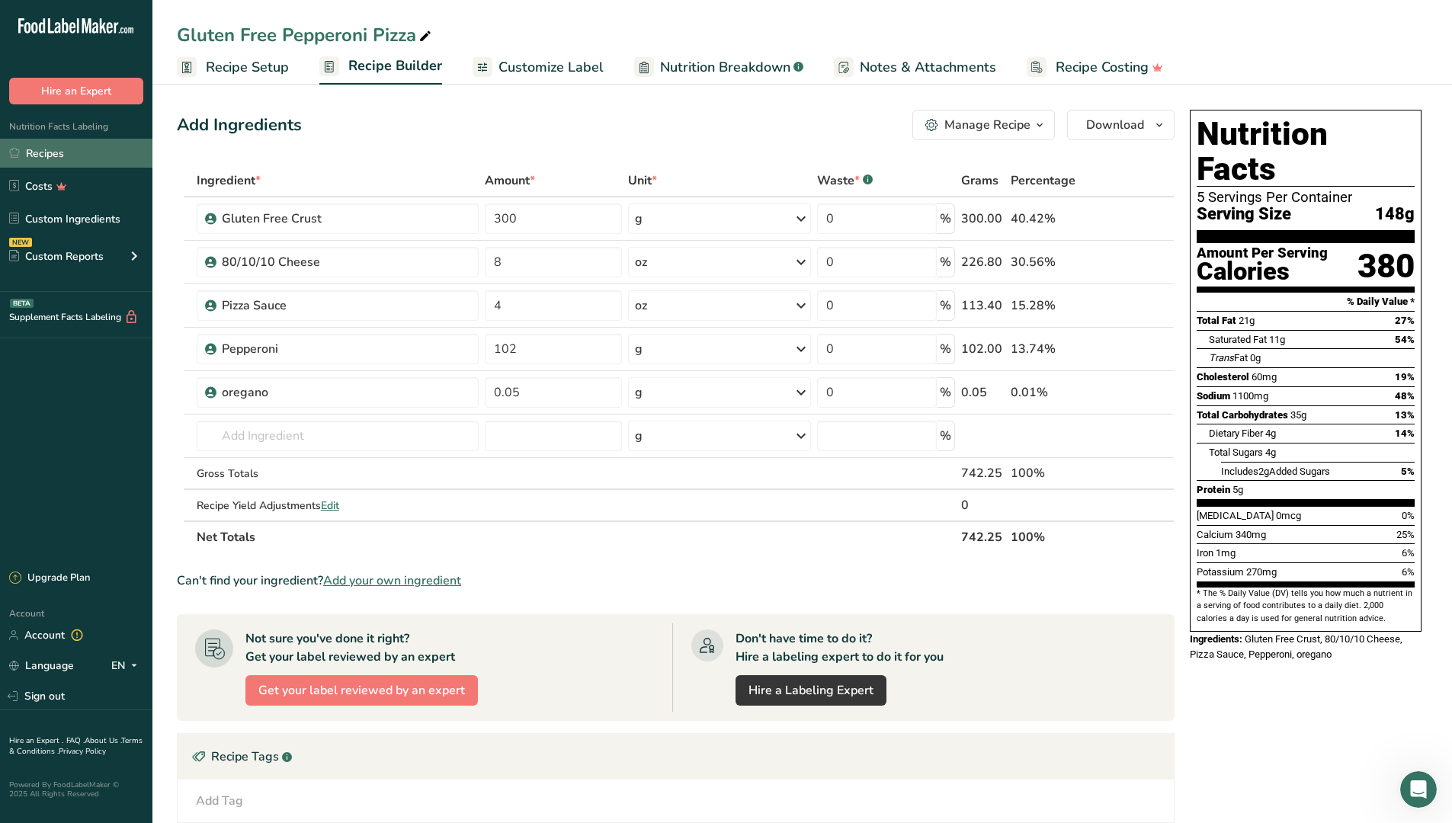
click at [97, 149] on link "Recipes" at bounding box center [76, 153] width 152 height 29
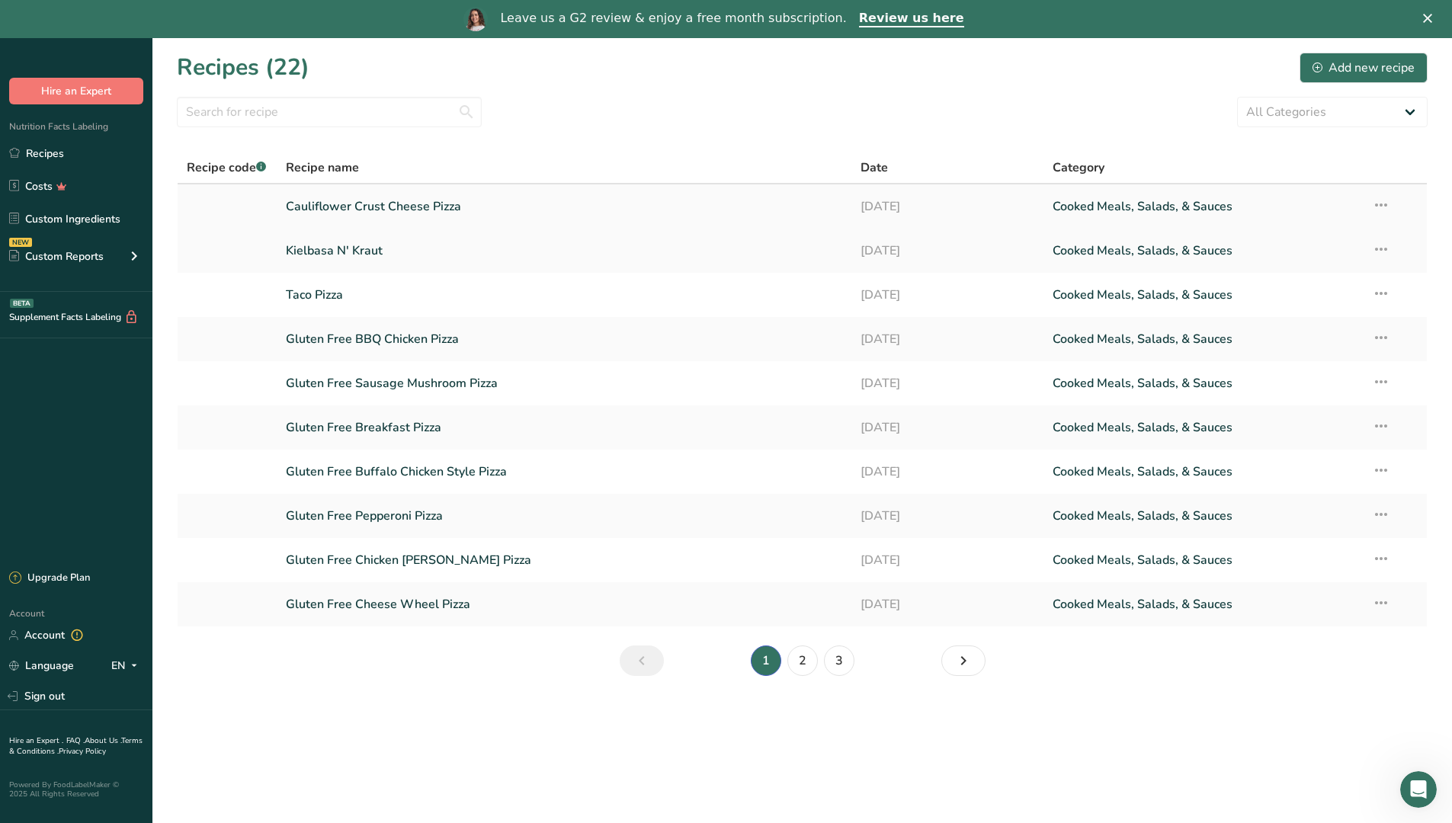
click at [452, 203] on link "Cauliflower Crust Cheese Pizza" at bounding box center [564, 207] width 557 height 32
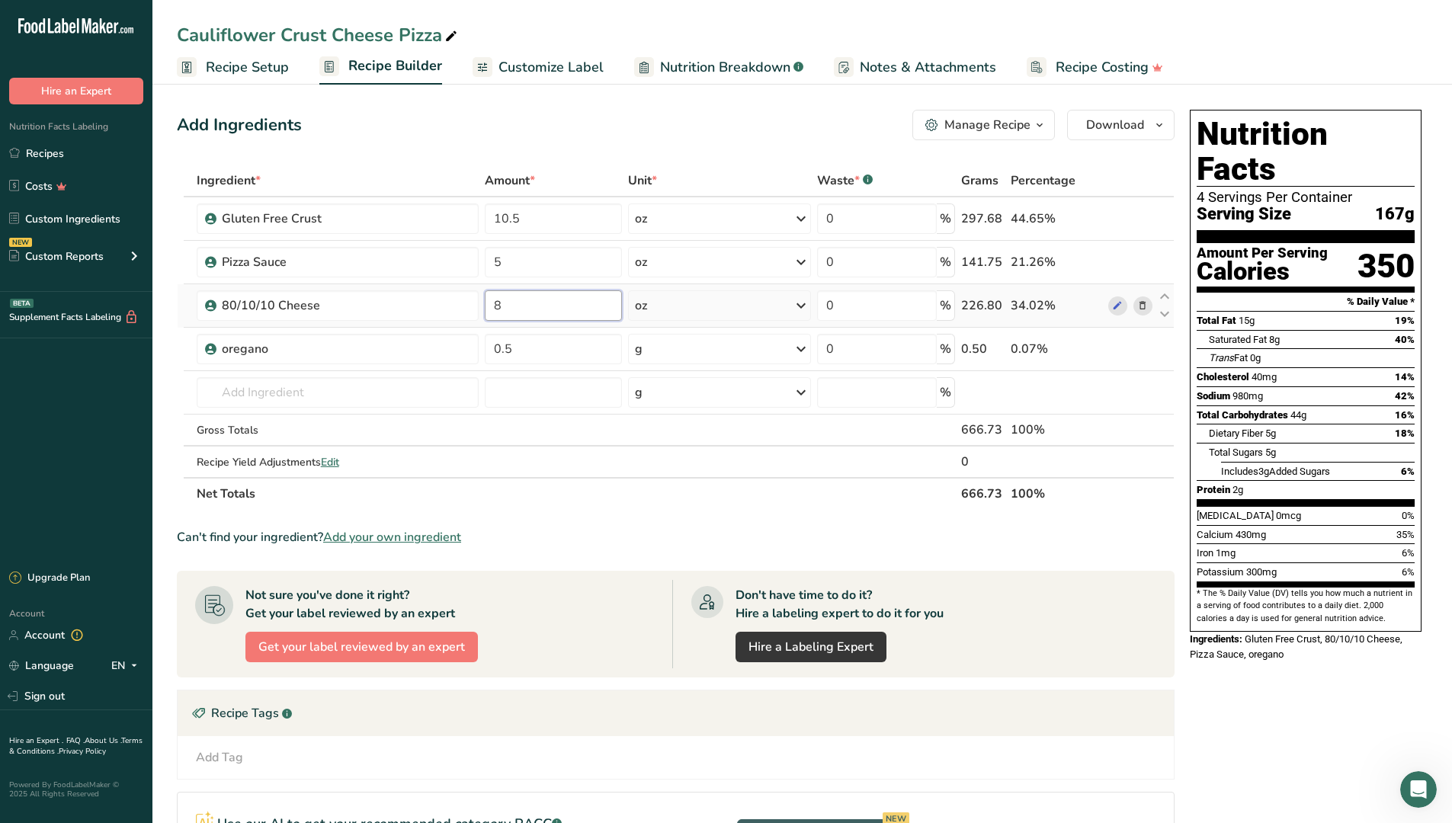
drag, startPoint x: 536, startPoint y: 307, endPoint x: 492, endPoint y: 309, distance: 44.3
click at [492, 309] on input "8" at bounding box center [553, 305] width 137 height 30
type input "7"
click at [569, 375] on div "Ingredient * Amount * Unit * Waste * .a-a{fill:#347362;}.b-a{fill:#fff;} Grams …" at bounding box center [676, 337] width 998 height 345
click at [77, 155] on link "Recipes" at bounding box center [76, 153] width 152 height 29
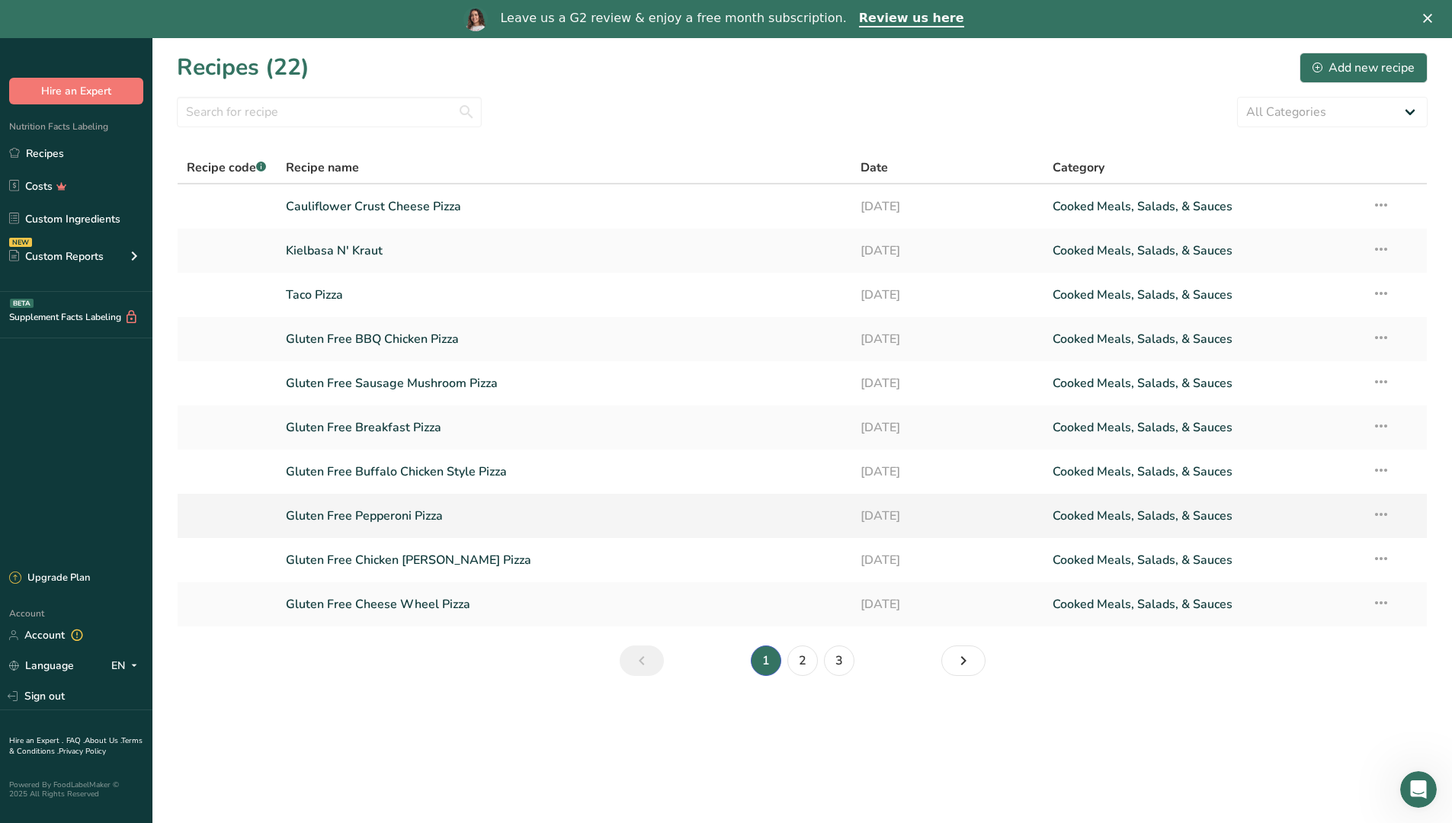
click at [423, 511] on link "Gluten Free Pepperoni Pizza" at bounding box center [564, 516] width 557 height 32
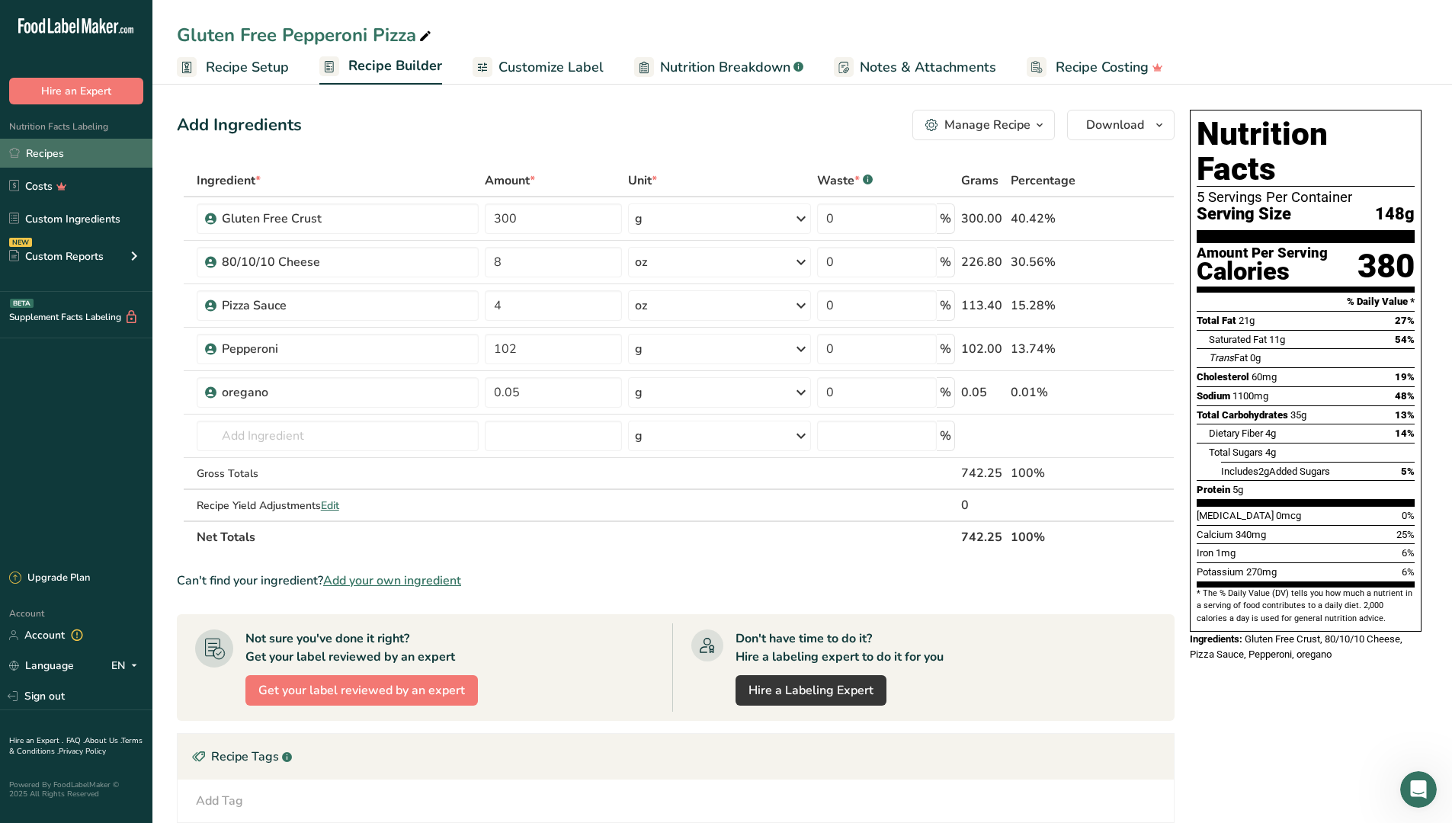
click at [85, 157] on link "Recipes" at bounding box center [76, 153] width 152 height 29
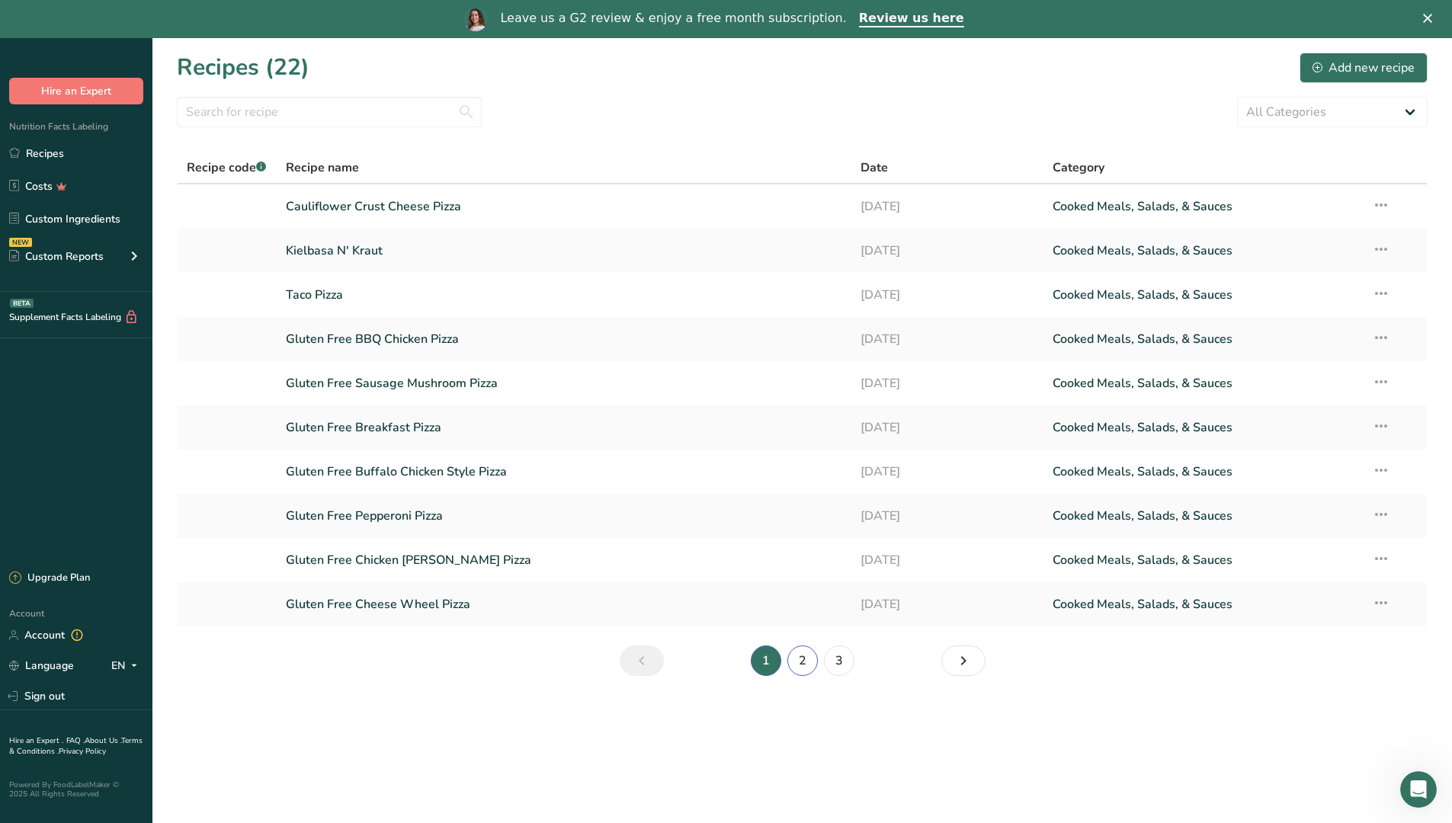
click at [799, 670] on link "2" at bounding box center [802, 661] width 30 height 30
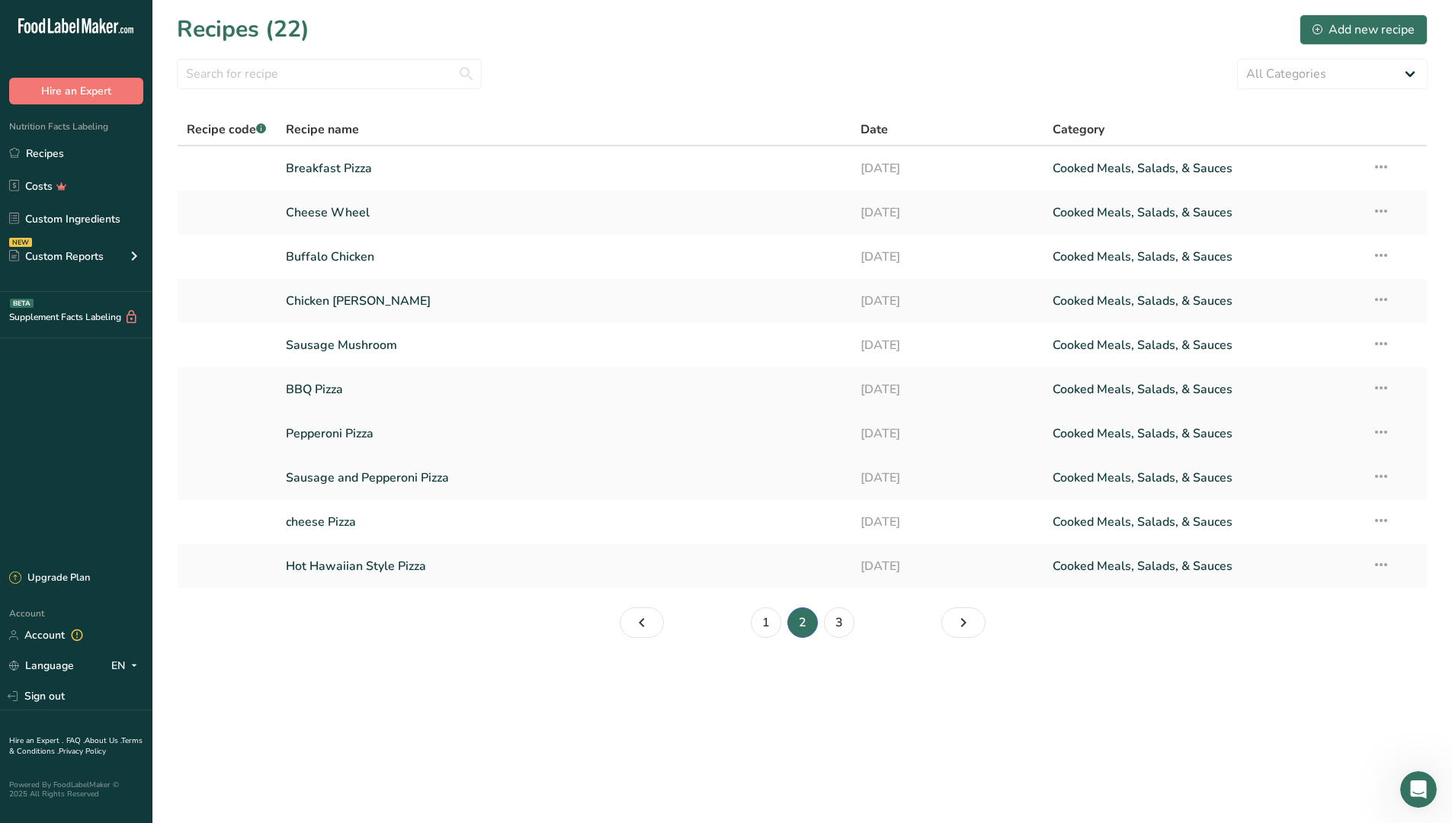
click at [360, 442] on link "Pepperoni Pizza" at bounding box center [564, 434] width 557 height 32
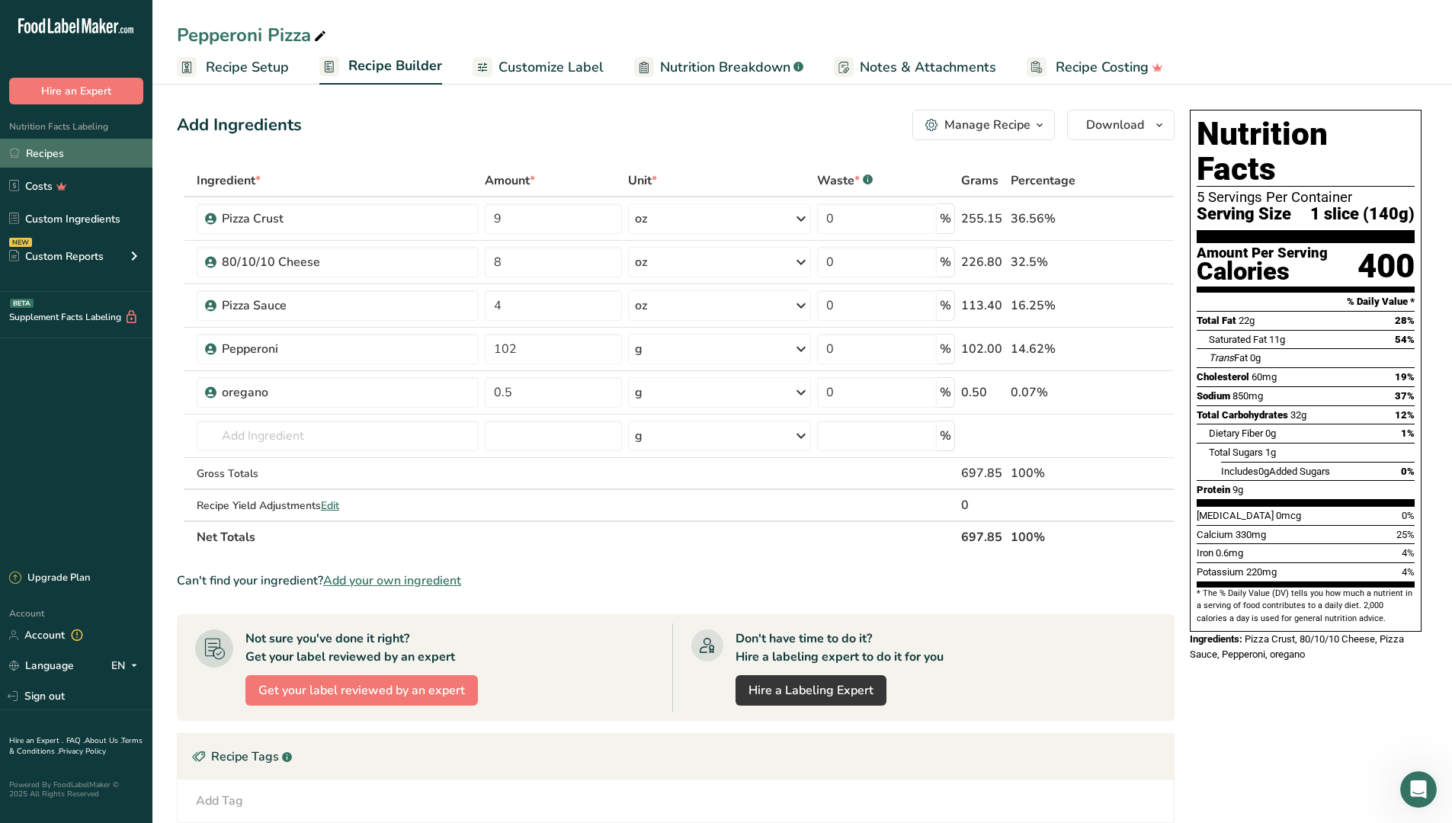
click at [35, 154] on link "Recipes" at bounding box center [76, 153] width 152 height 29
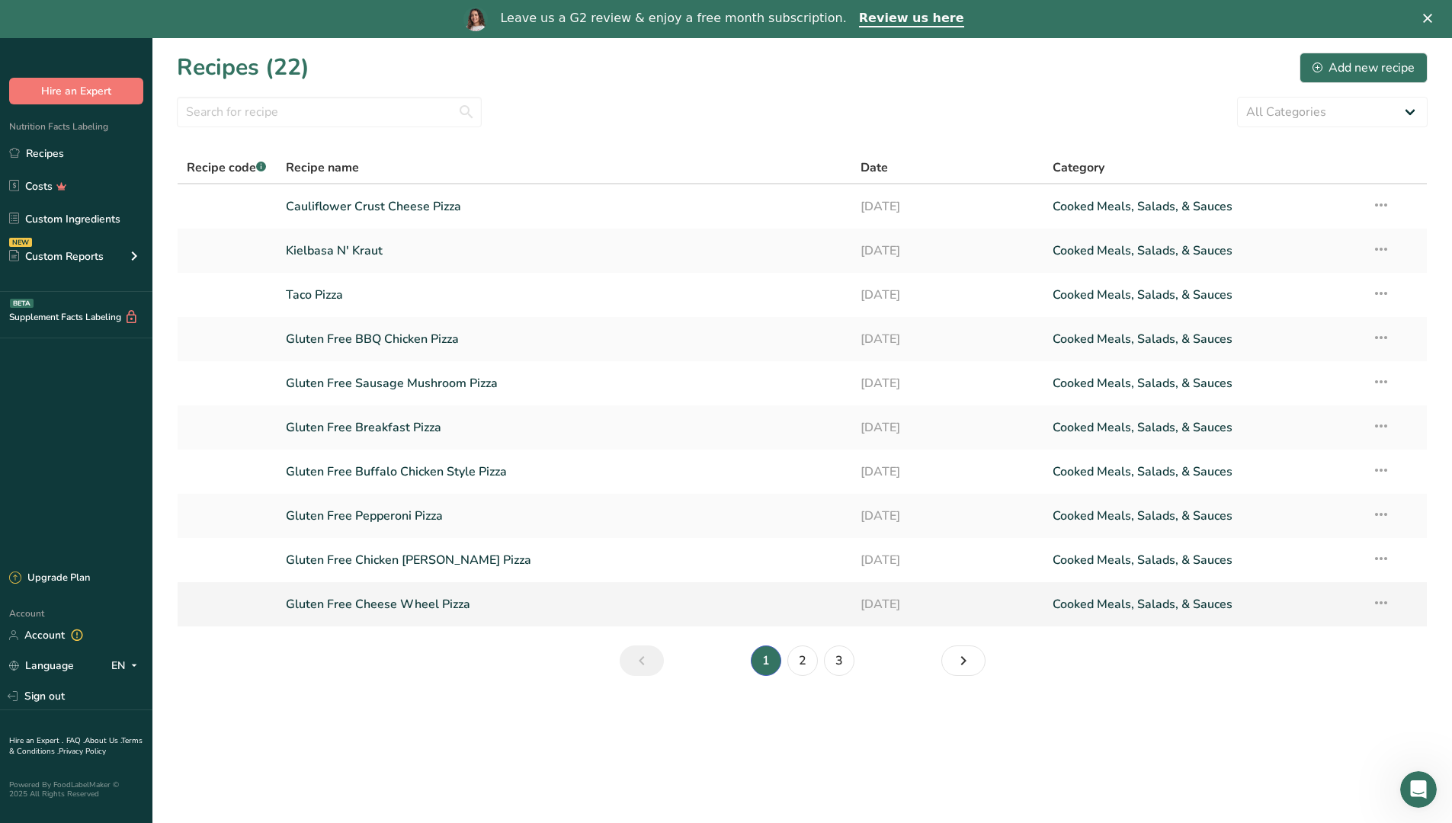
click at [456, 610] on link "Gluten Free Cheese Wheel Pizza" at bounding box center [564, 604] width 557 height 32
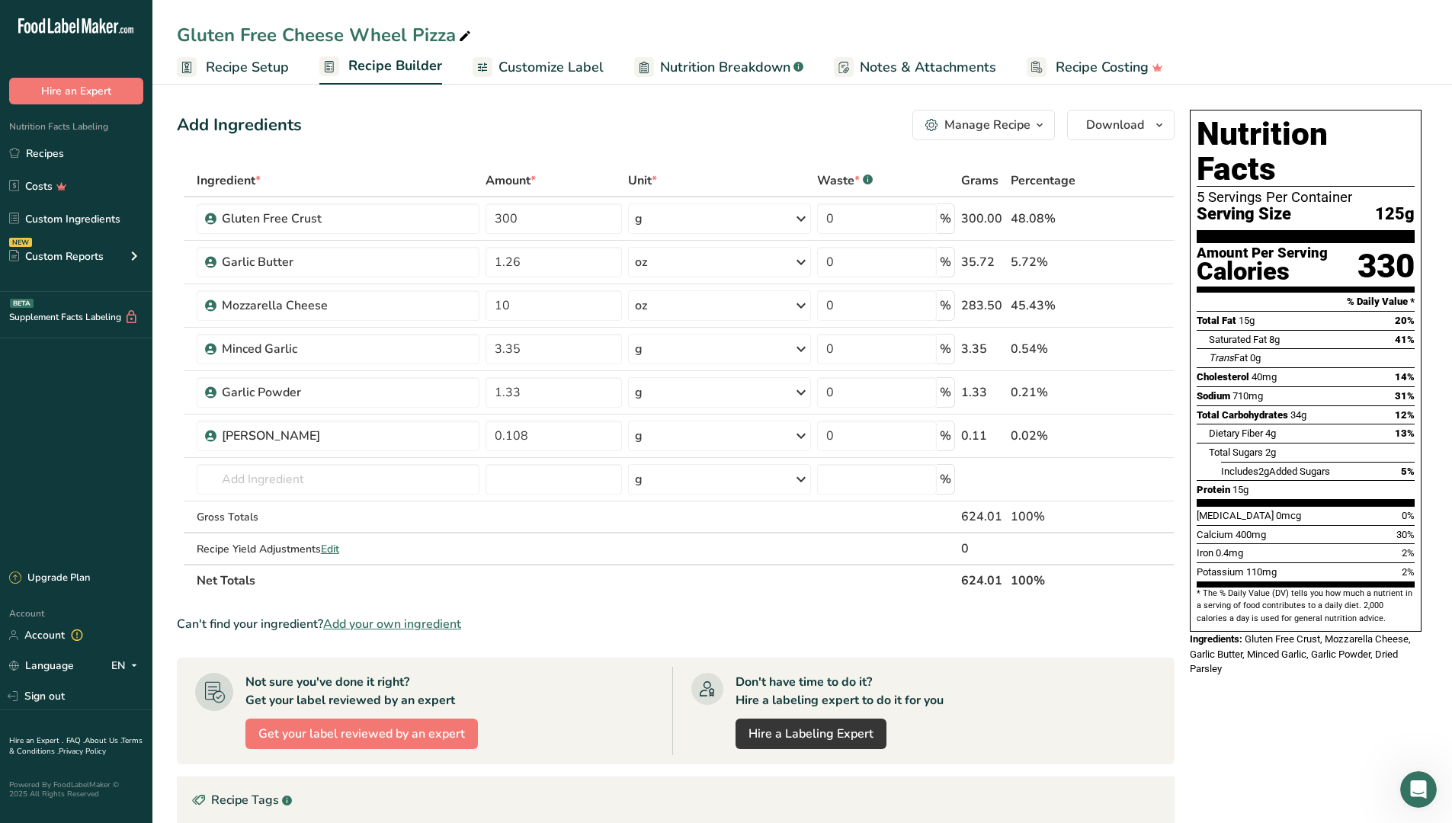
drag, startPoint x: 75, startPoint y: 162, endPoint x: 118, endPoint y: 203, distance: 59.8
click at [75, 162] on link "Recipes" at bounding box center [76, 153] width 152 height 29
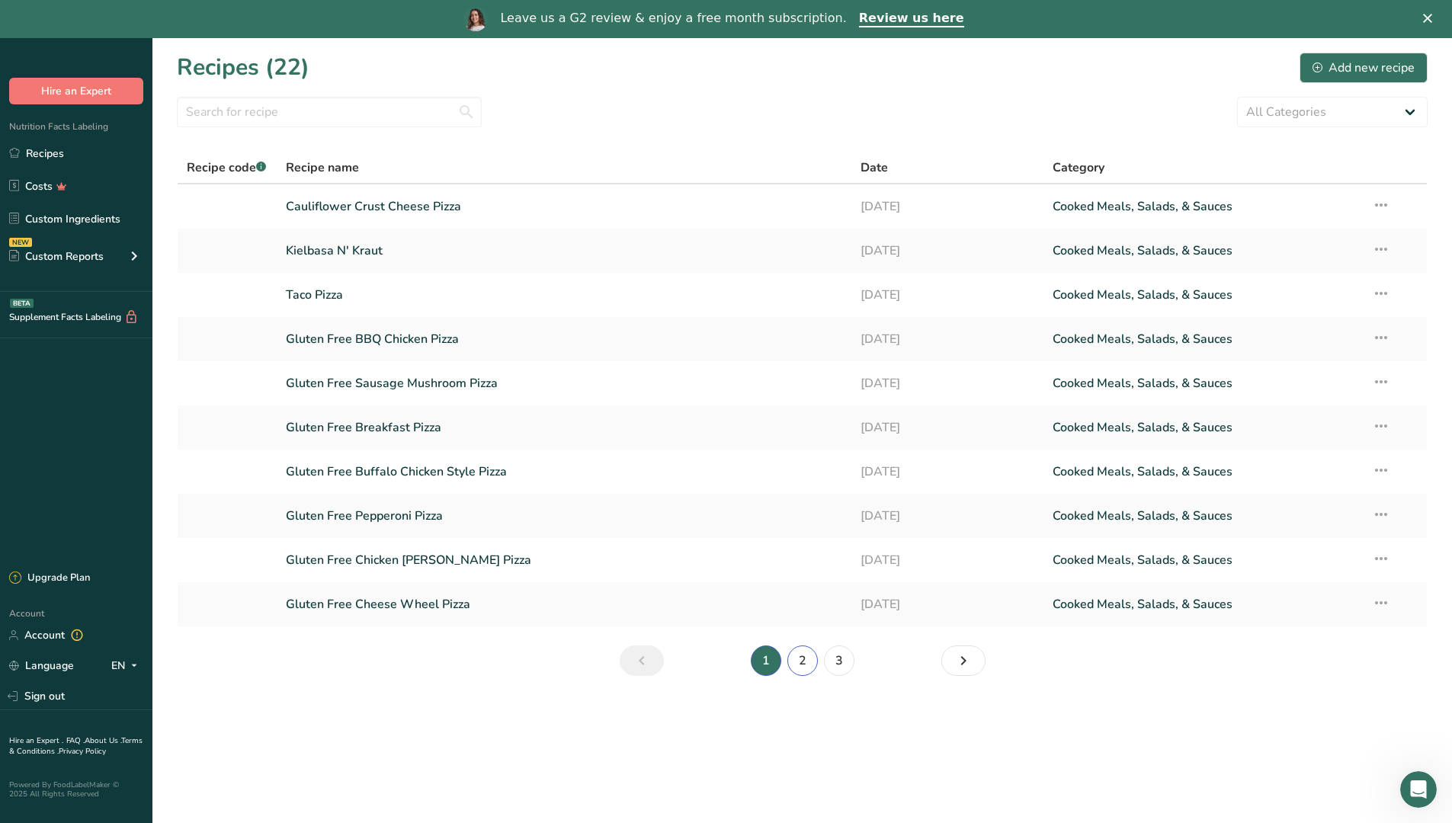
click at [806, 662] on link "2" at bounding box center [802, 661] width 30 height 30
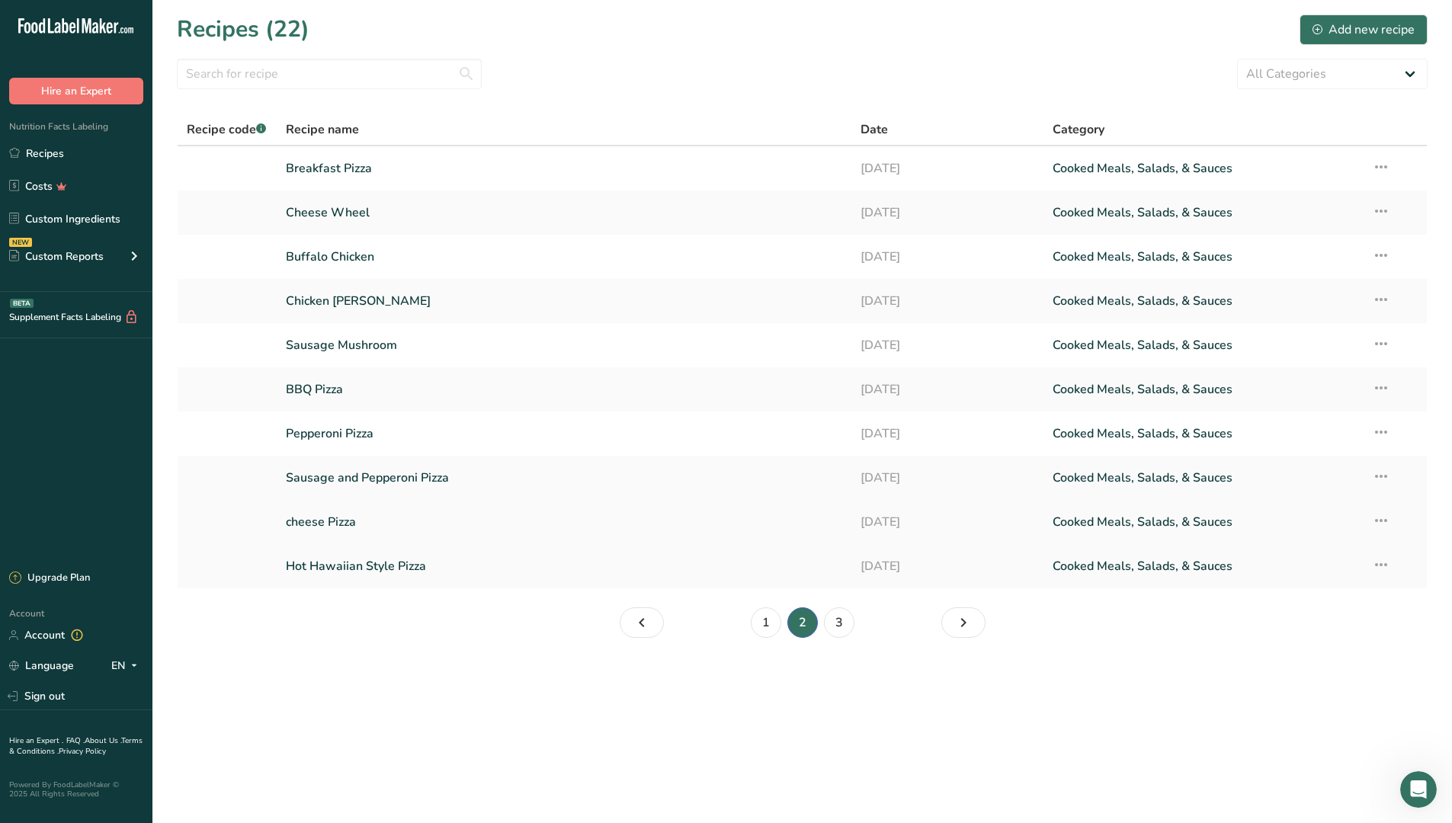
click at [359, 519] on link "cheese Pizza" at bounding box center [564, 522] width 557 height 32
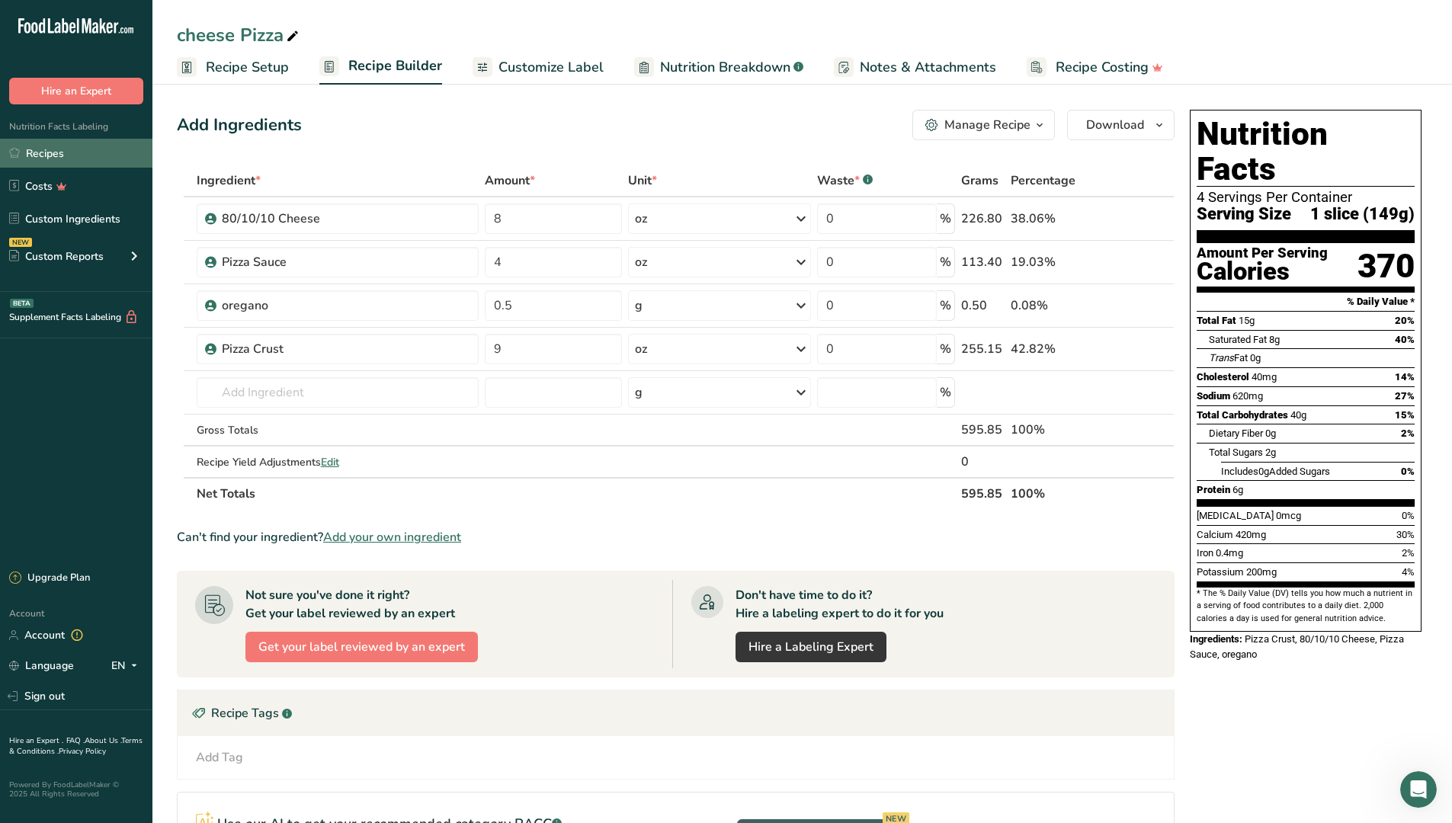
click at [69, 156] on link "Recipes" at bounding box center [76, 153] width 152 height 29
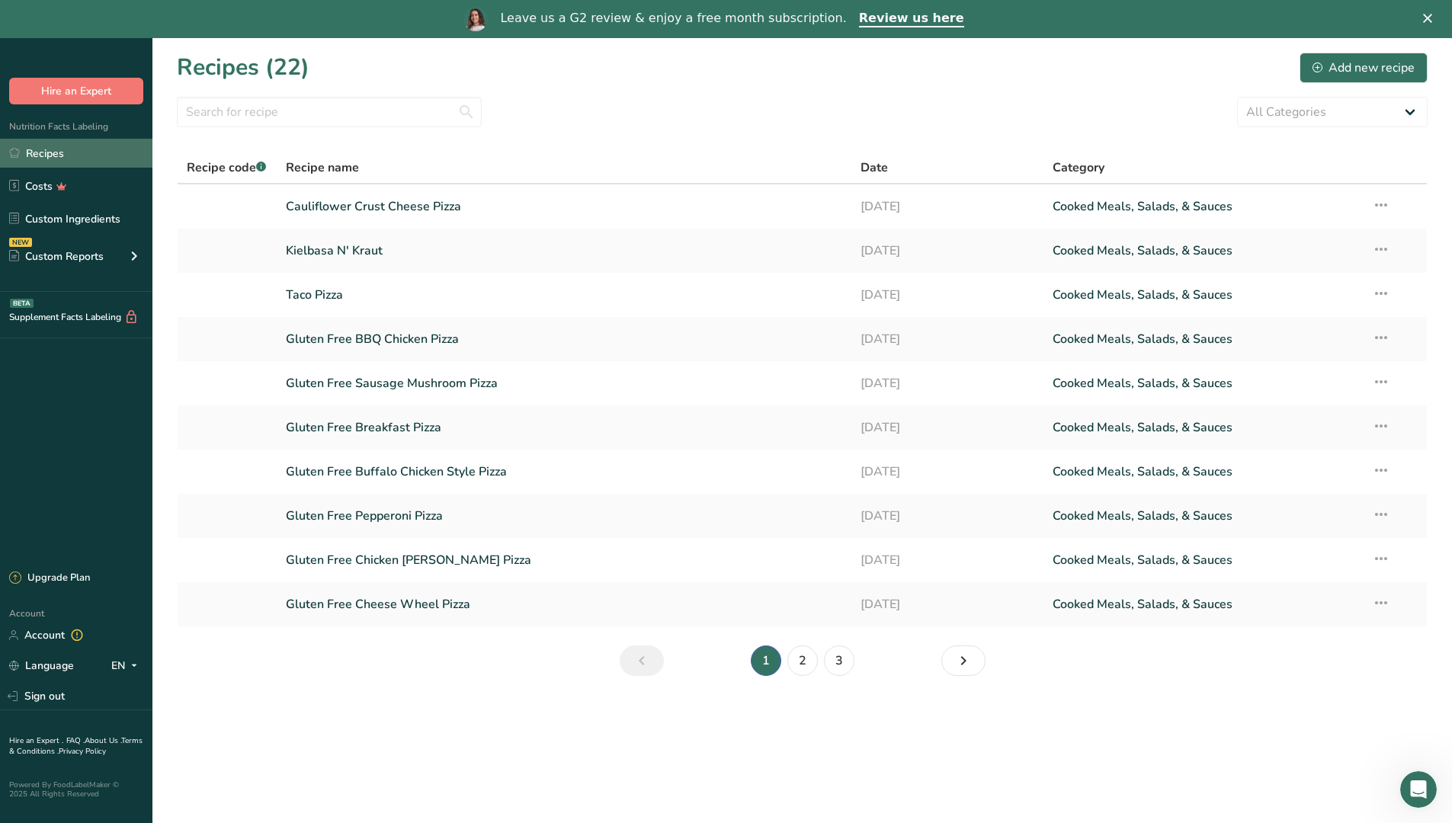
click at [47, 156] on link "Recipes" at bounding box center [76, 153] width 152 height 29
click at [806, 655] on link "2" at bounding box center [802, 661] width 30 height 30
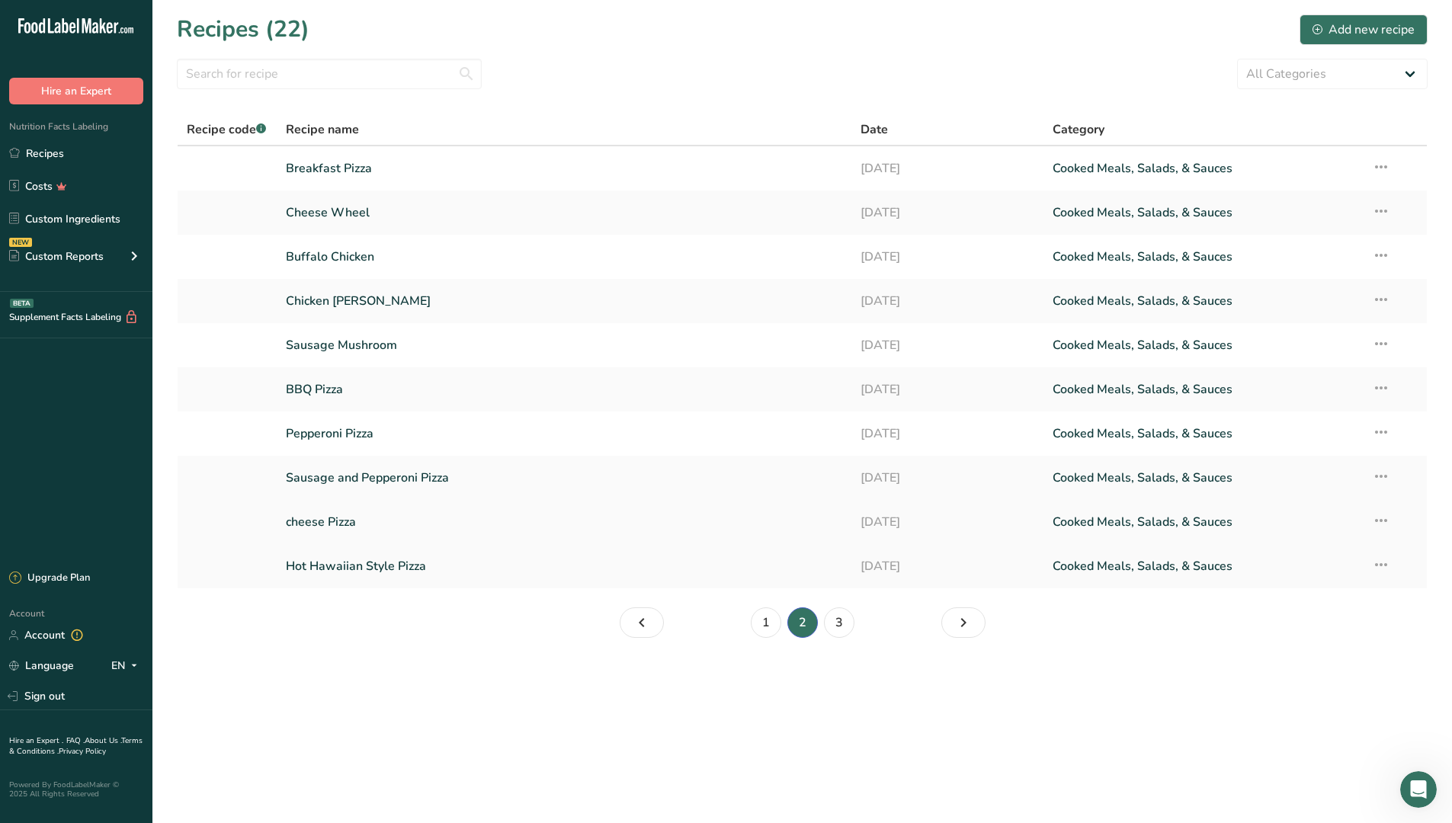
click at [477, 532] on link "cheese Pizza" at bounding box center [564, 522] width 557 height 32
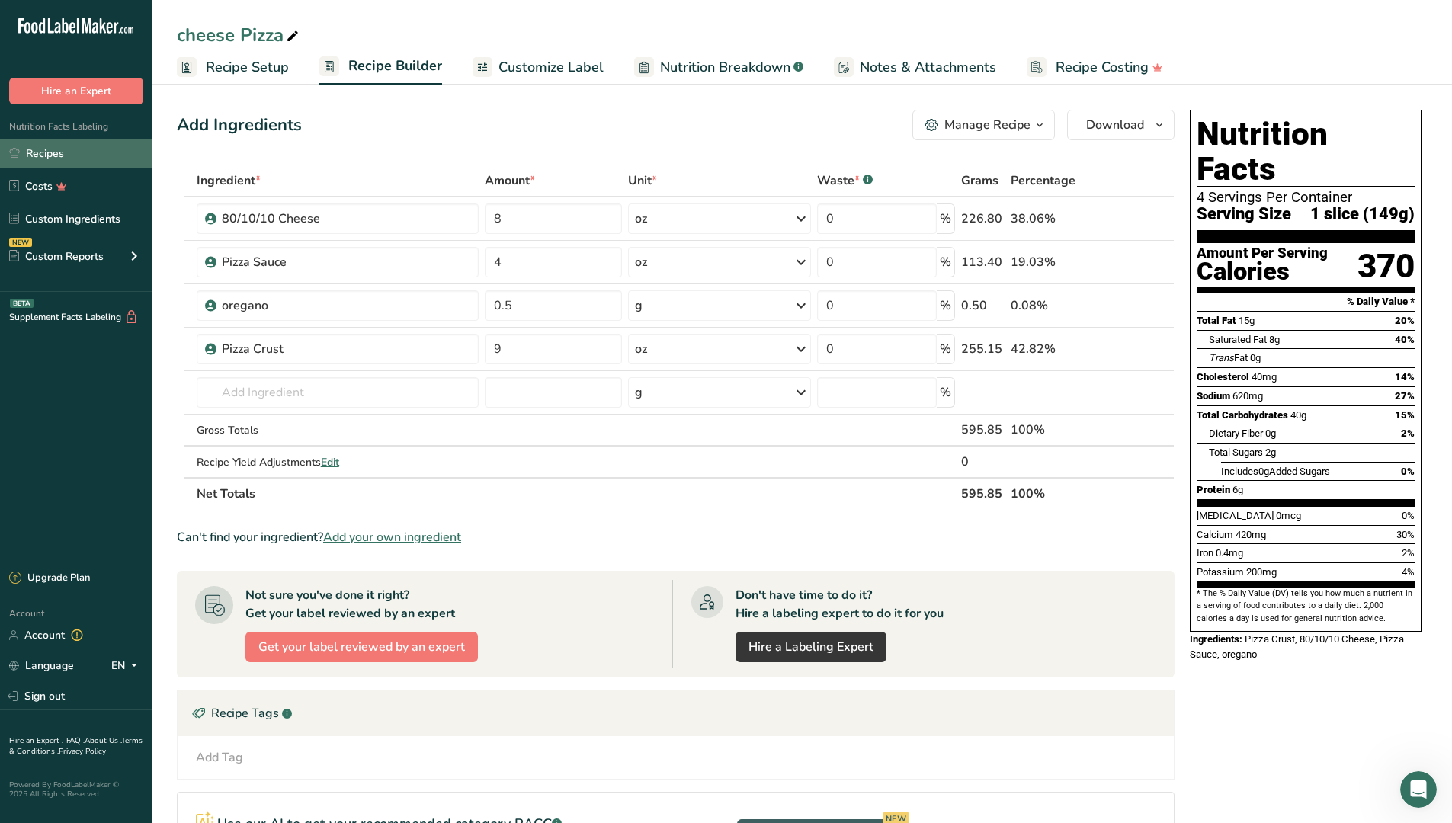
click at [103, 148] on link "Recipes" at bounding box center [76, 153] width 152 height 29
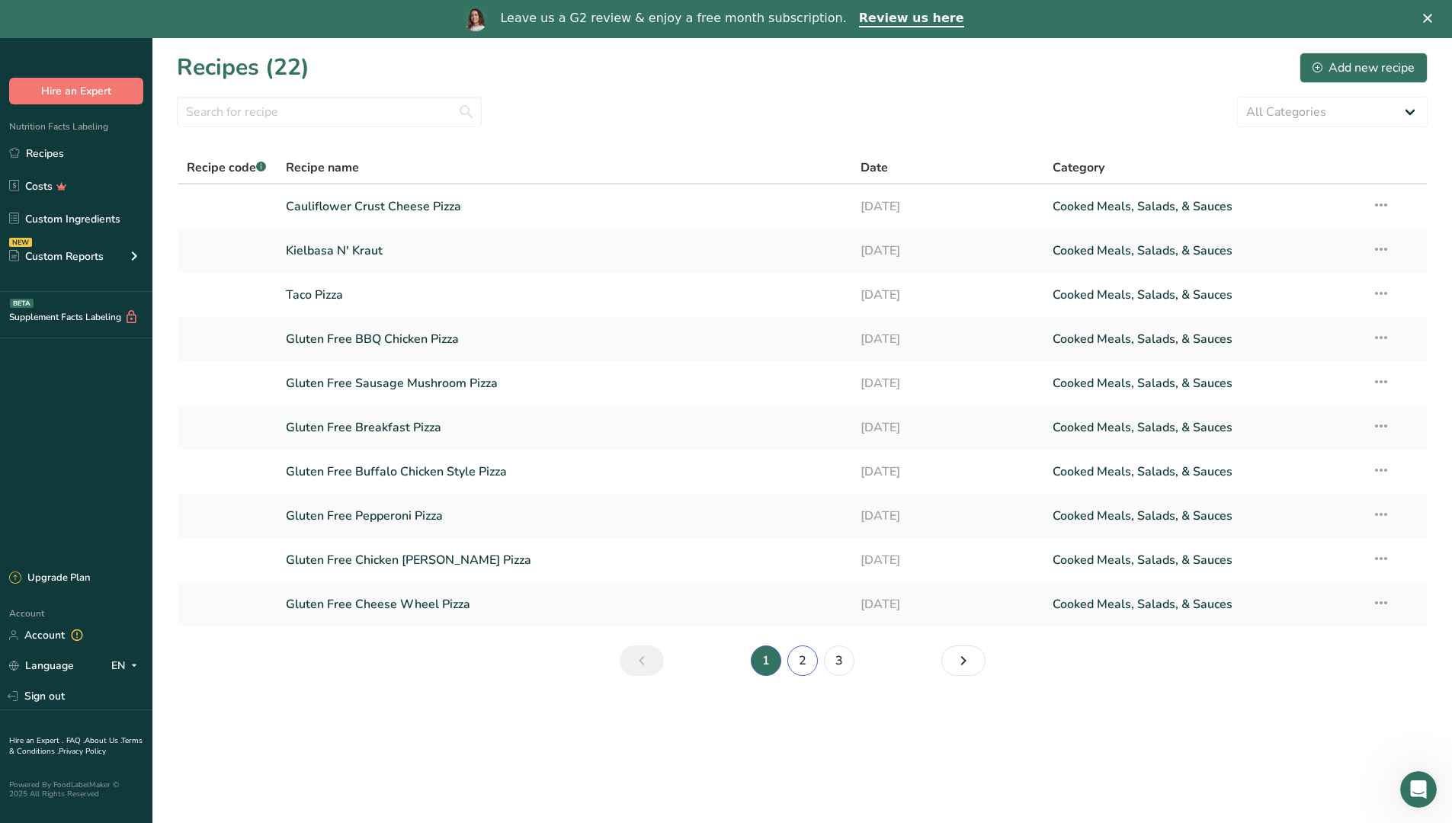
click at [807, 658] on link "2" at bounding box center [802, 661] width 30 height 30
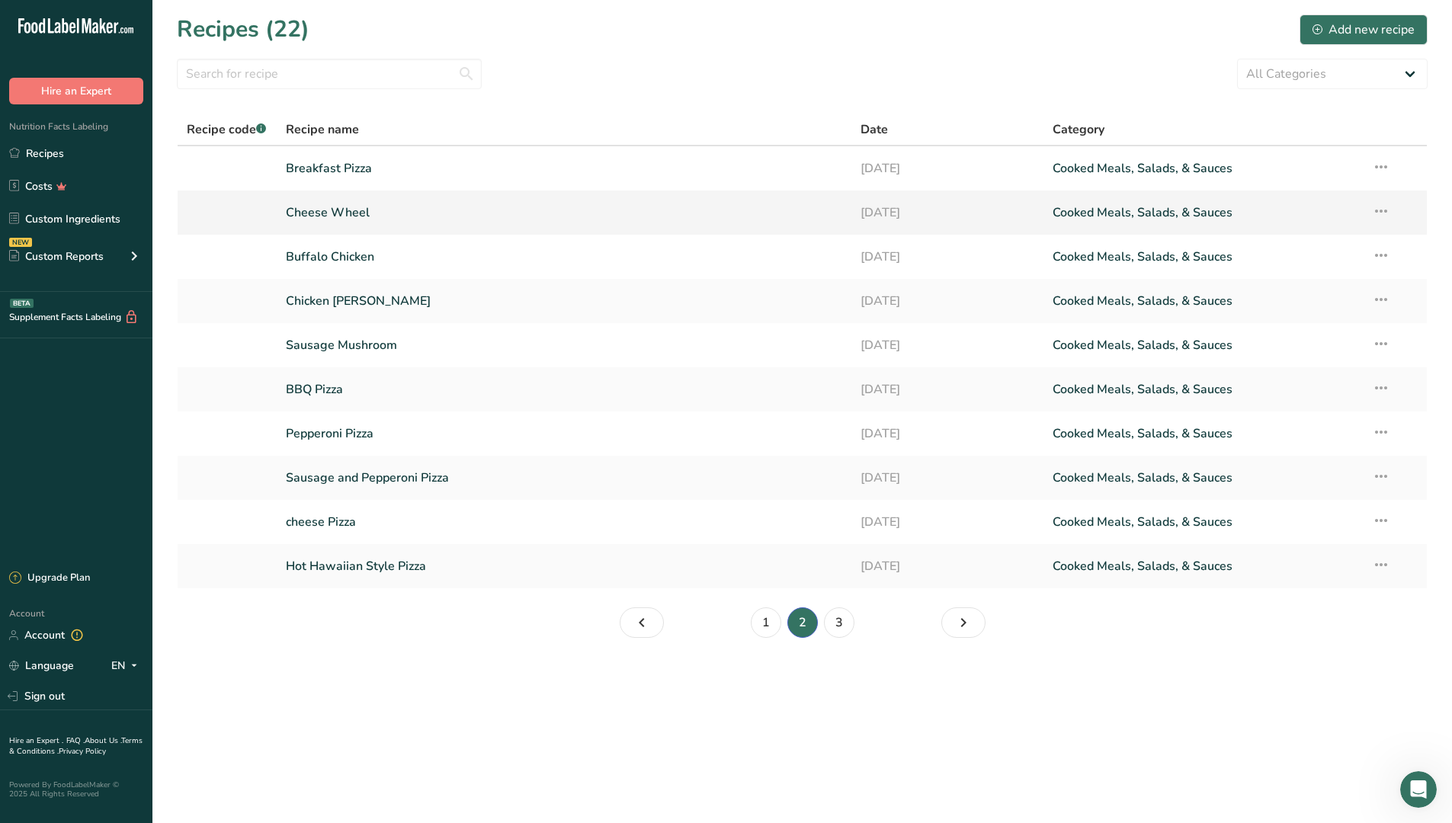
click at [372, 222] on link "Cheese Wheel" at bounding box center [564, 213] width 557 height 32
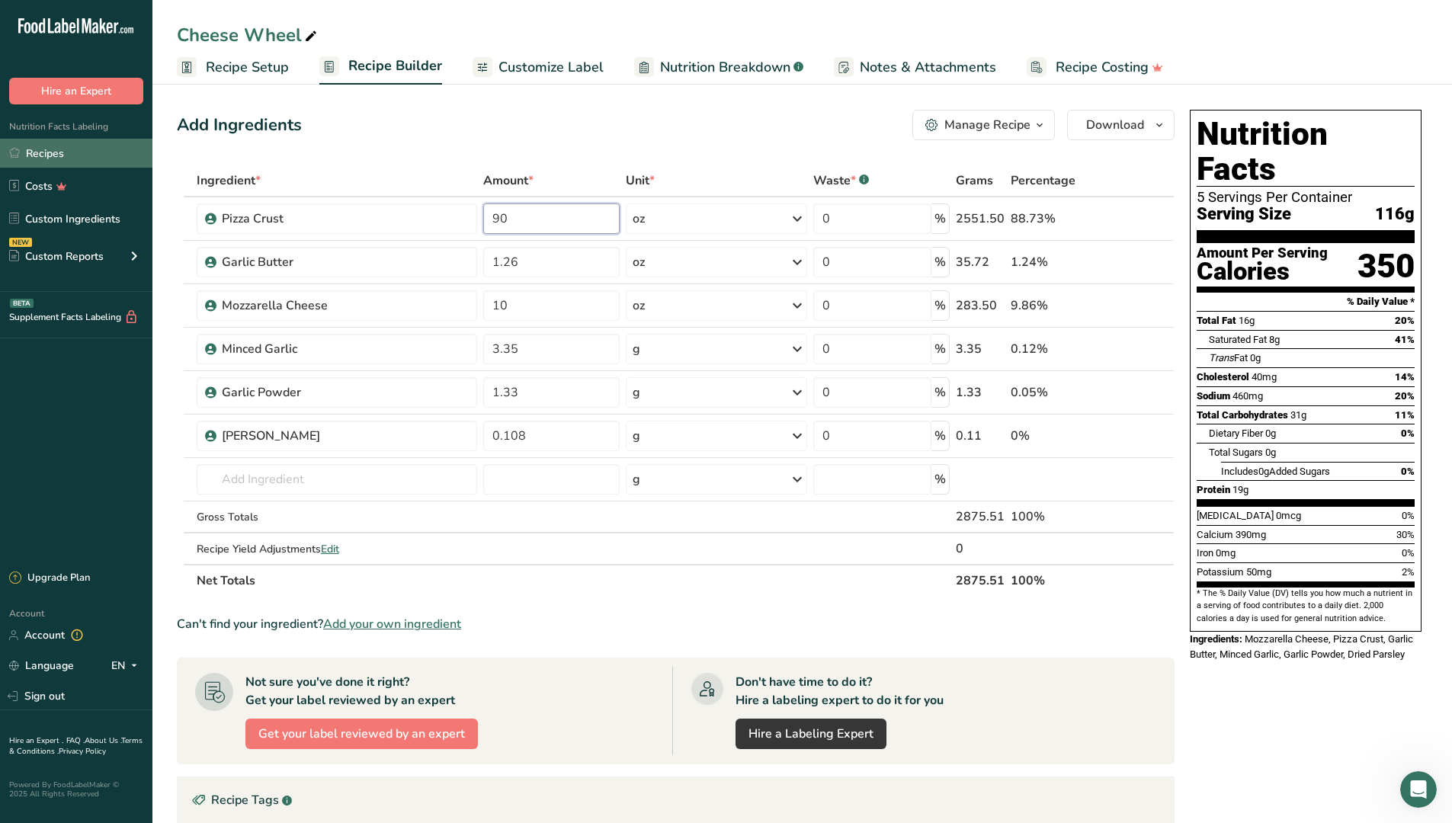
type input "90"
click at [117, 153] on link "Recipes" at bounding box center [76, 153] width 152 height 29
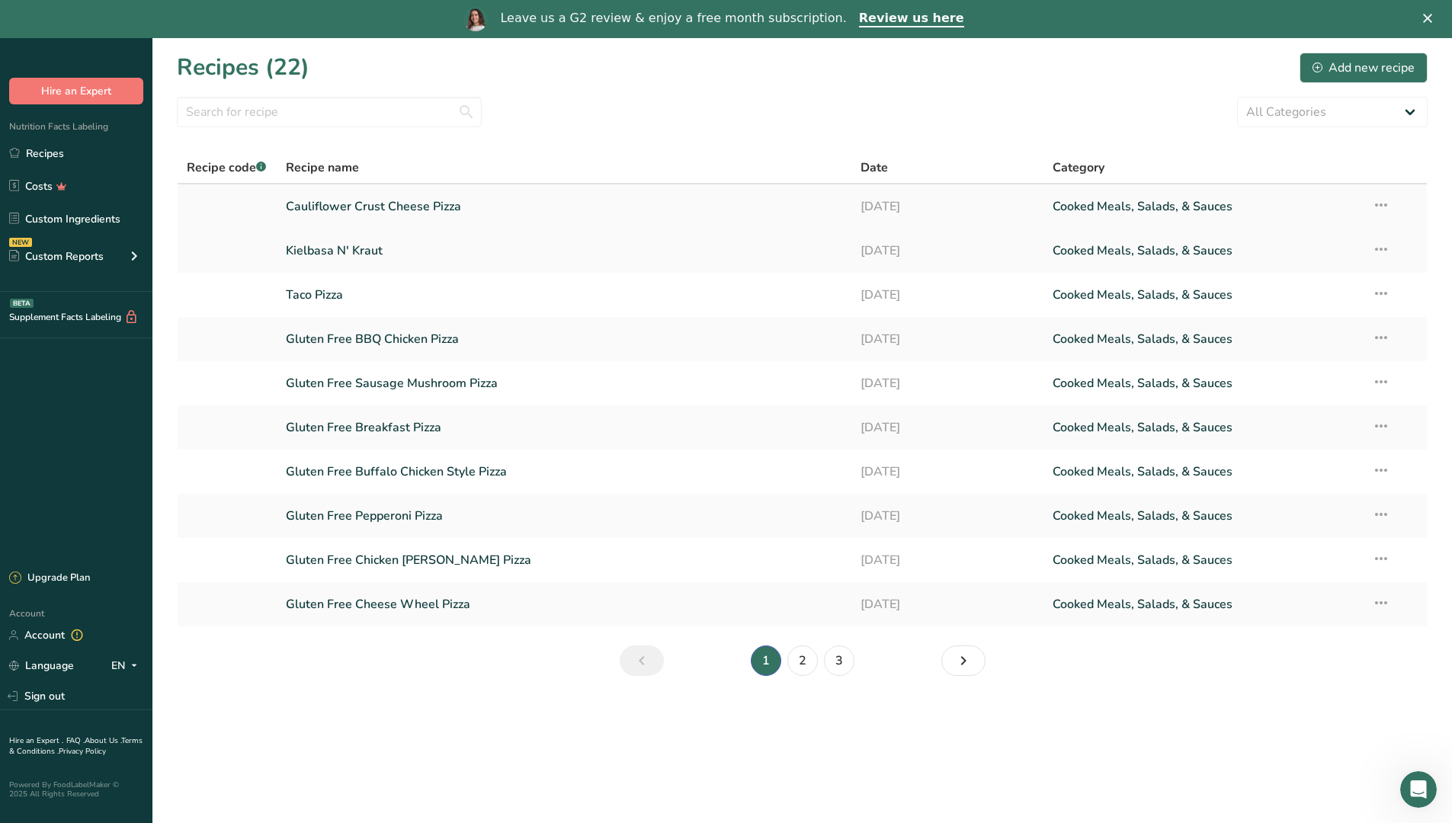
click at [375, 213] on link "Cauliflower Crust Cheese Pizza" at bounding box center [564, 207] width 557 height 32
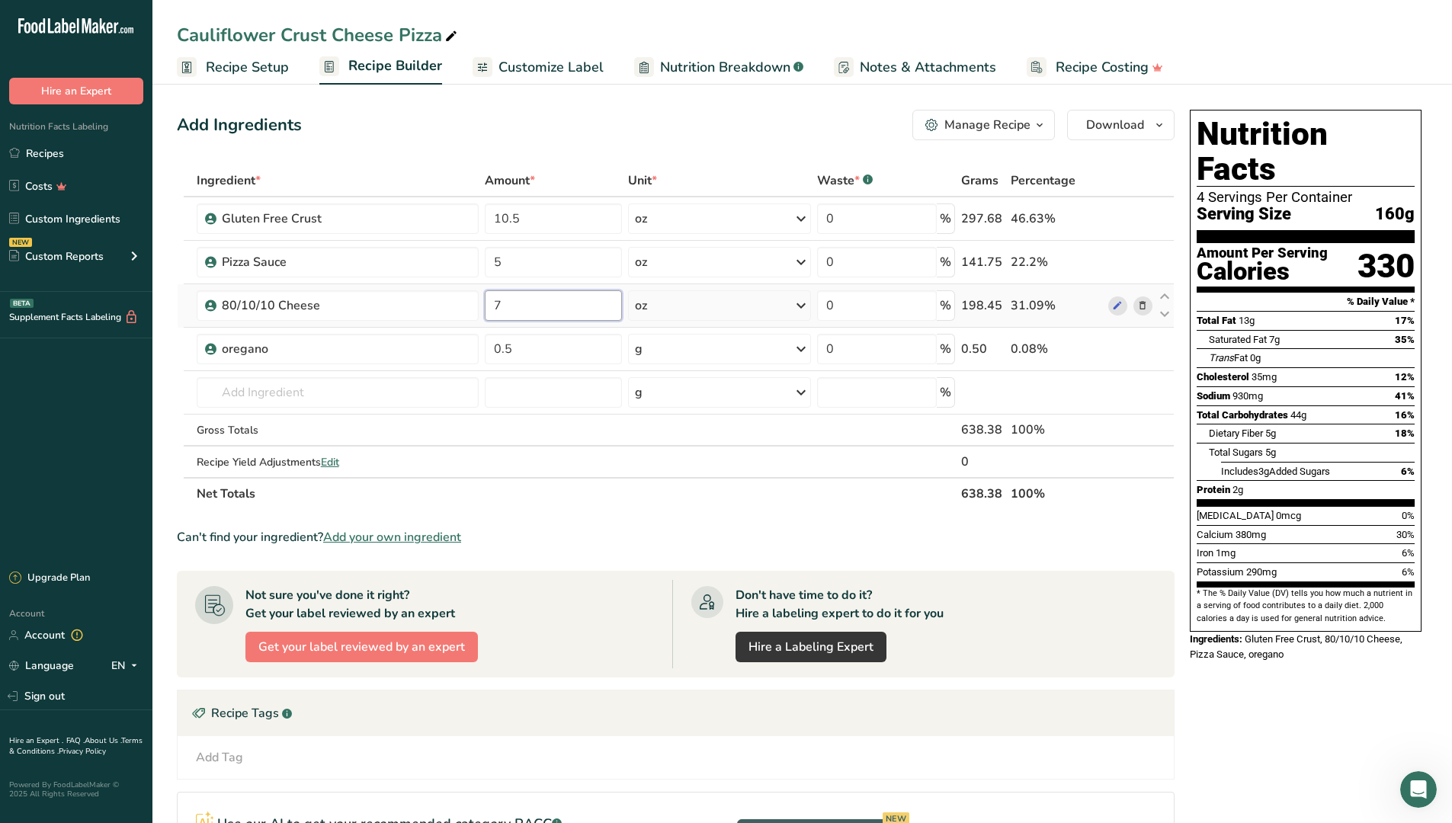
drag, startPoint x: 510, startPoint y: 309, endPoint x: 489, endPoint y: 309, distance: 20.6
click at [489, 309] on input "7" at bounding box center [553, 305] width 137 height 30
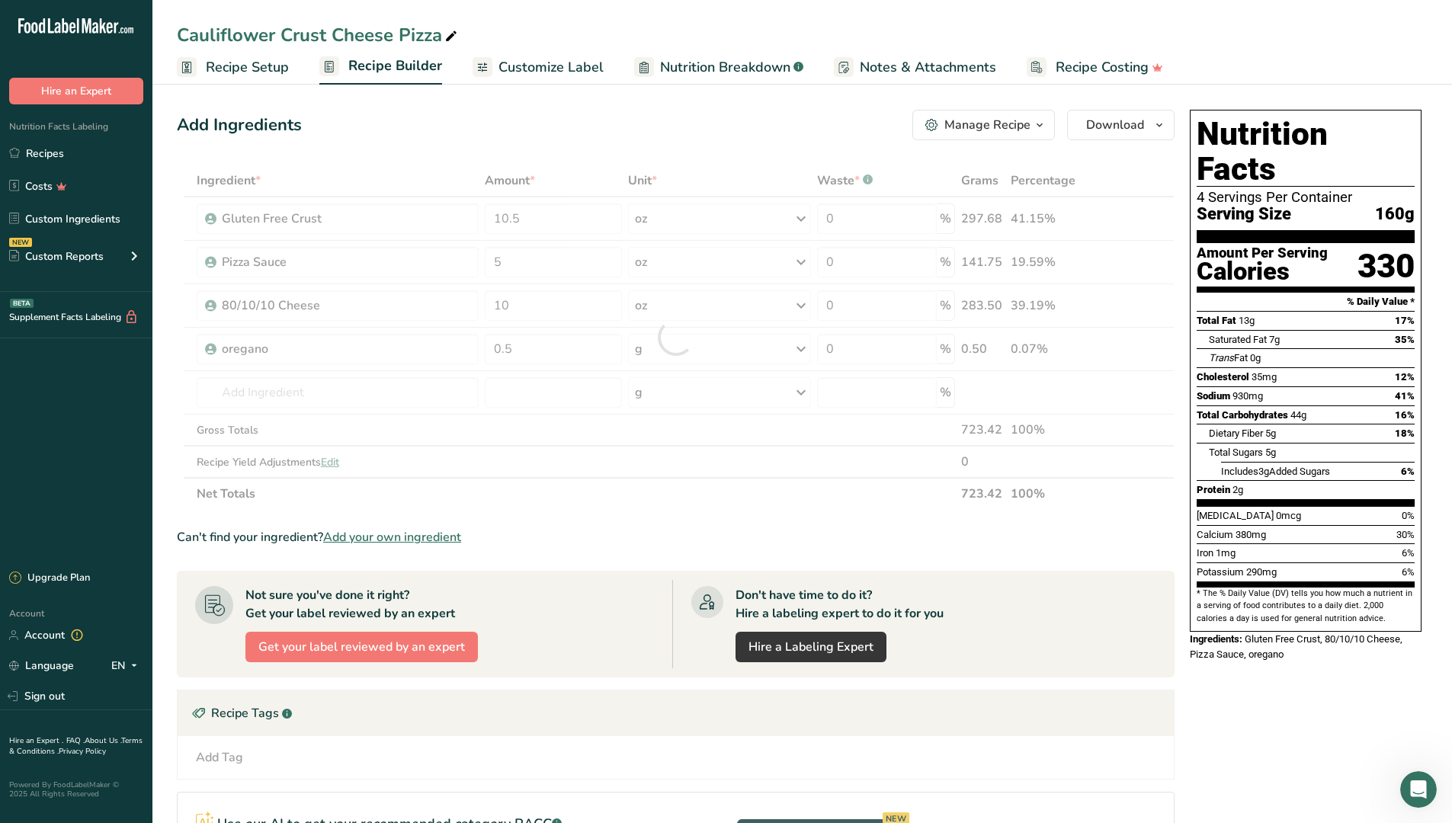
click at [421, 113] on div "Add Ingredients Manage Recipe Delete Recipe Duplicate Recipe Scale Recipe Save …" at bounding box center [676, 125] width 998 height 30
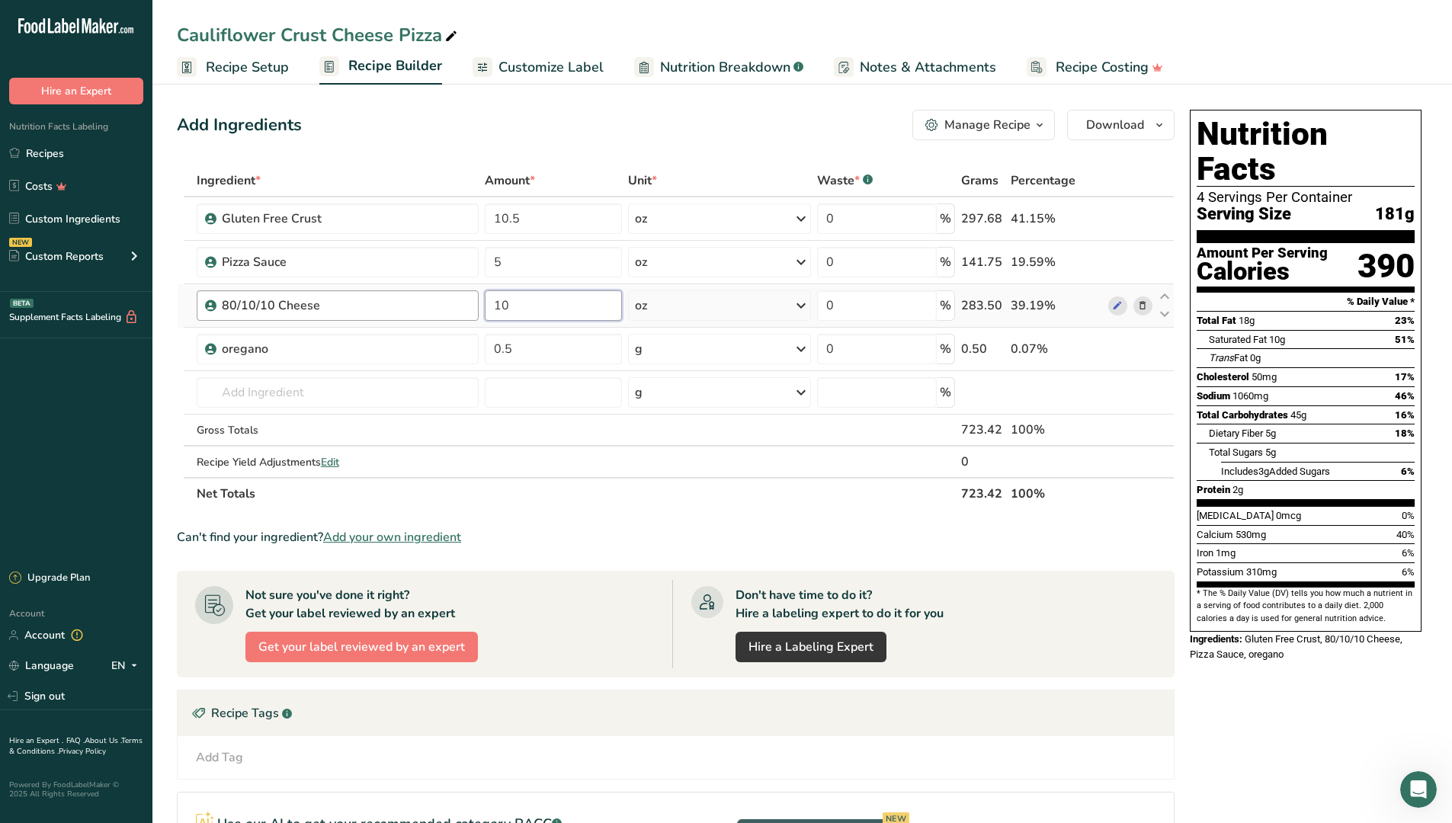
drag, startPoint x: 512, startPoint y: 306, endPoint x: 463, endPoint y: 296, distance: 49.9
click at [463, 296] on tr "80/10/10 Cheese 10 oz Weight Units g kg mg See more Volume Units l Volume units…" at bounding box center [676, 305] width 996 height 43
type input "9"
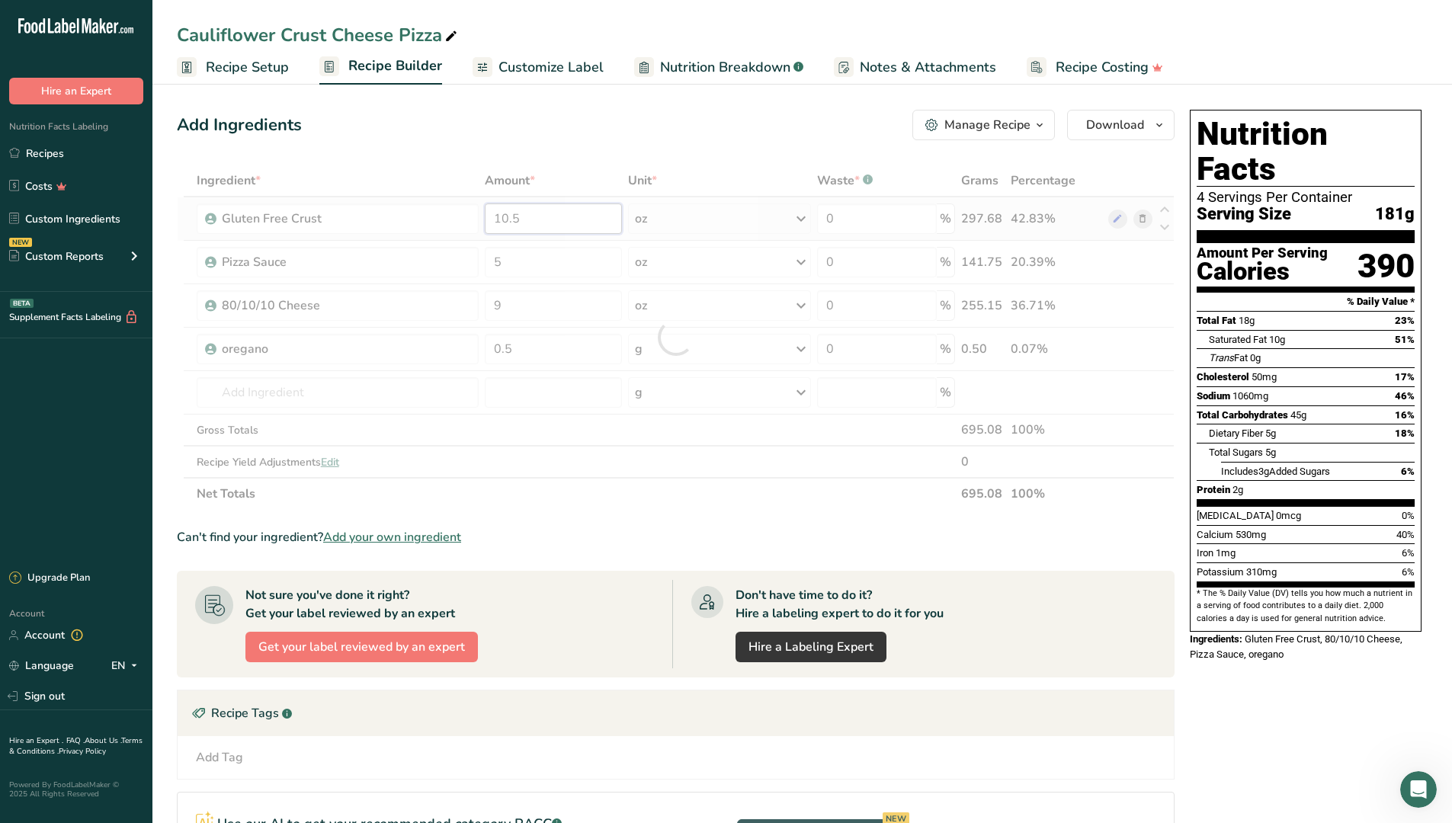
click at [557, 223] on div "Ingredient * Amount * Unit * Waste * .a-a{fill:#347362;}.b-a{fill:#fff;} Grams …" at bounding box center [676, 337] width 998 height 345
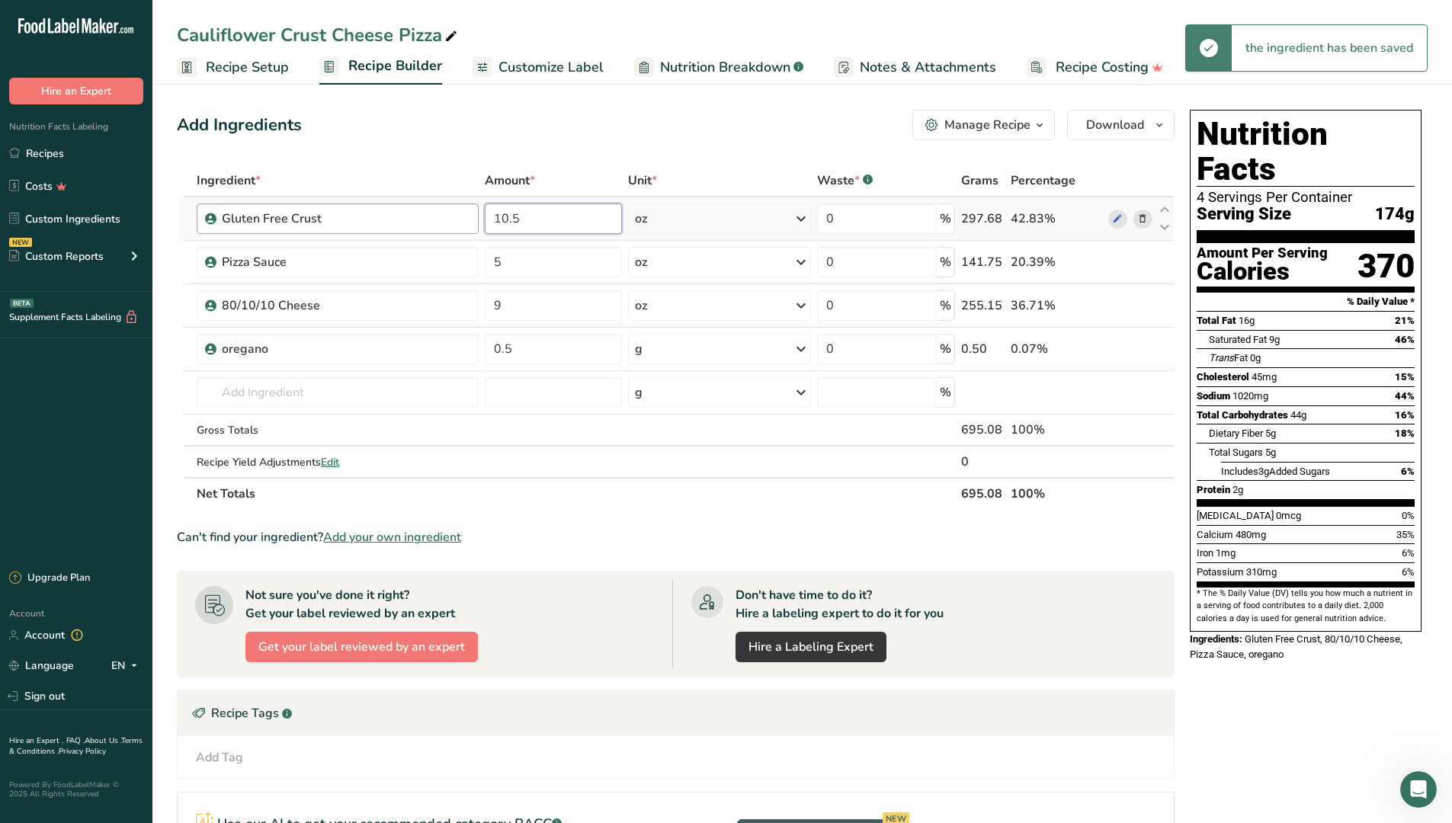
drag, startPoint x: 527, startPoint y: 221, endPoint x: 462, endPoint y: 221, distance: 64.8
click at [462, 221] on tr "Gluten Free Crust 10.5 oz Weight Units g kg mg See more Volume Units l Volume u…" at bounding box center [676, 218] width 996 height 43
type input "300"
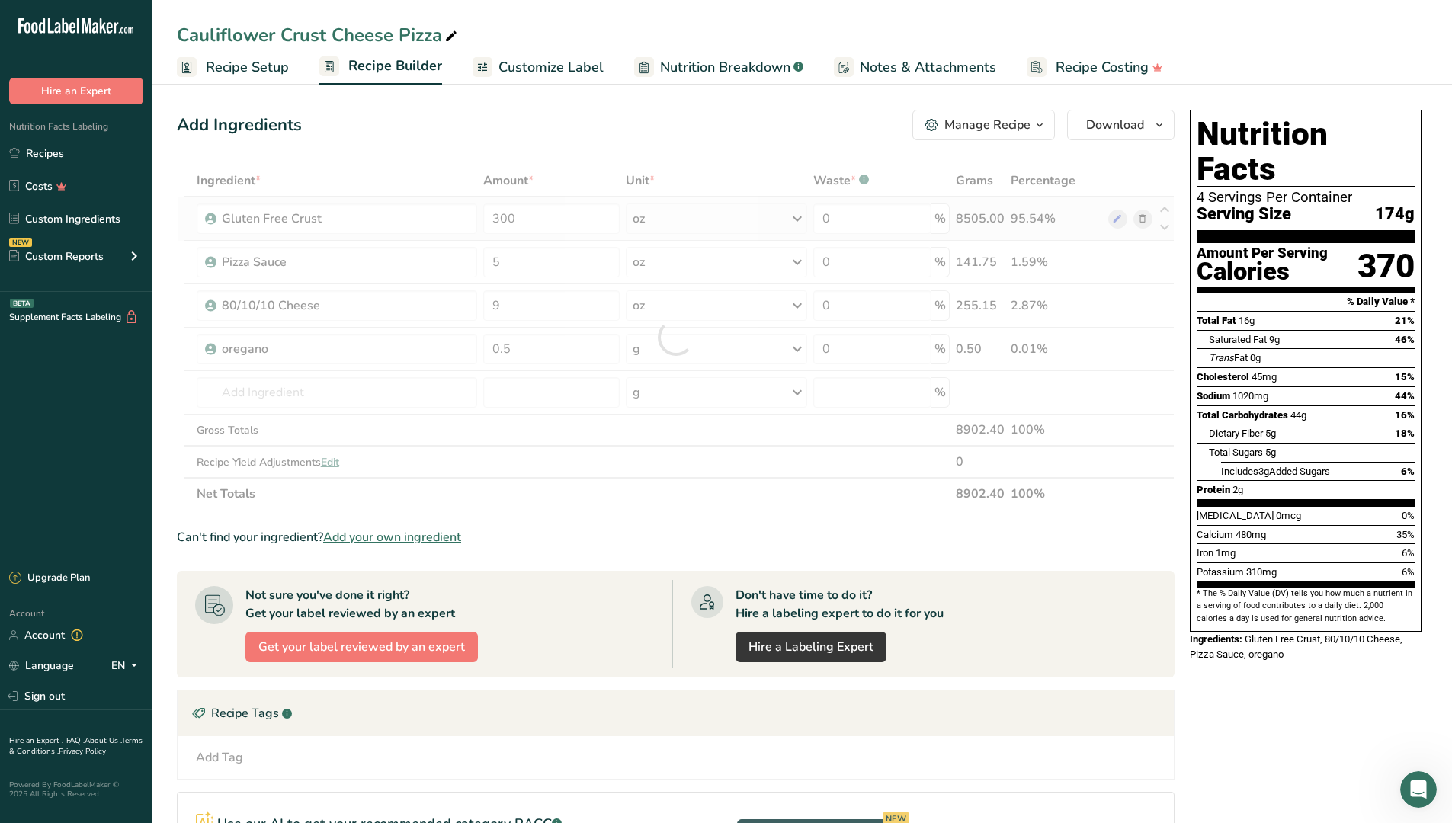
click at [795, 218] on div "Ingredient * Amount * Unit * Waste * .a-a{fill:#347362;}.b-a{fill:#fff;} Grams …" at bounding box center [676, 337] width 998 height 345
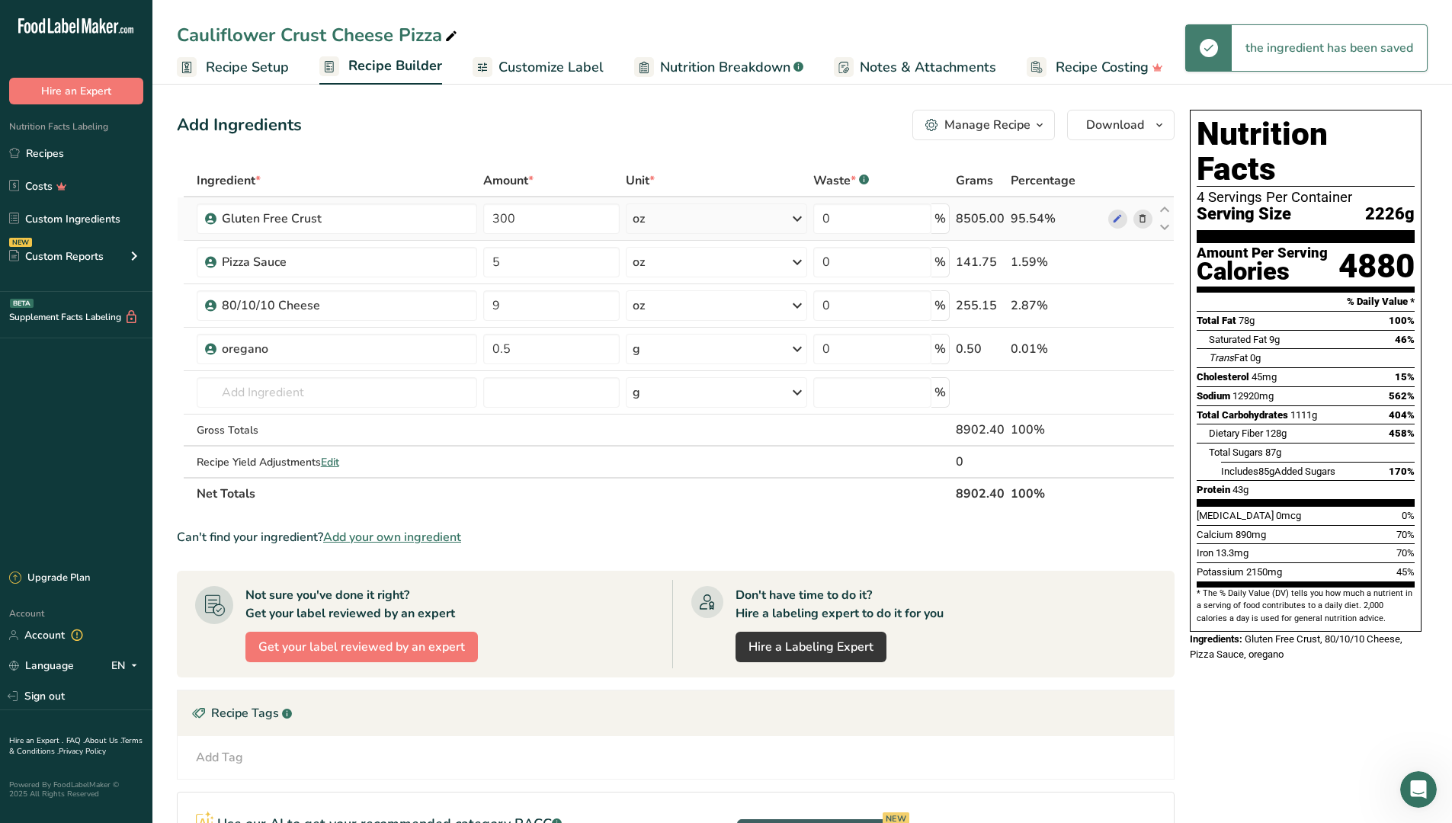
click at [793, 219] on icon at bounding box center [797, 218] width 18 height 27
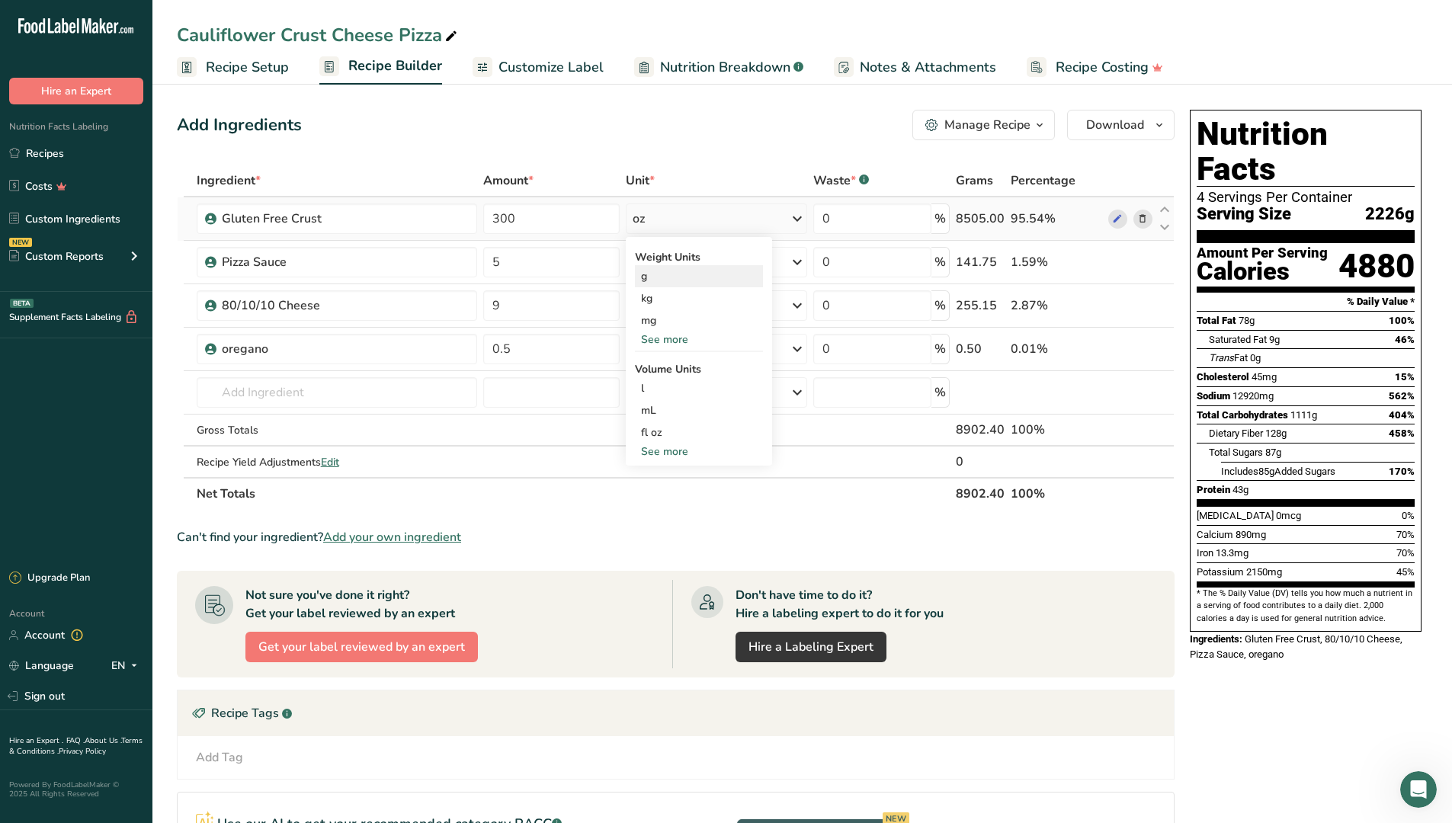
click at [681, 277] on div "g" at bounding box center [699, 276] width 128 height 22
click at [426, 149] on div "Add Ingredients Manage Recipe Delete Recipe Duplicate Recipe Scale Recipe Save …" at bounding box center [680, 577] width 1007 height 946
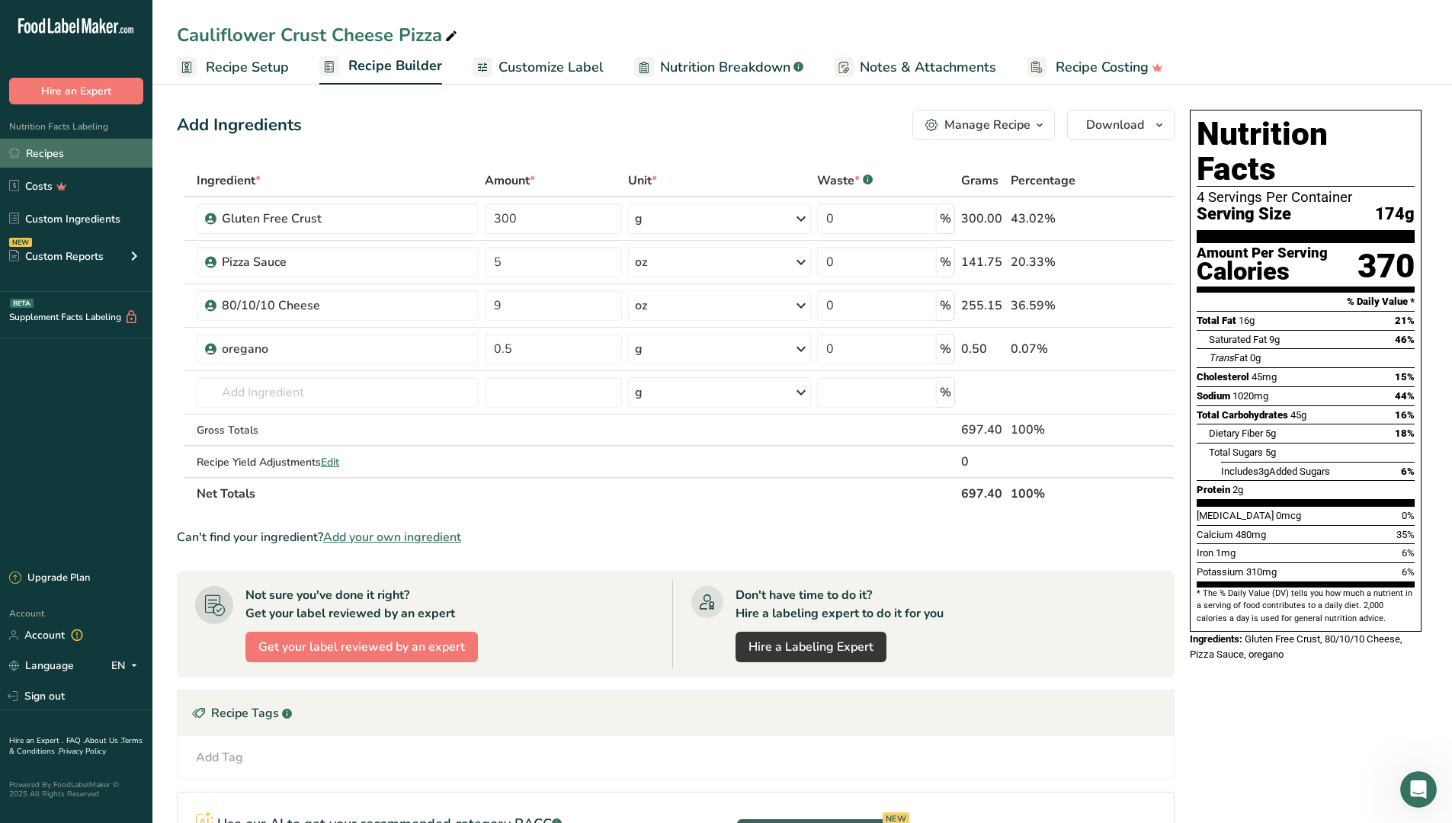
click at [117, 145] on link "Recipes" at bounding box center [76, 153] width 152 height 29
